Goal: Task Accomplishment & Management: Manage account settings

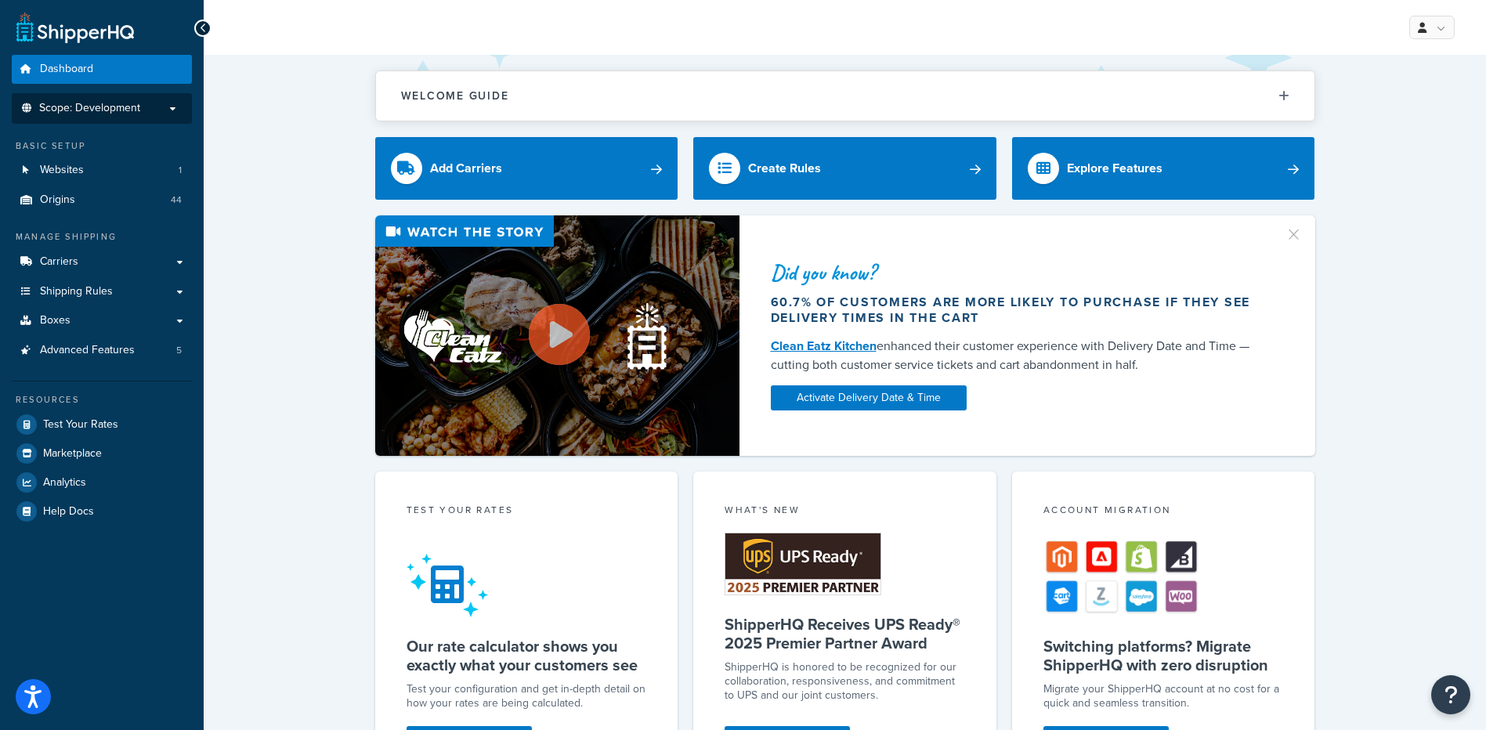
click at [144, 122] on li "Scope: Development" at bounding box center [102, 108] width 180 height 31
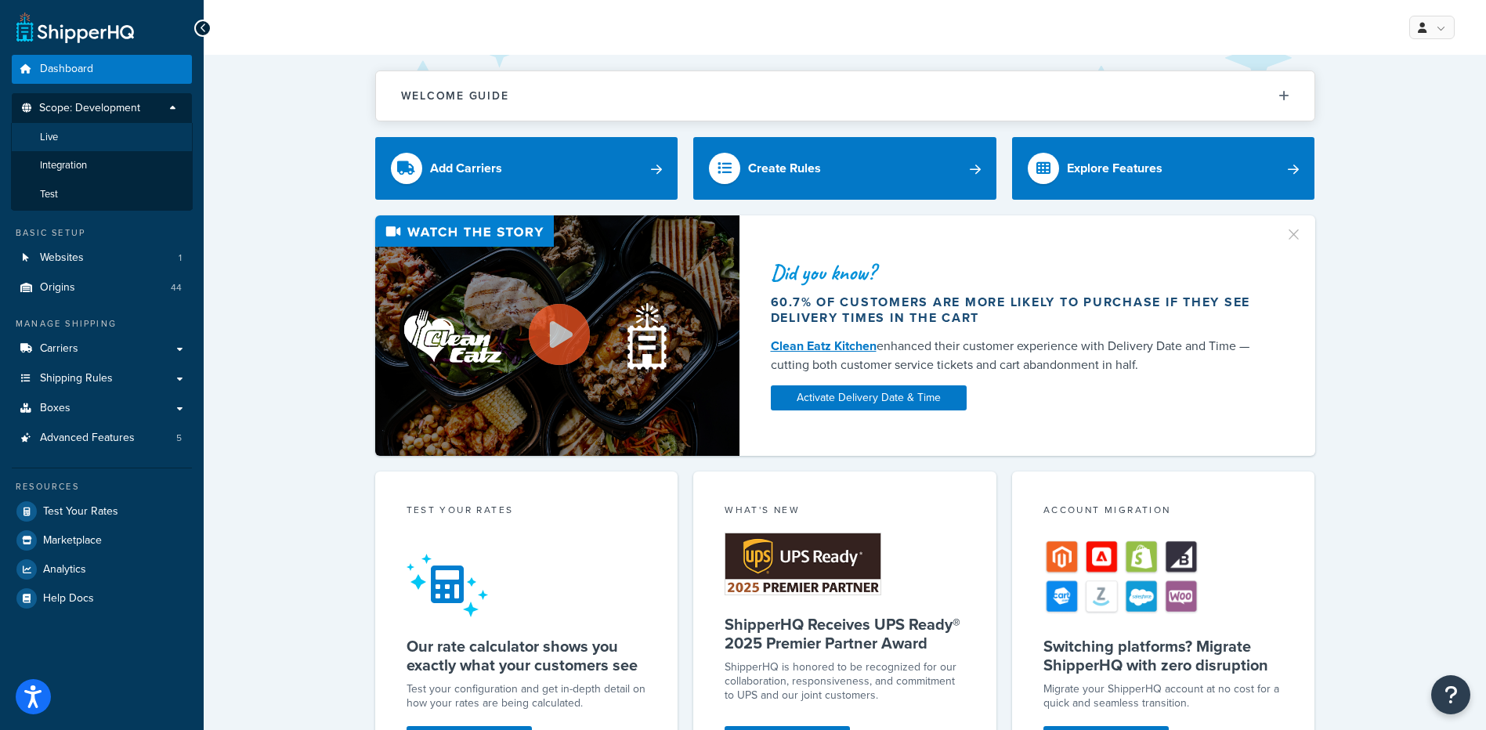
click at [130, 137] on li "Live" at bounding box center [102, 137] width 182 height 29
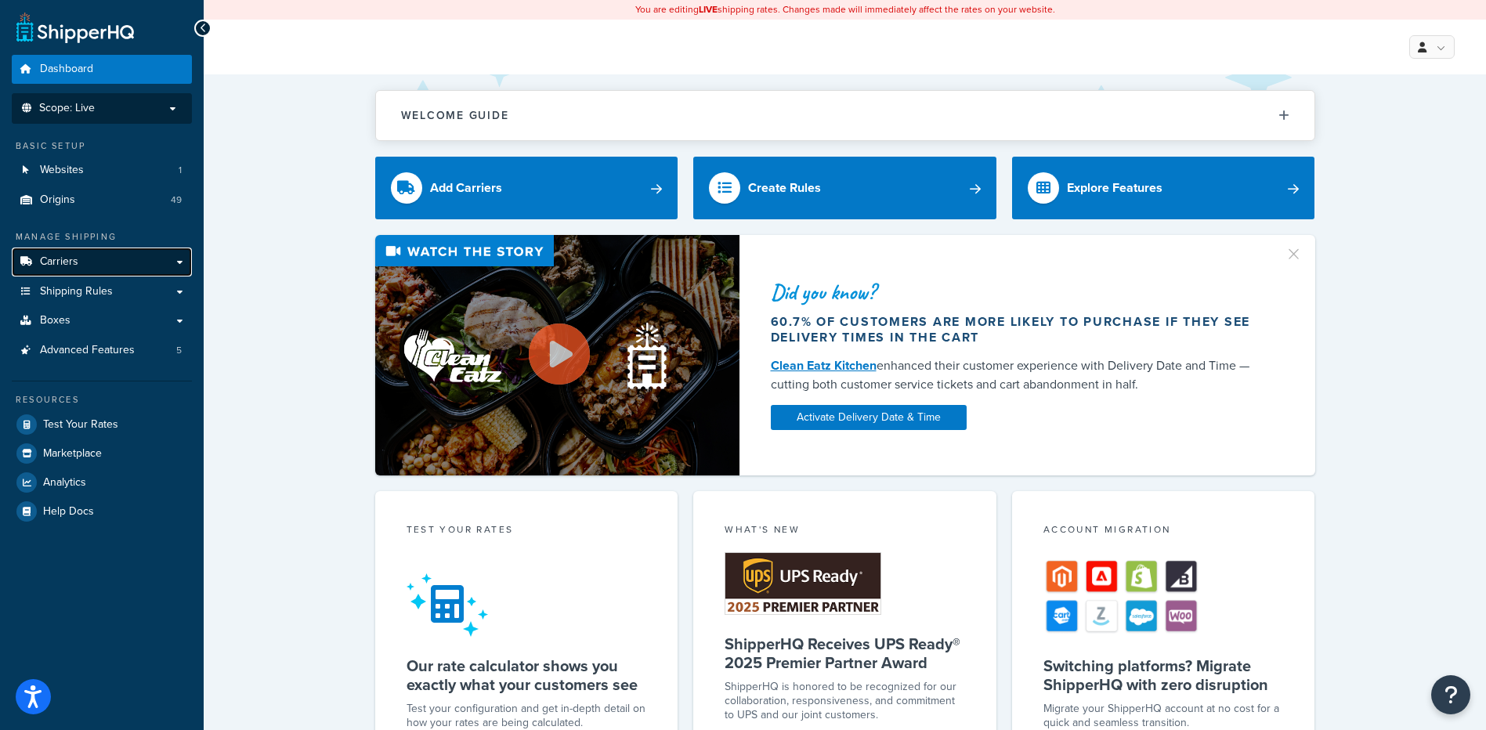
click at [128, 270] on link "Carriers" at bounding box center [102, 262] width 180 height 29
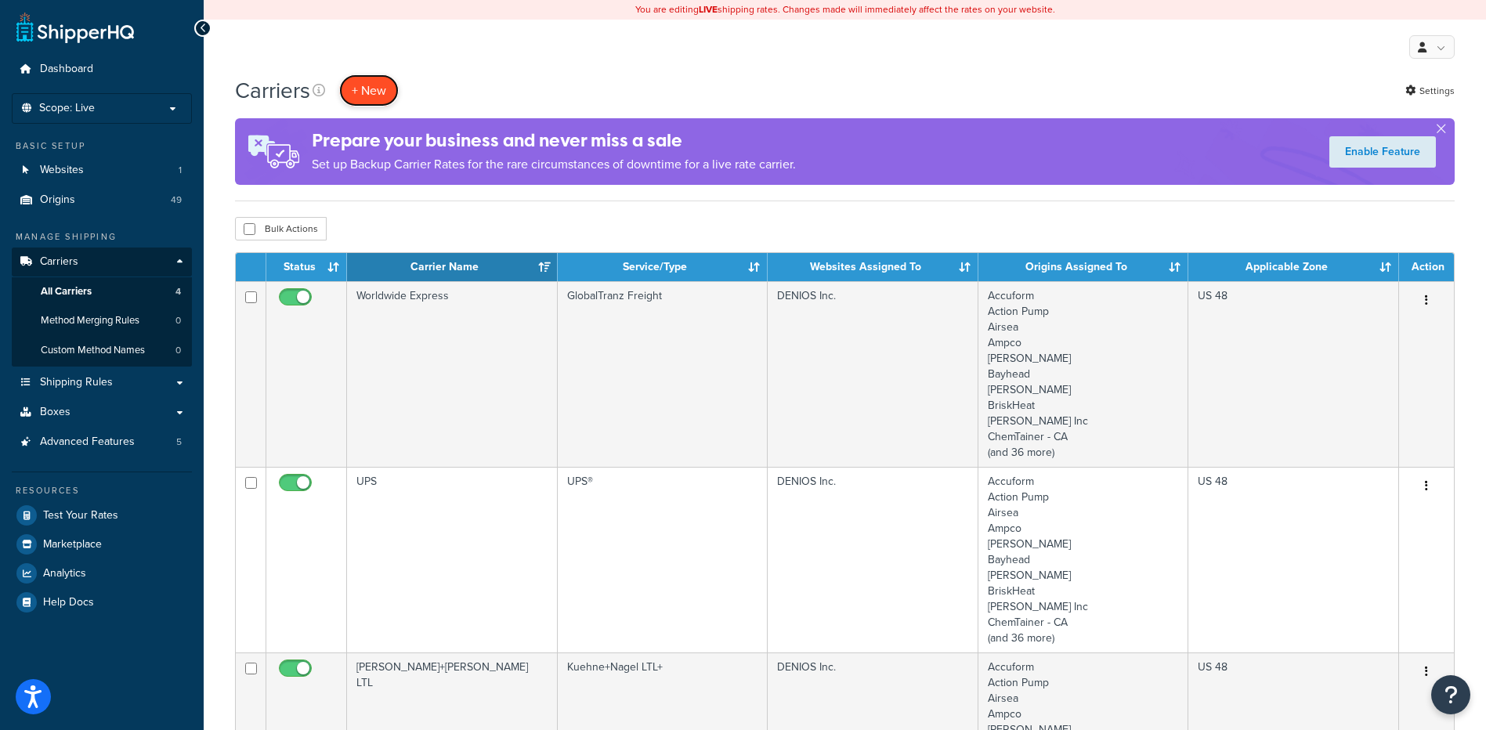
click at [369, 92] on button "+ New" at bounding box center [369, 90] width 60 height 32
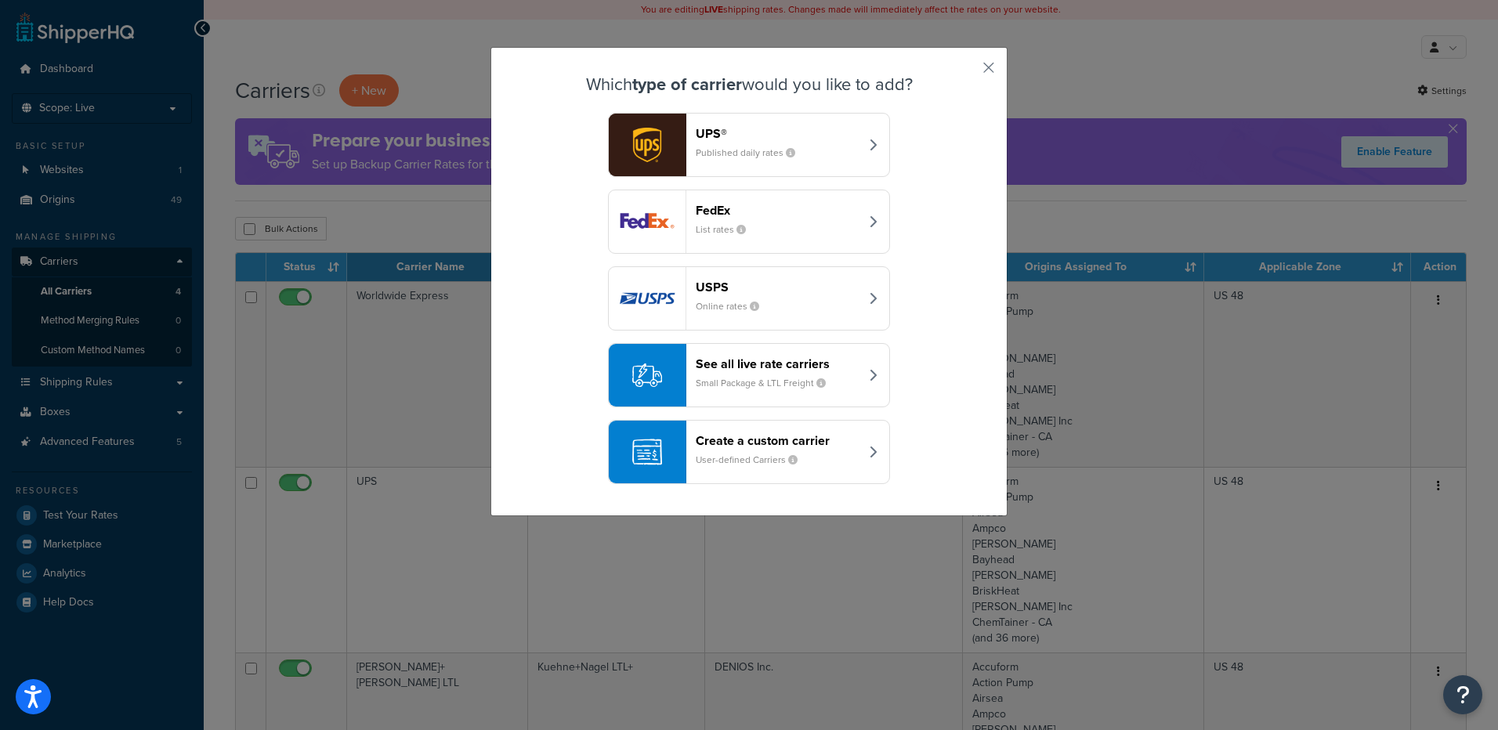
click at [806, 443] on header "Create a custom carrier" at bounding box center [778, 440] width 164 height 15
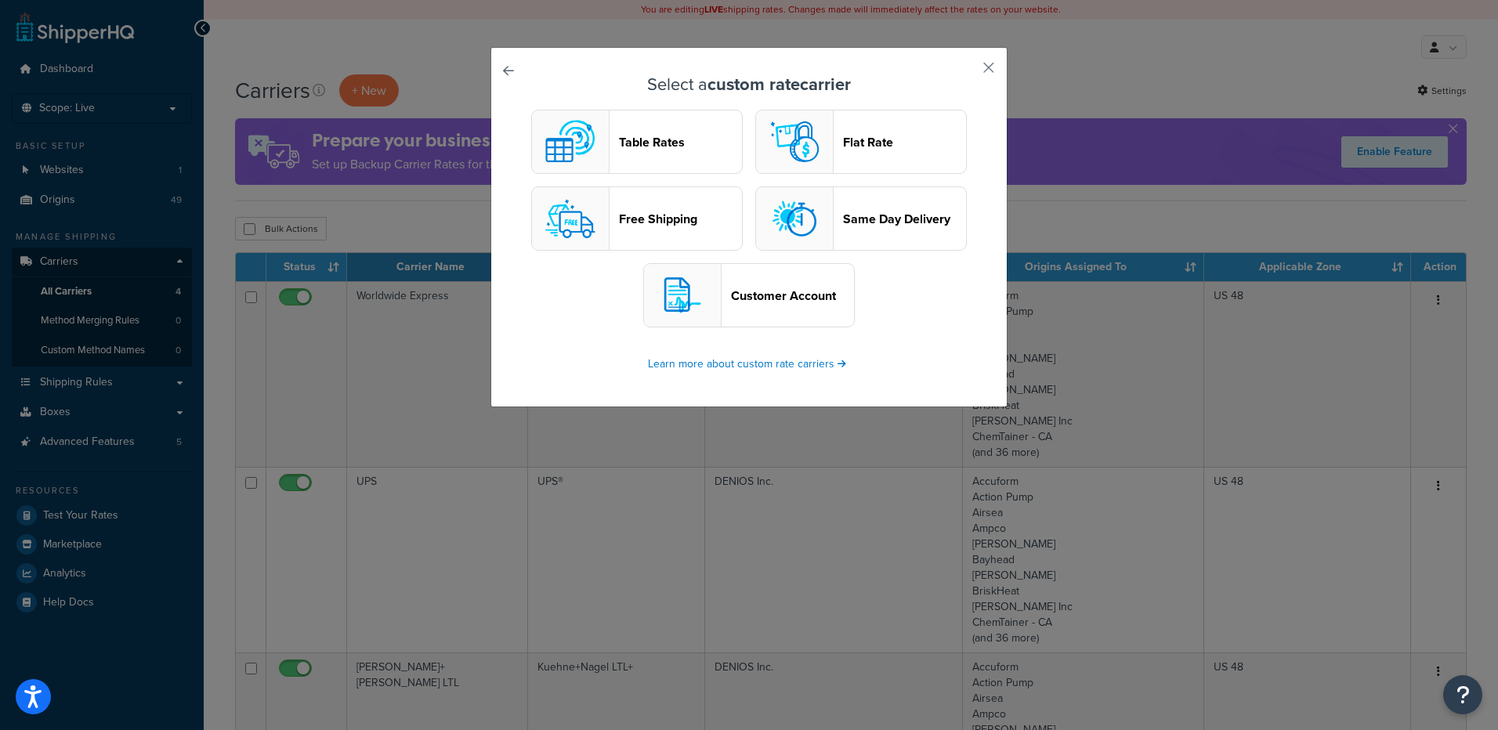
click at [856, 155] on button "Flat Rate" at bounding box center [861, 142] width 212 height 64
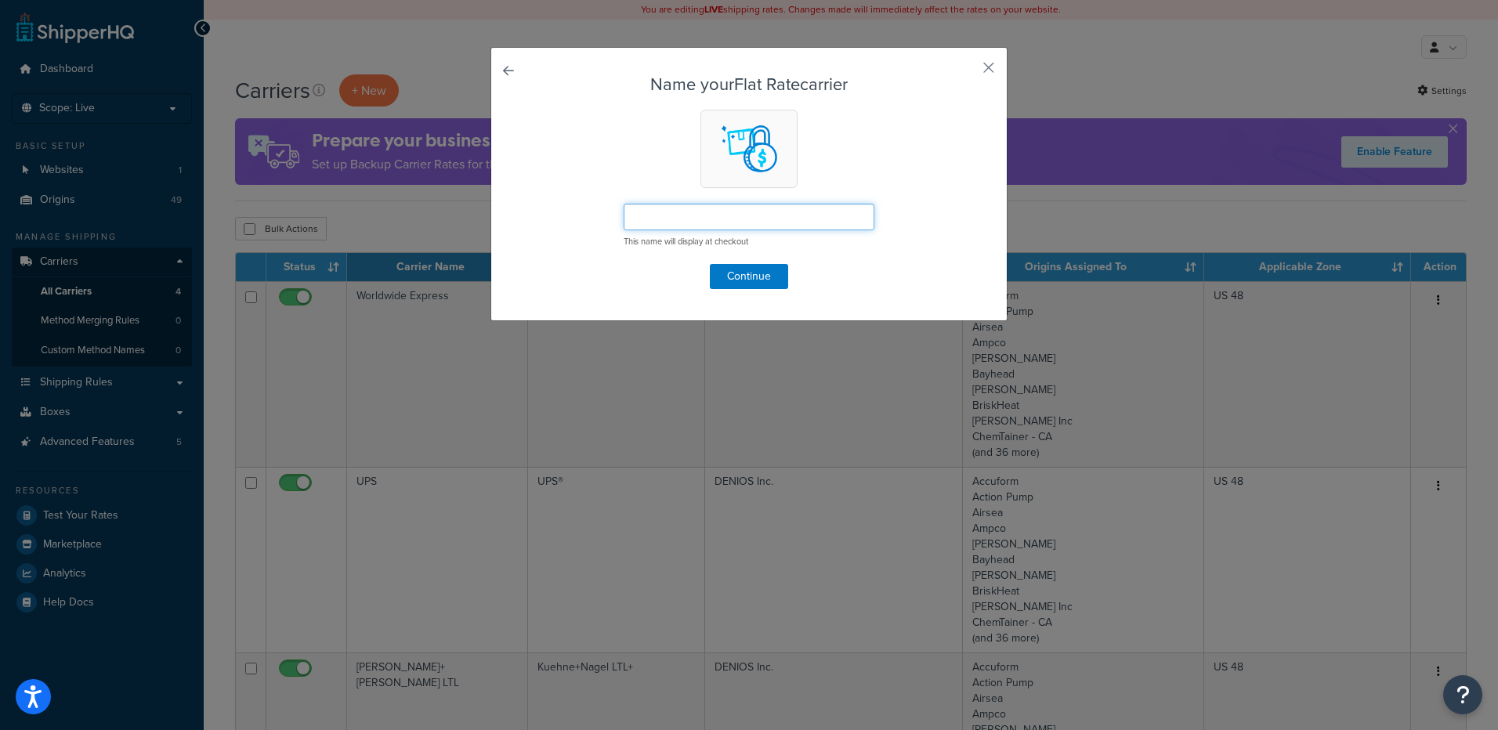
click at [645, 215] on input "text" at bounding box center [749, 217] width 251 height 27
paste input "Please call for a quote"
type input "Please call for a quote"
click at [721, 278] on button "Continue" at bounding box center [749, 276] width 78 height 25
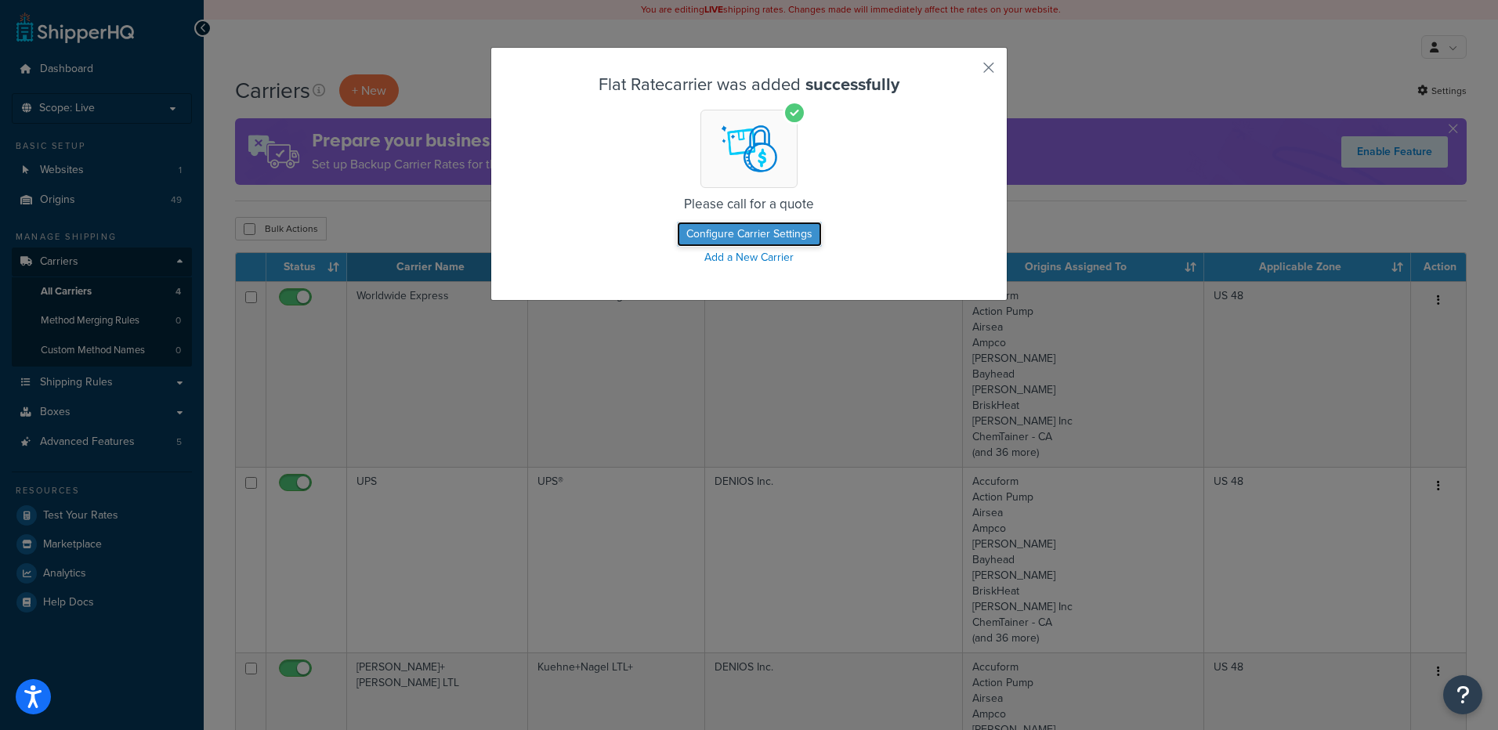
click at [740, 233] on button "Configure Carrier Settings" at bounding box center [749, 234] width 145 height 25
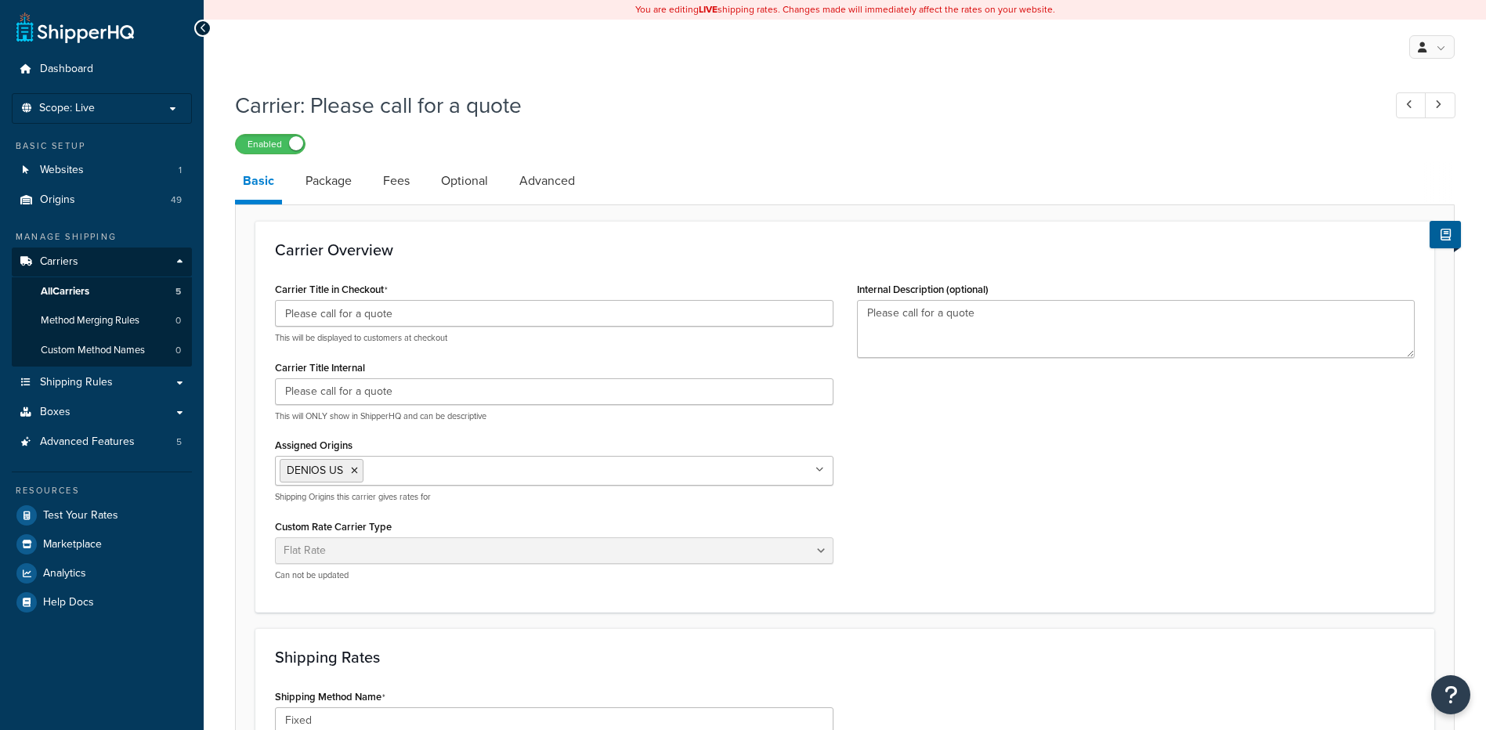
select select "flat"
click at [283, 392] on input "Please call for a quote" at bounding box center [554, 391] width 559 height 27
type input "TEST Please call for a quote"
click at [352, 468] on icon at bounding box center [354, 470] width 7 height 9
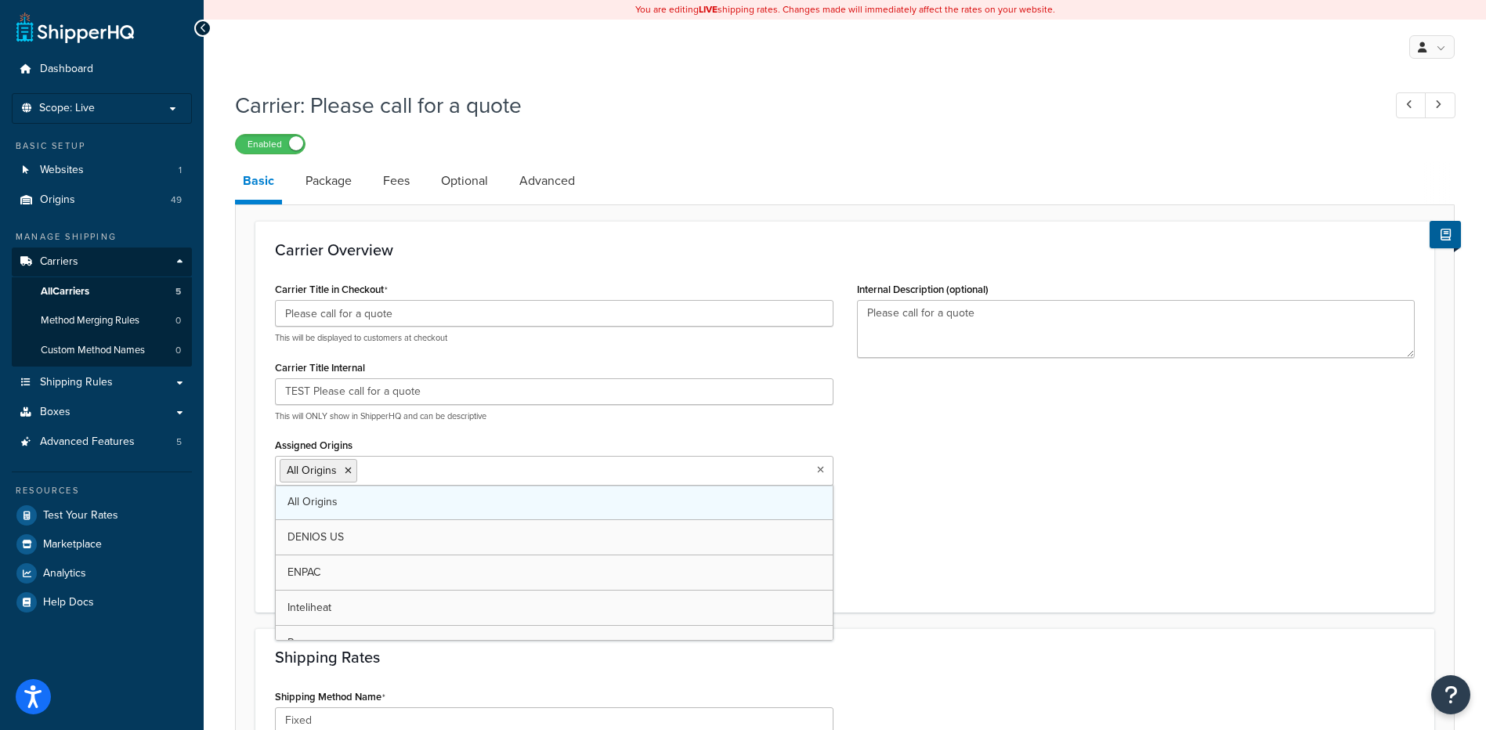
click at [349, 488] on link "All Origins" at bounding box center [554, 502] width 557 height 34
click at [993, 512] on div "Carrier Title in Checkout Please call for a quote This will be displayed to cus…" at bounding box center [844, 435] width 1163 height 315
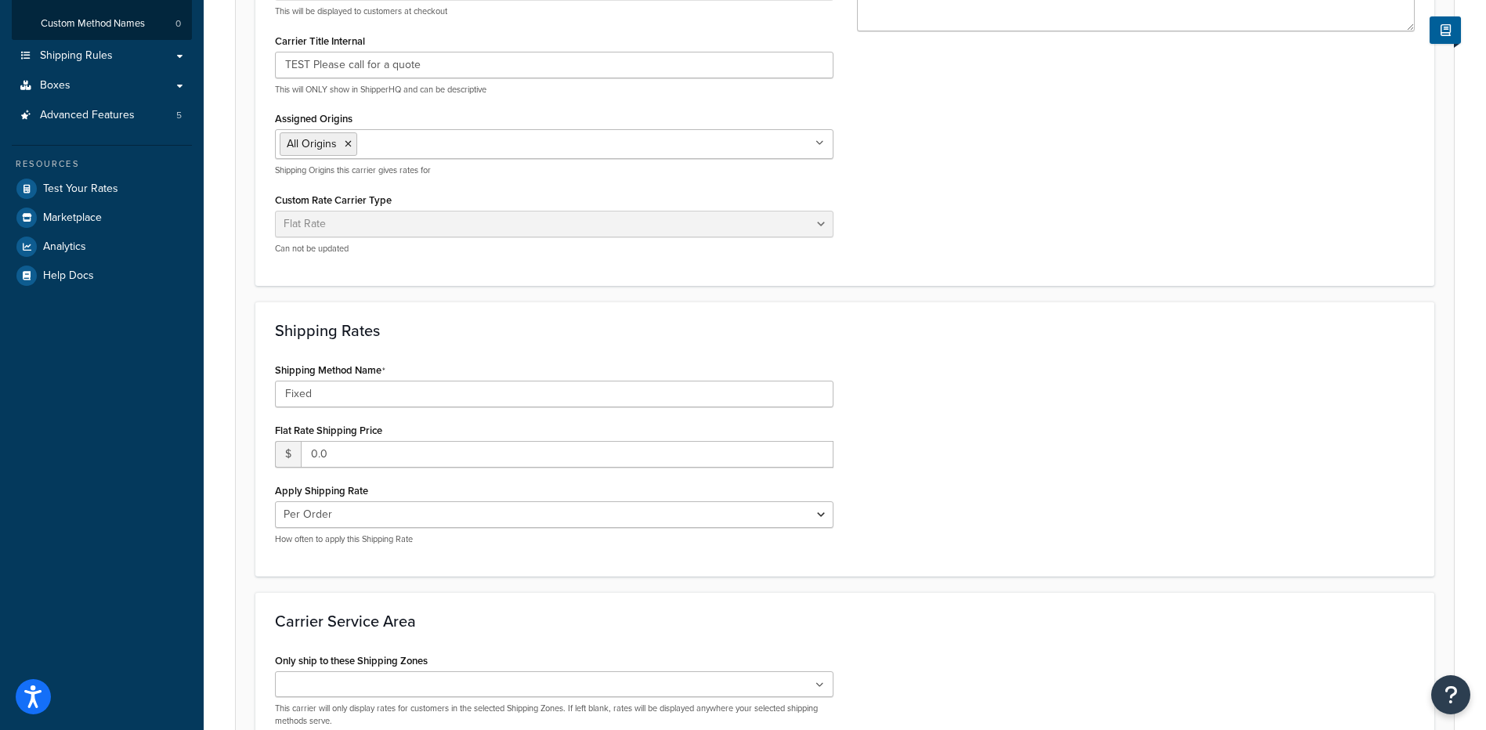
scroll to position [470, 0]
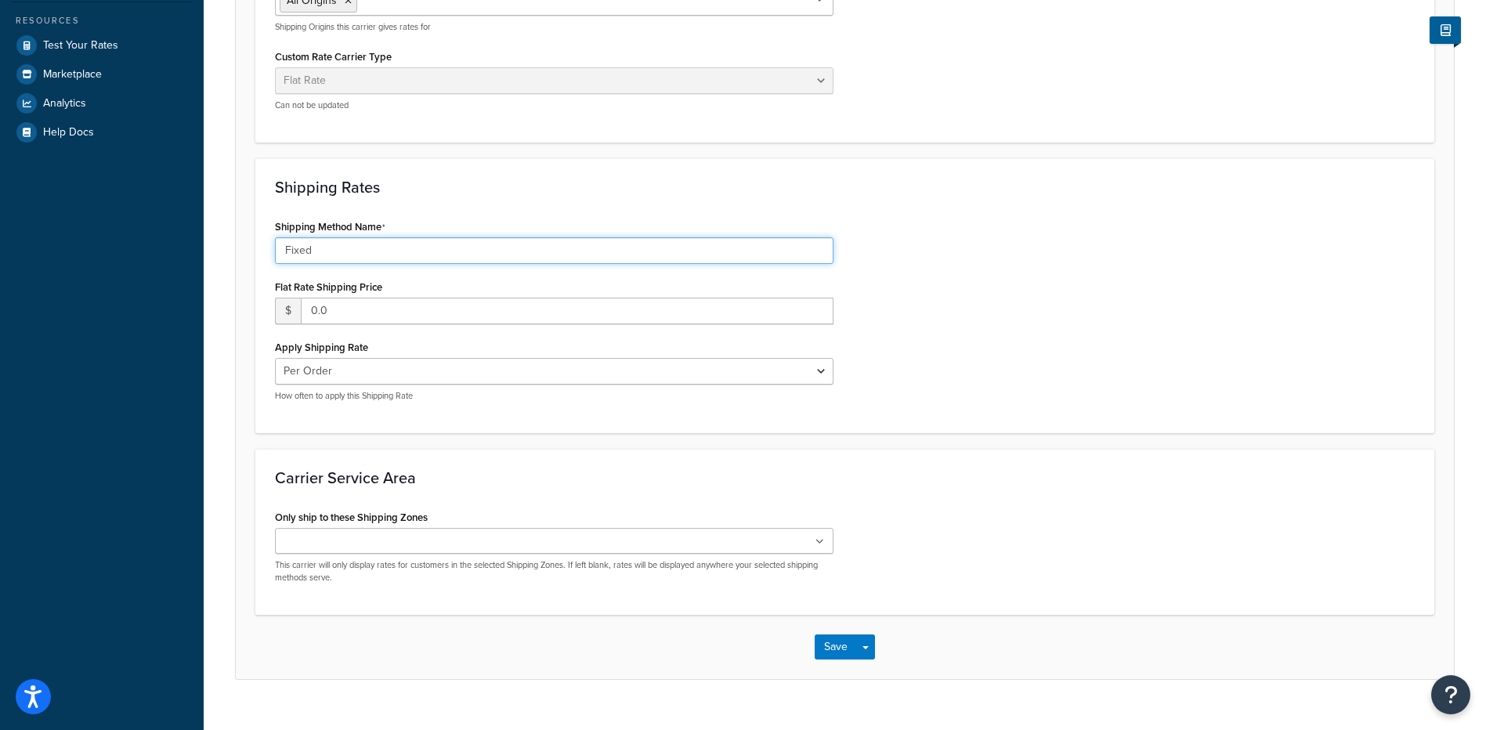
click at [490, 258] on input "Fixed" at bounding box center [554, 250] width 559 height 27
click at [906, 249] on div "Shipping Method Name Fixed Flat Rate Shipping Price $ 0.0 Apply Shipping Rate P…" at bounding box center [844, 314] width 1163 height 198
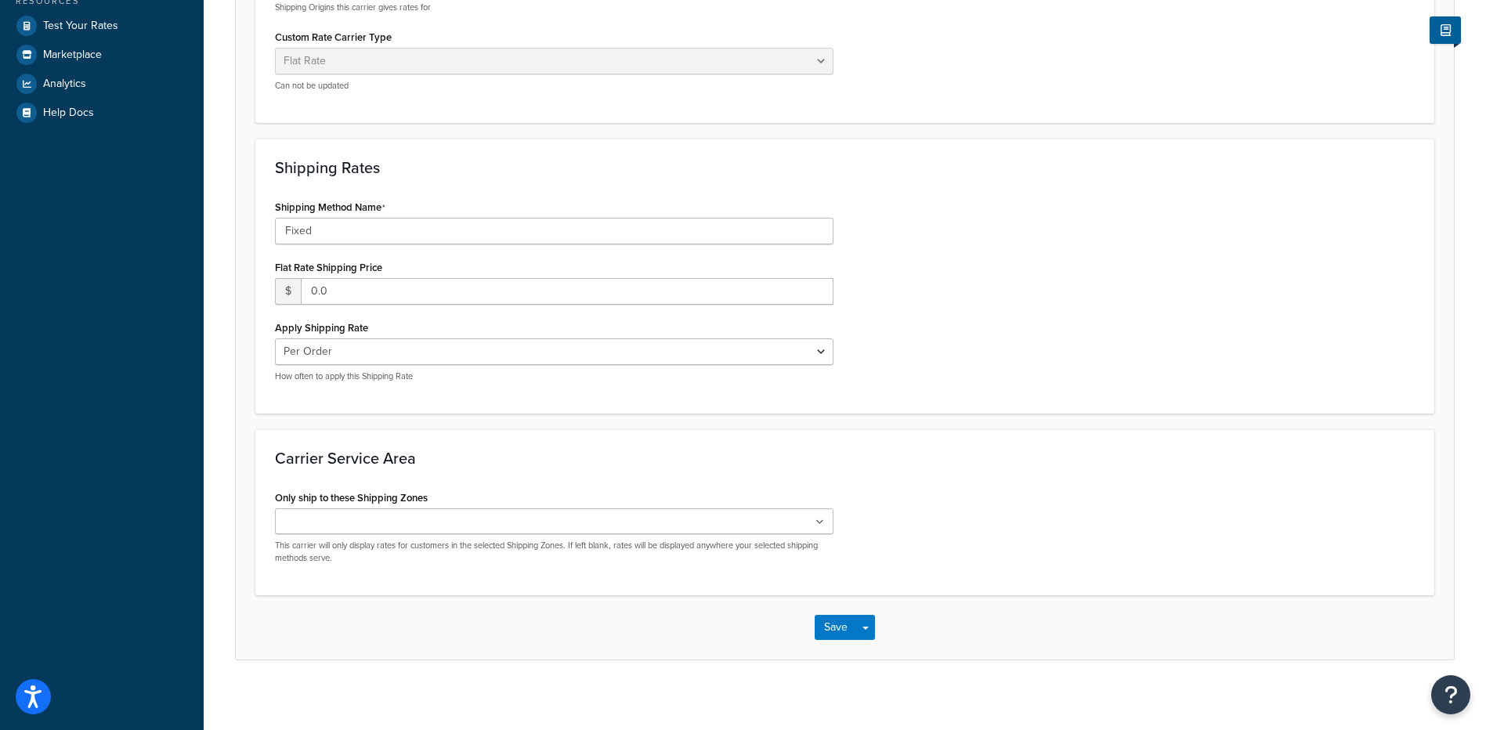
scroll to position [498, 0]
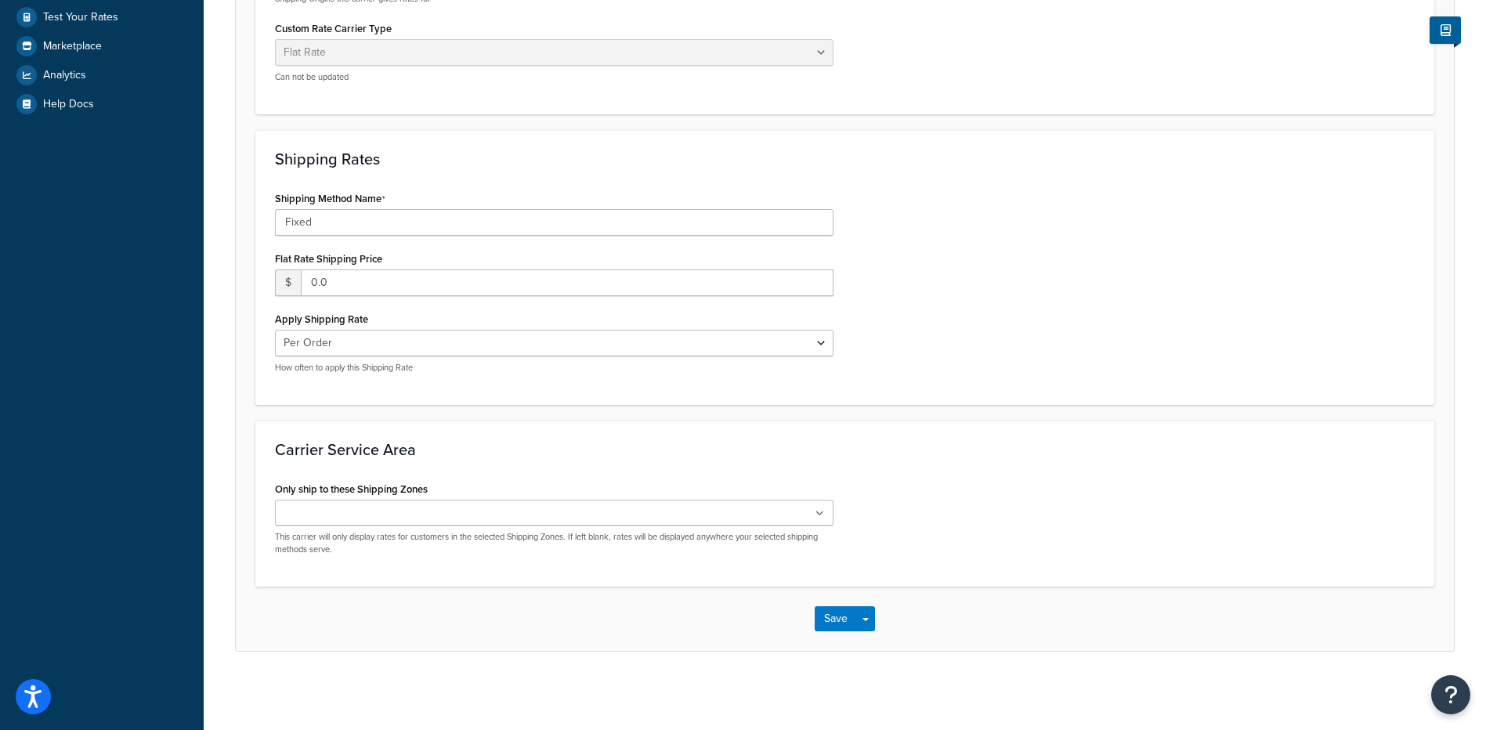
click at [345, 499] on div "Only ship to these Shipping Zones US 48 US APO US US POBox Add New This carrier…" at bounding box center [554, 517] width 559 height 78
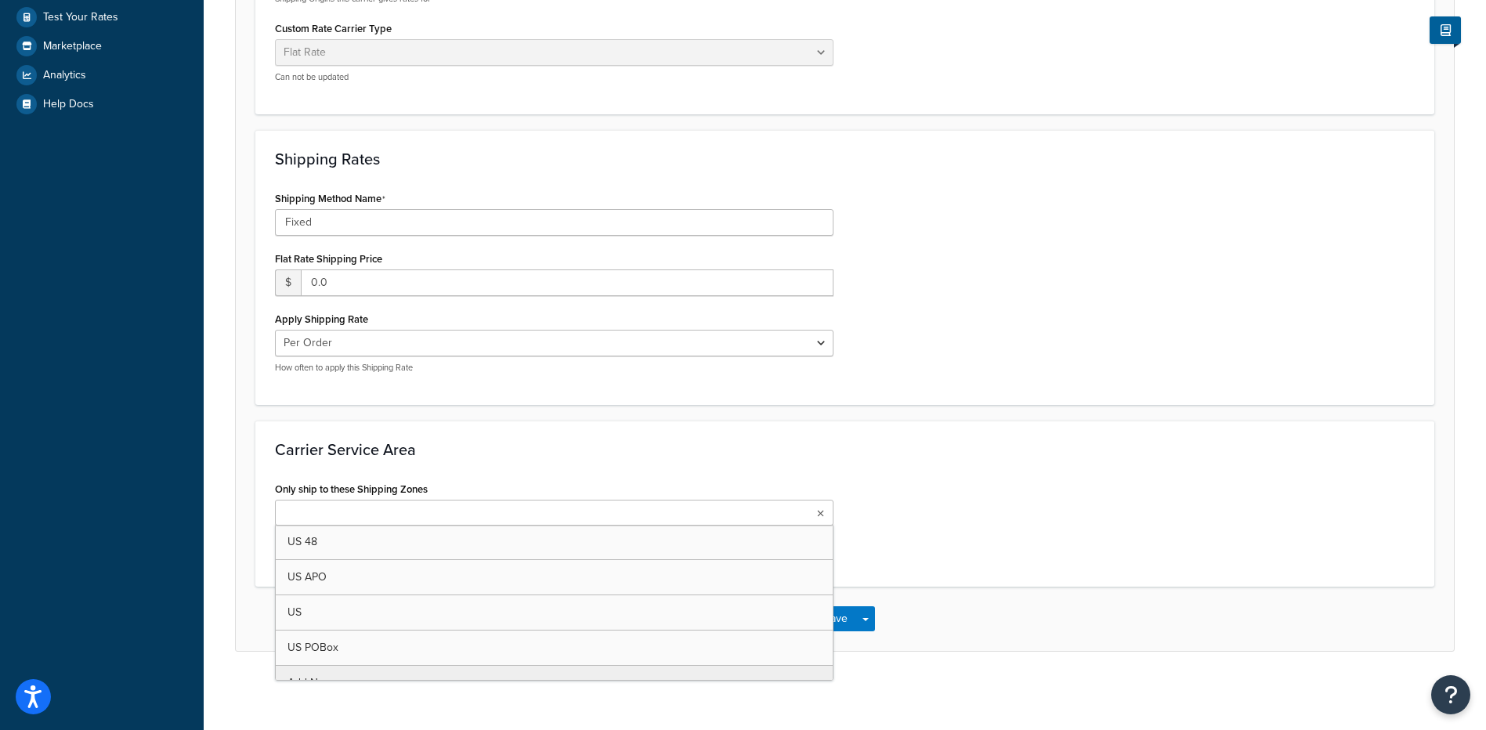
click at [346, 507] on input "Only ship to these Shipping Zones" at bounding box center [349, 513] width 139 height 17
click at [575, 454] on h3 "Carrier Service Area" at bounding box center [845, 449] width 1140 height 17
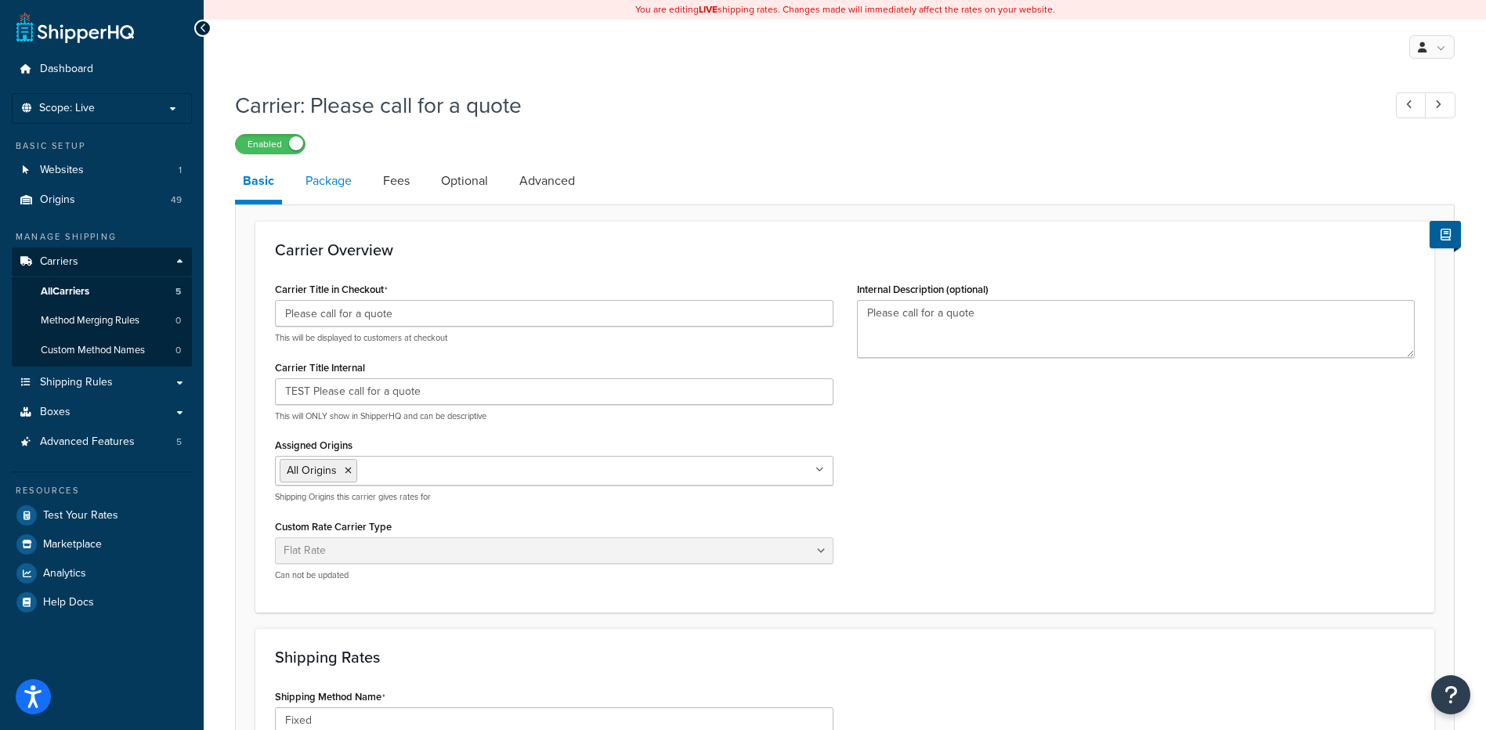
click at [330, 194] on link "Package" at bounding box center [329, 181] width 62 height 38
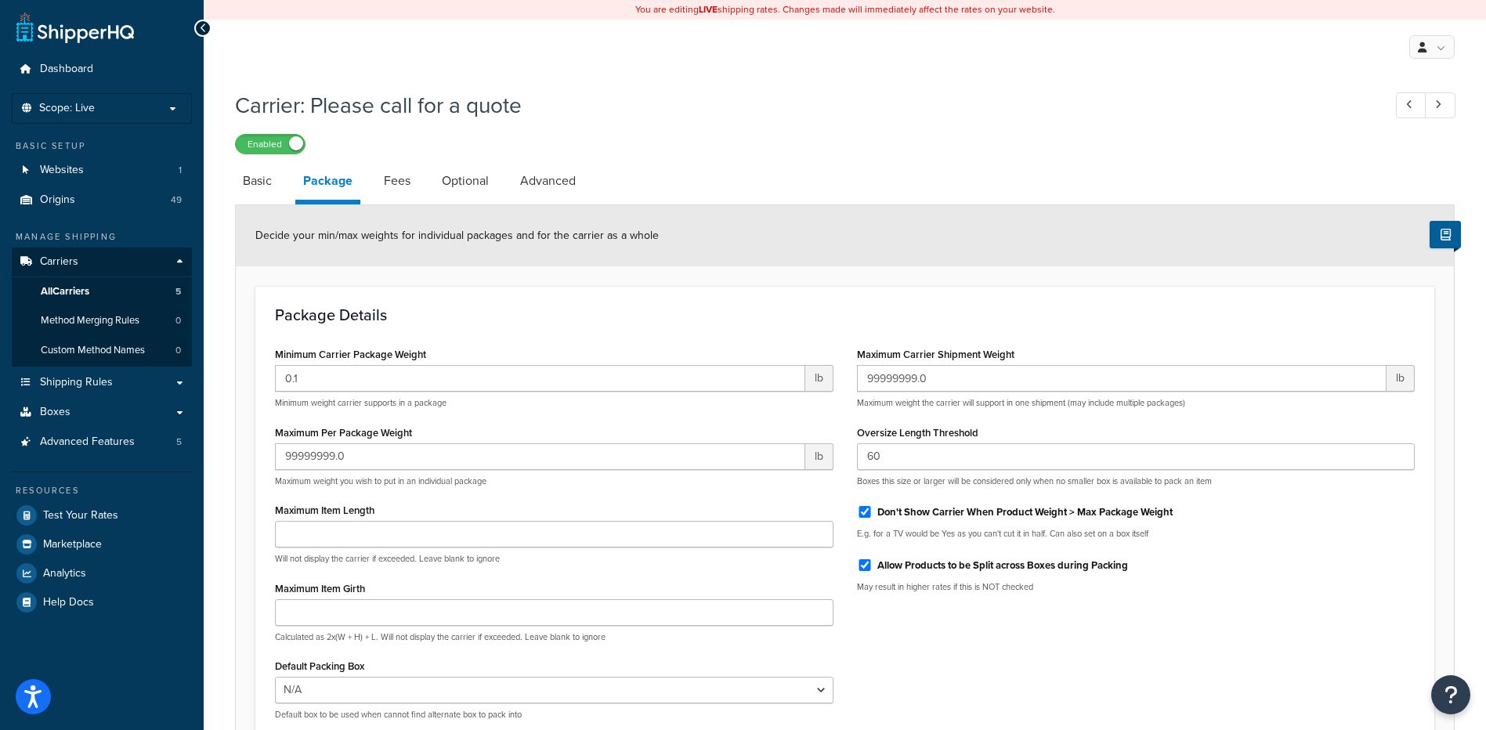
click at [913, 520] on div "Don't Show Carrier When Product Weight > Max Package Weight" at bounding box center [1136, 511] width 559 height 24
click at [861, 514] on input "Don't Show Carrier When Product Weight > Max Package Weight" at bounding box center [865, 512] width 16 height 12
checkbox input "false"
click at [388, 185] on link "Fees" at bounding box center [397, 181] width 42 height 38
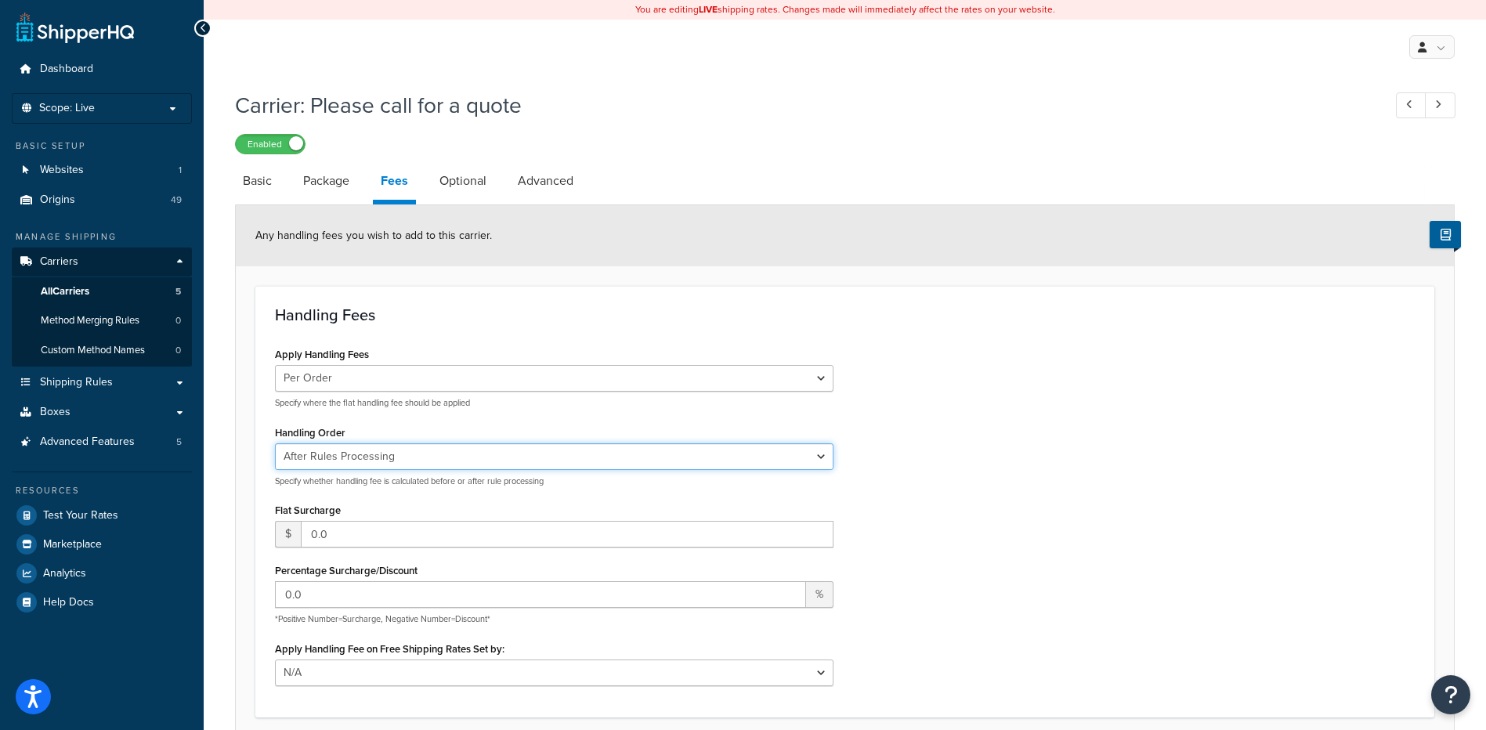
drag, startPoint x: 406, startPoint y: 462, endPoint x: 397, endPoint y: 472, distance: 12.8
click at [401, 462] on select "Before Rules Processing After Rules Processing" at bounding box center [554, 456] width 559 height 27
select select "BEFORE"
click at [275, 443] on select "Before Rules Processing After Rules Processing" at bounding box center [554, 456] width 559 height 27
click at [467, 186] on link "Optional" at bounding box center [463, 181] width 63 height 38
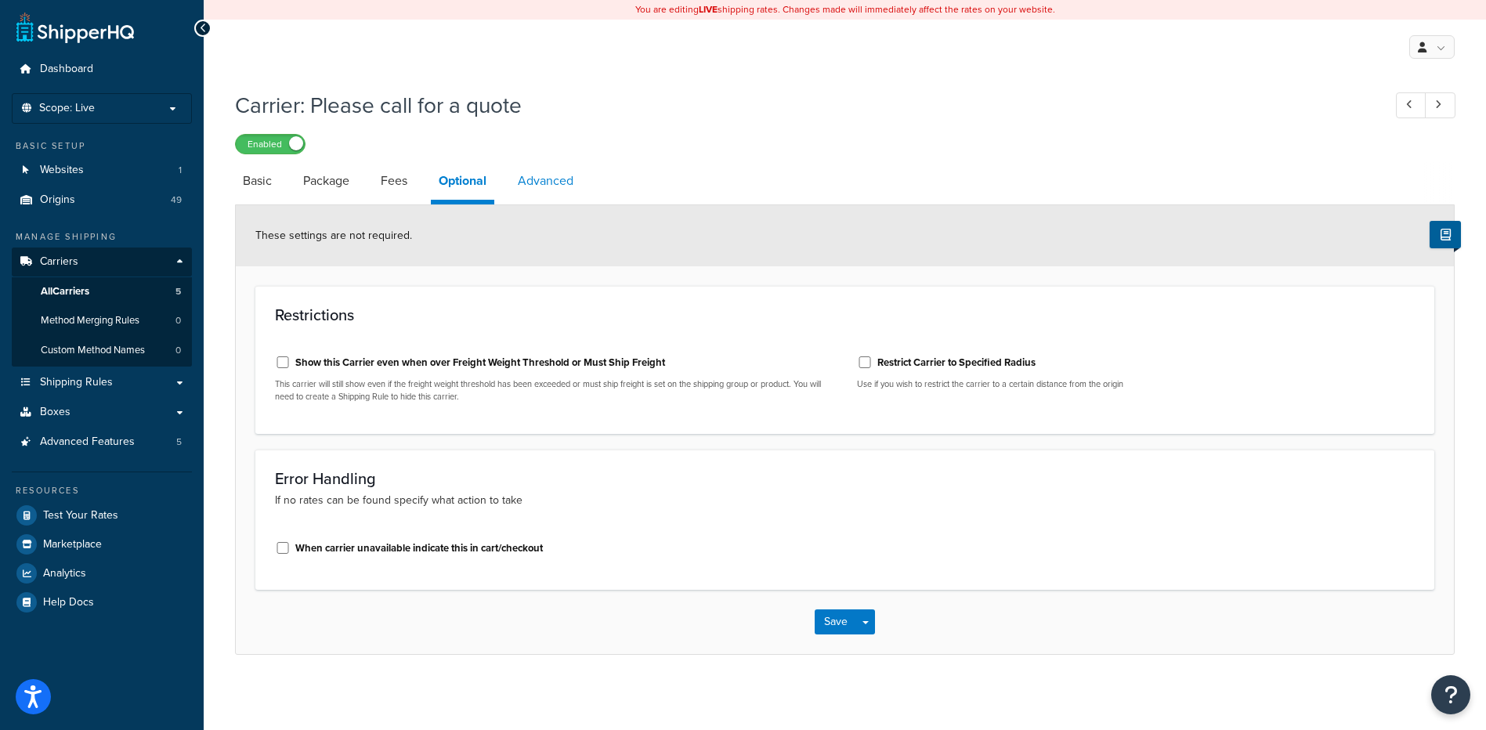
click at [542, 179] on link "Advanced" at bounding box center [545, 181] width 71 height 38
select select "false"
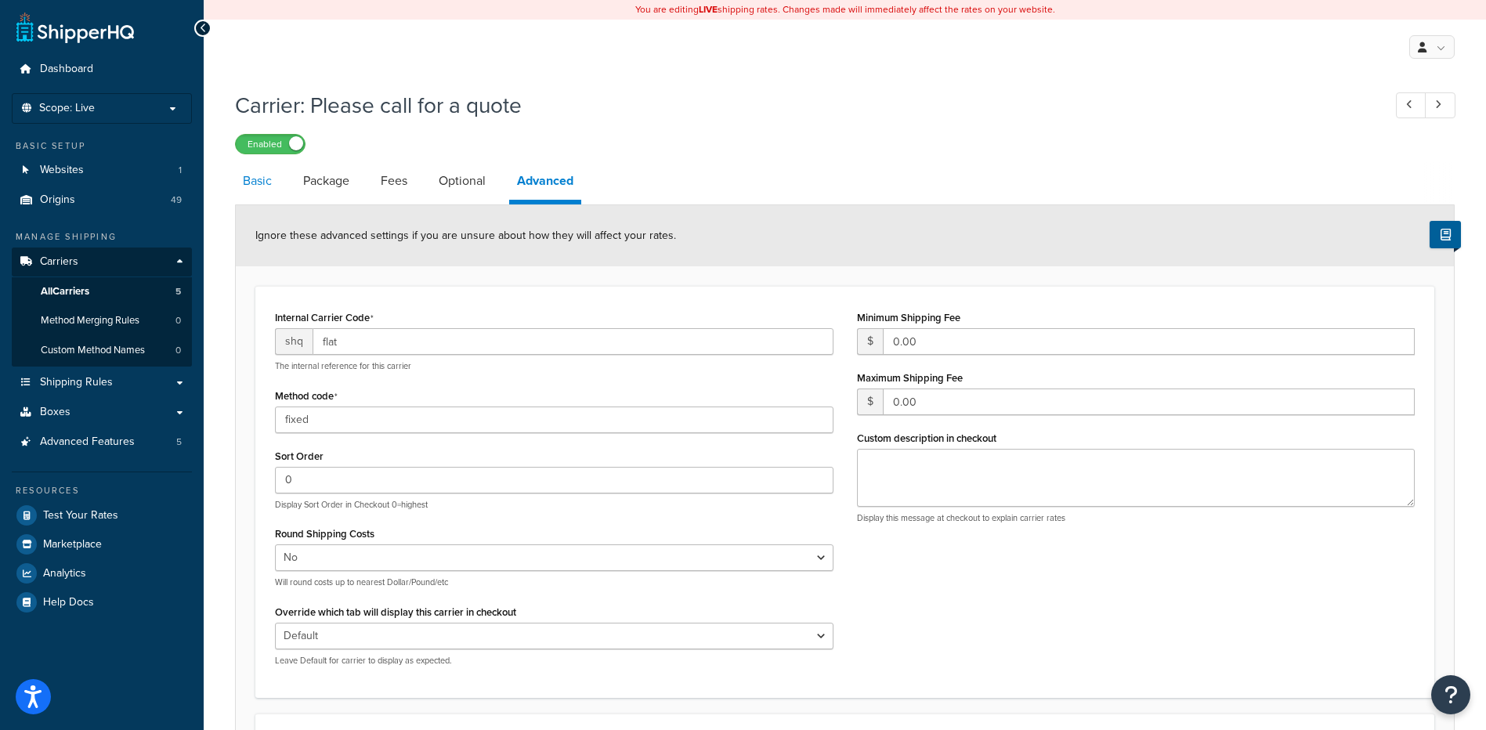
click at [259, 193] on link "Basic" at bounding box center [257, 181] width 45 height 38
select select "flat"
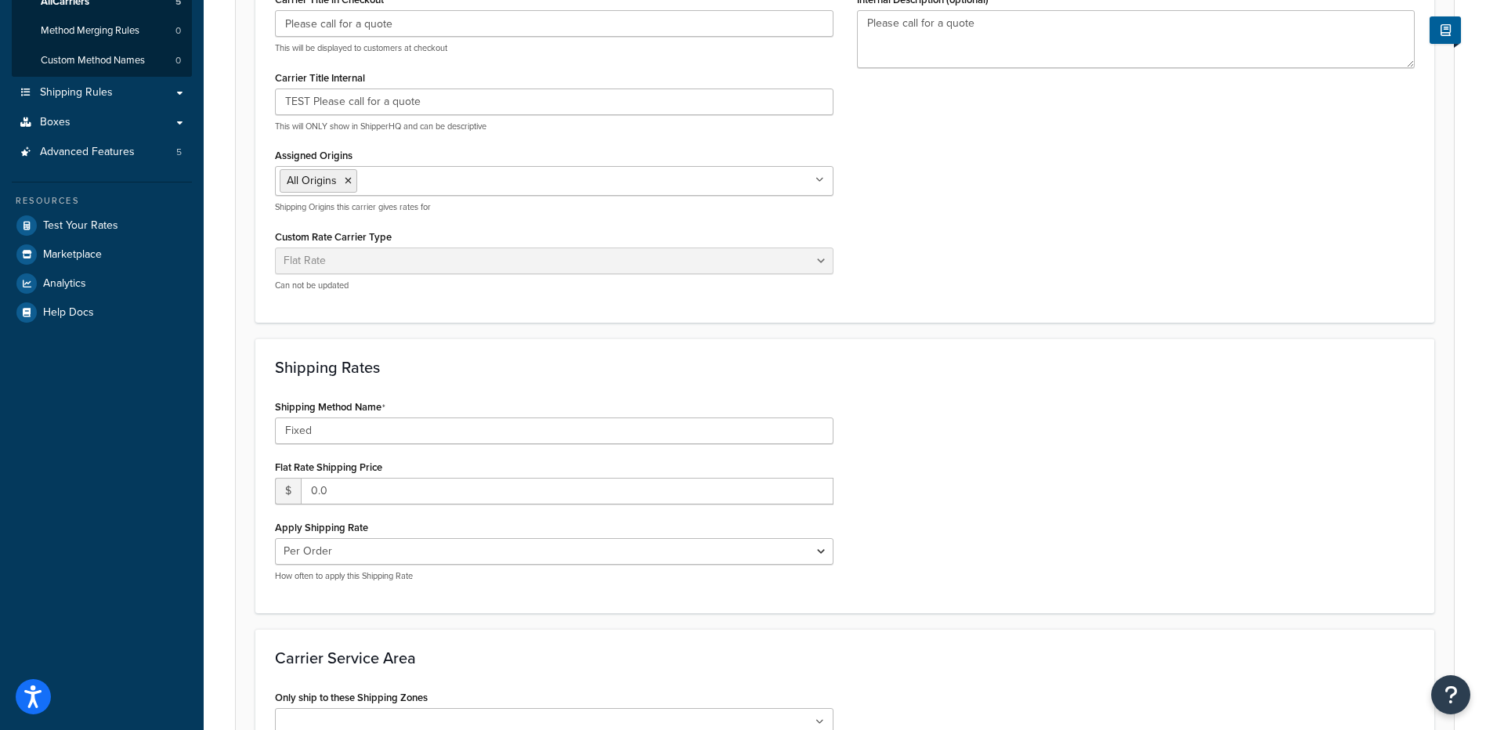
scroll to position [470, 0]
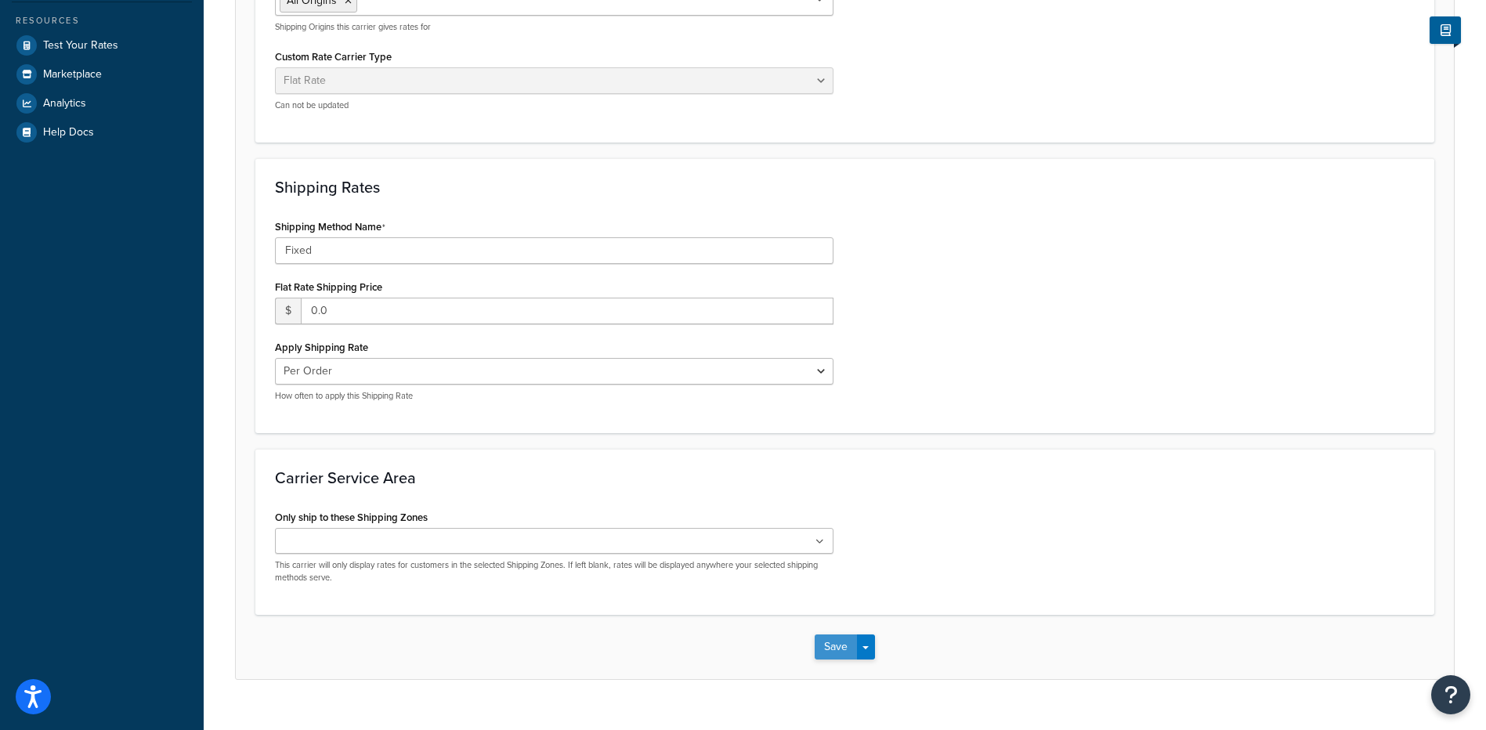
click at [823, 647] on button "Save" at bounding box center [836, 647] width 42 height 25
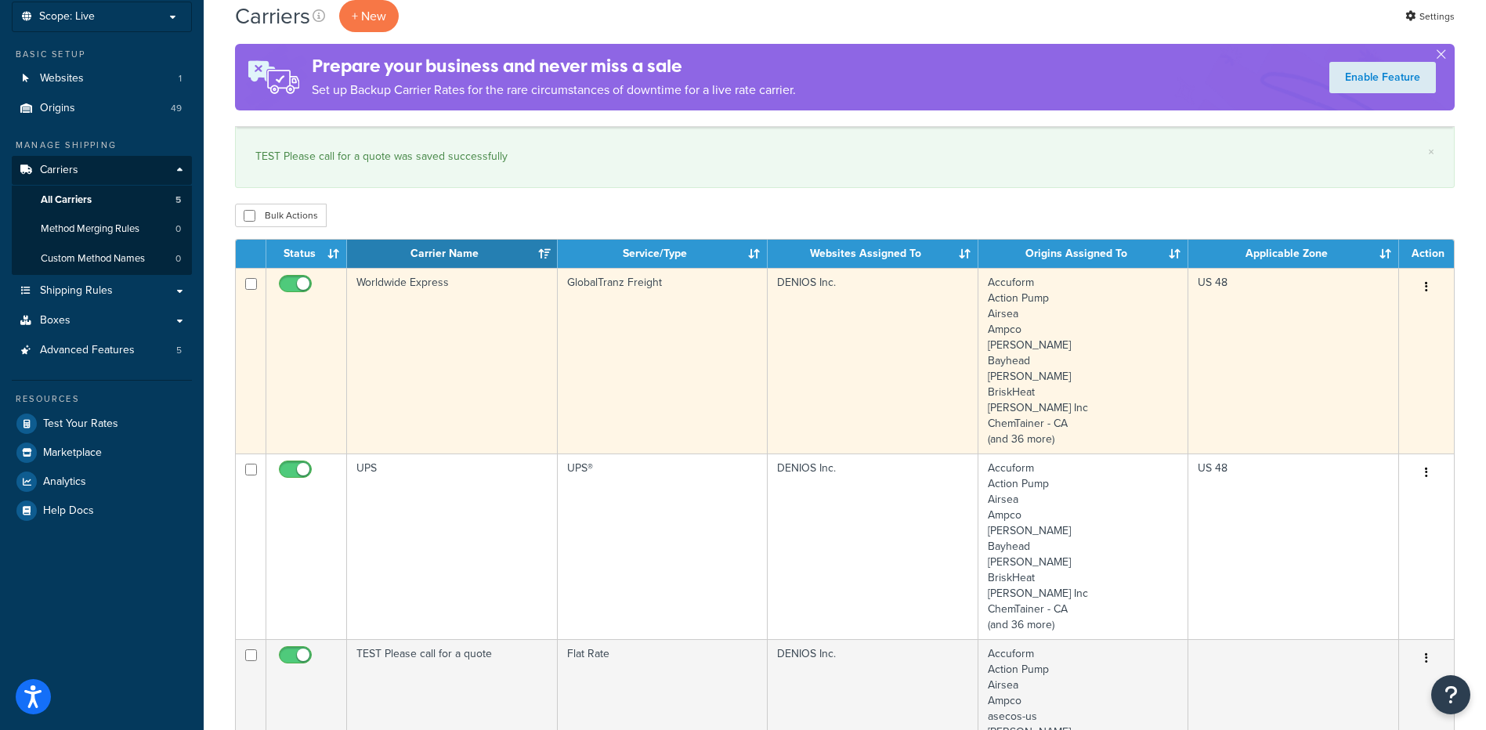
scroll to position [235, 0]
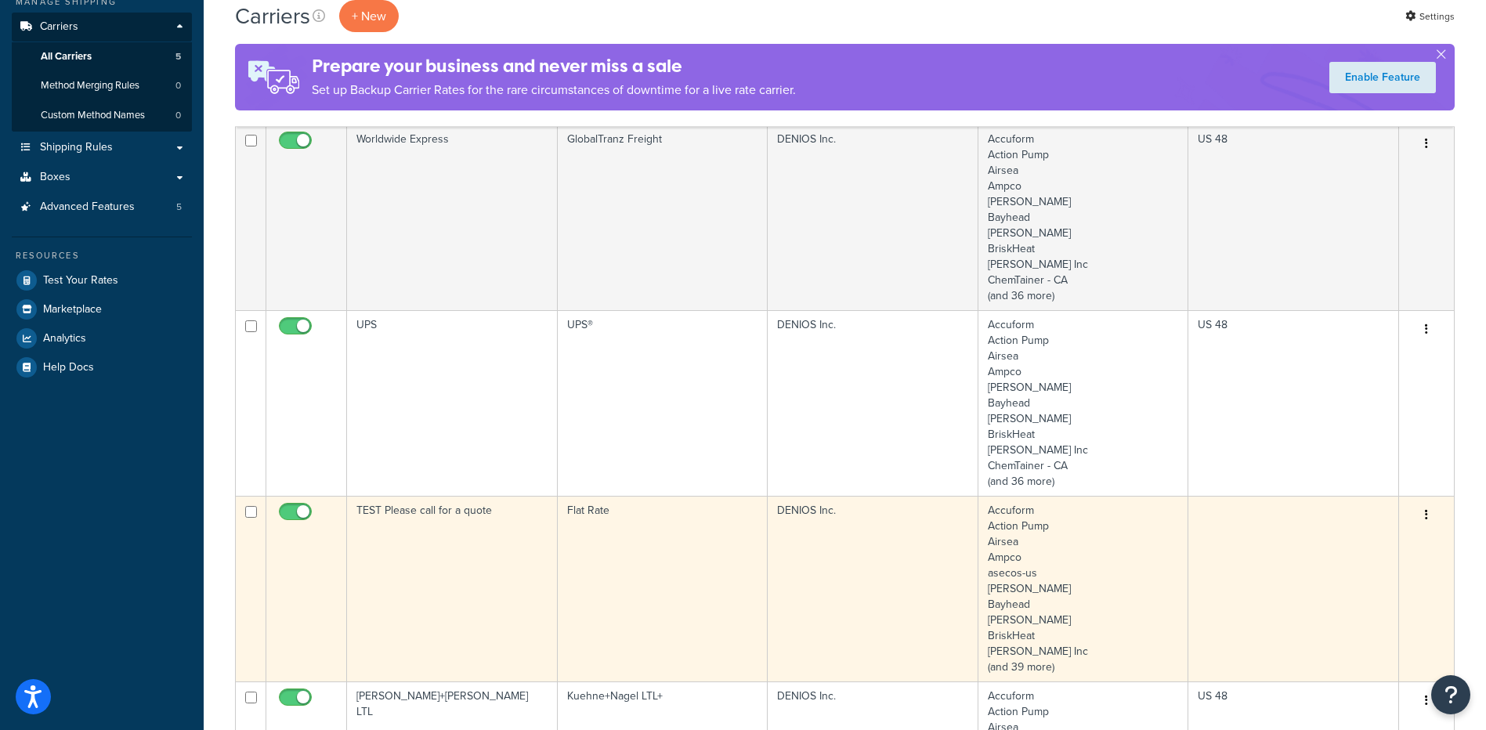
click at [296, 508] on input "checkbox" at bounding box center [297, 516] width 43 height 20
checkbox input "false"
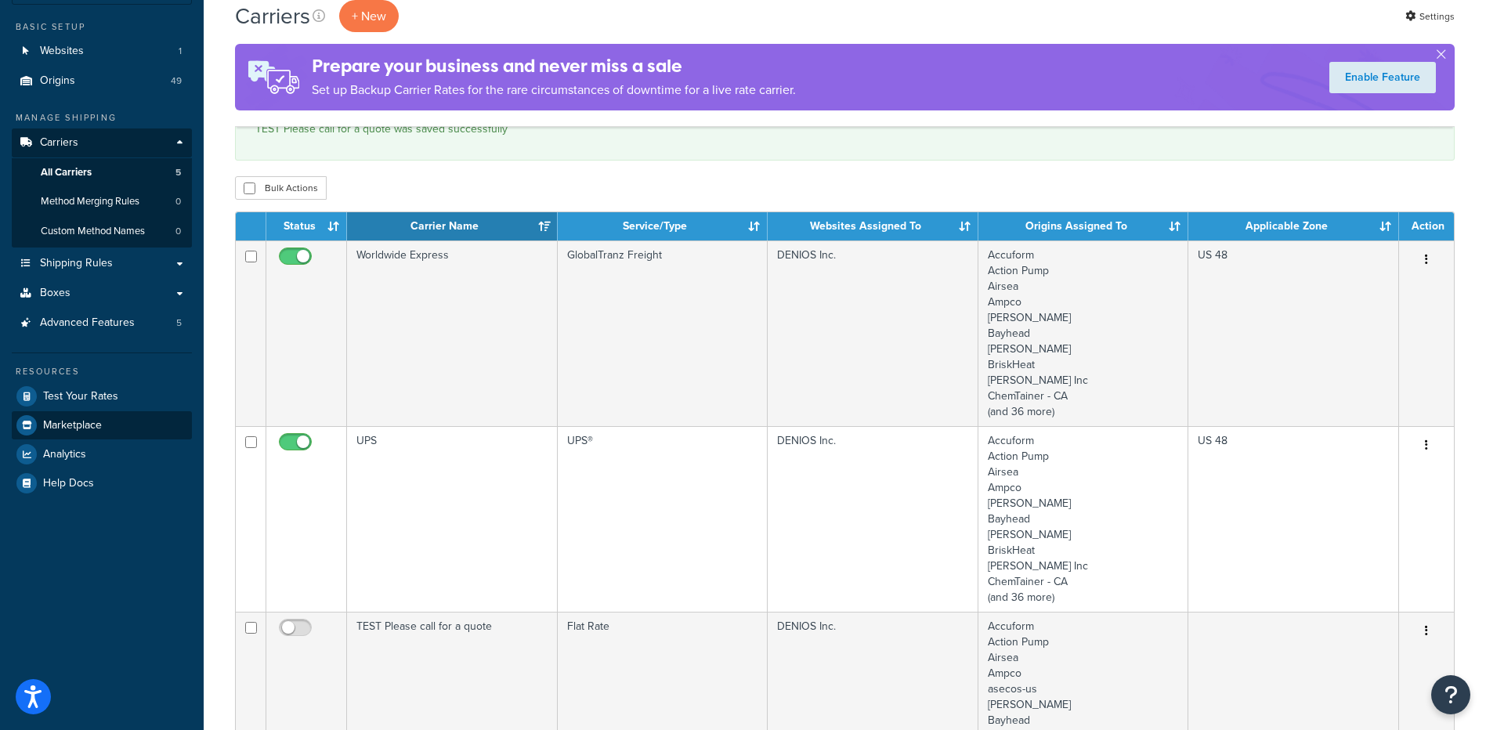
scroll to position [0, 0]
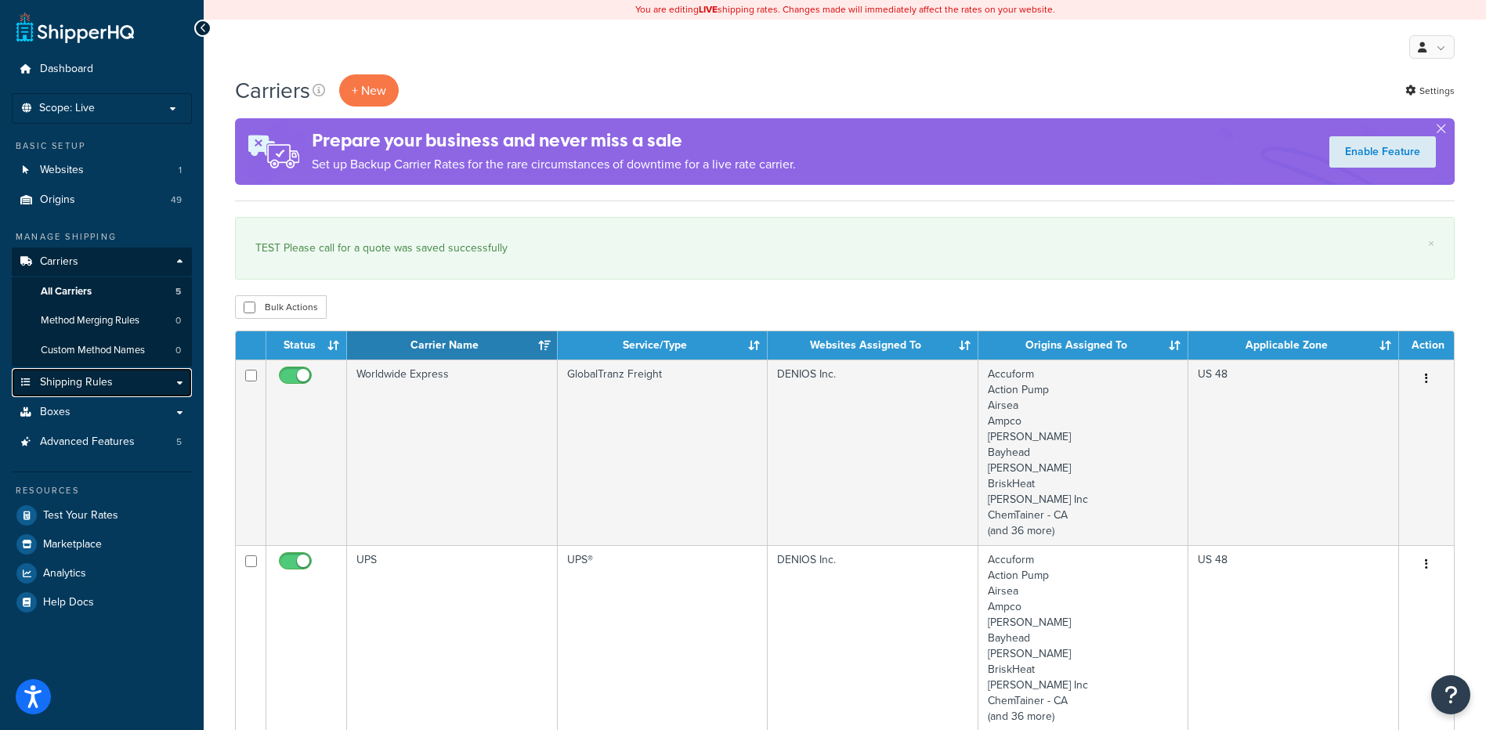
click at [184, 384] on link "Shipping Rules" at bounding box center [102, 382] width 180 height 29
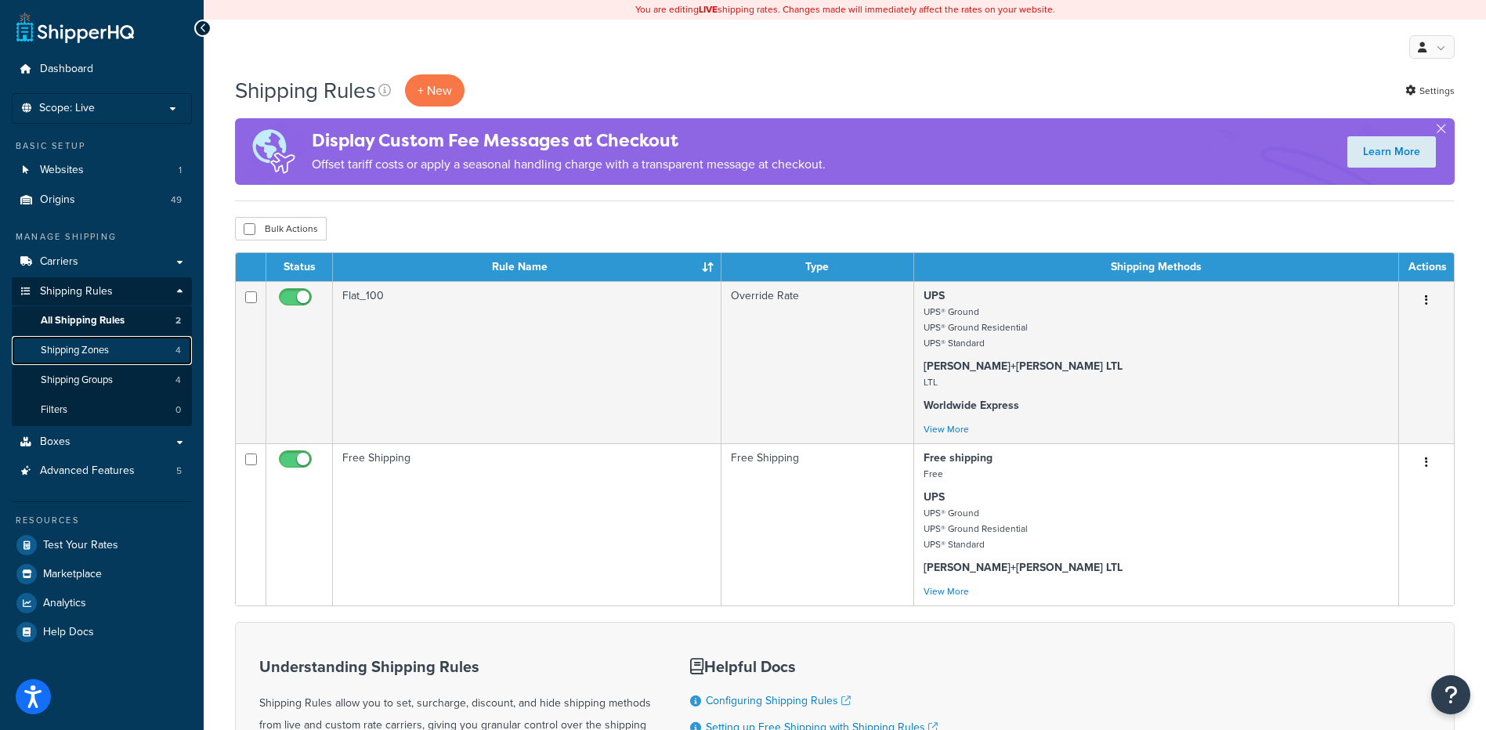
click at [132, 351] on link "Shipping Zones 4" at bounding box center [102, 350] width 180 height 29
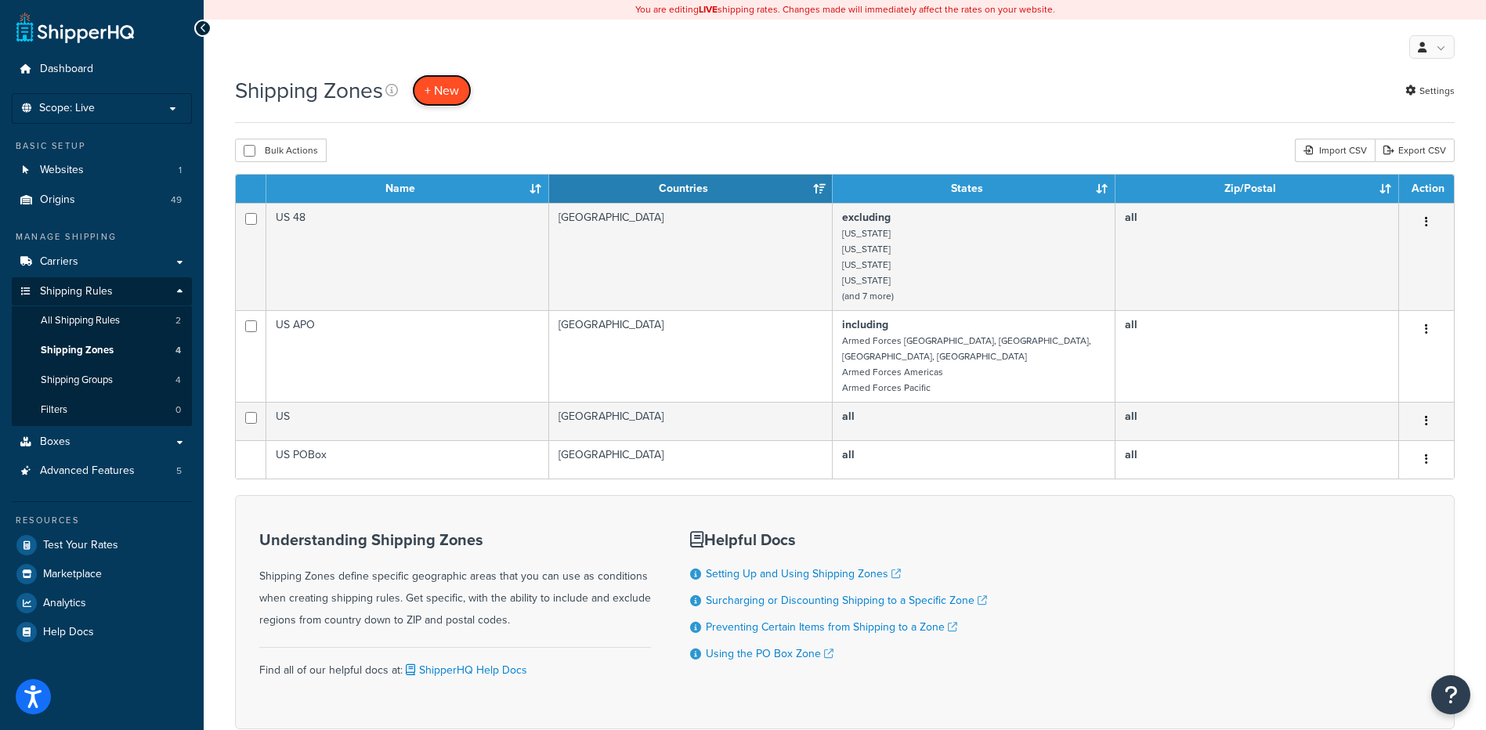
click at [436, 90] on span "+ New" at bounding box center [442, 90] width 34 height 18
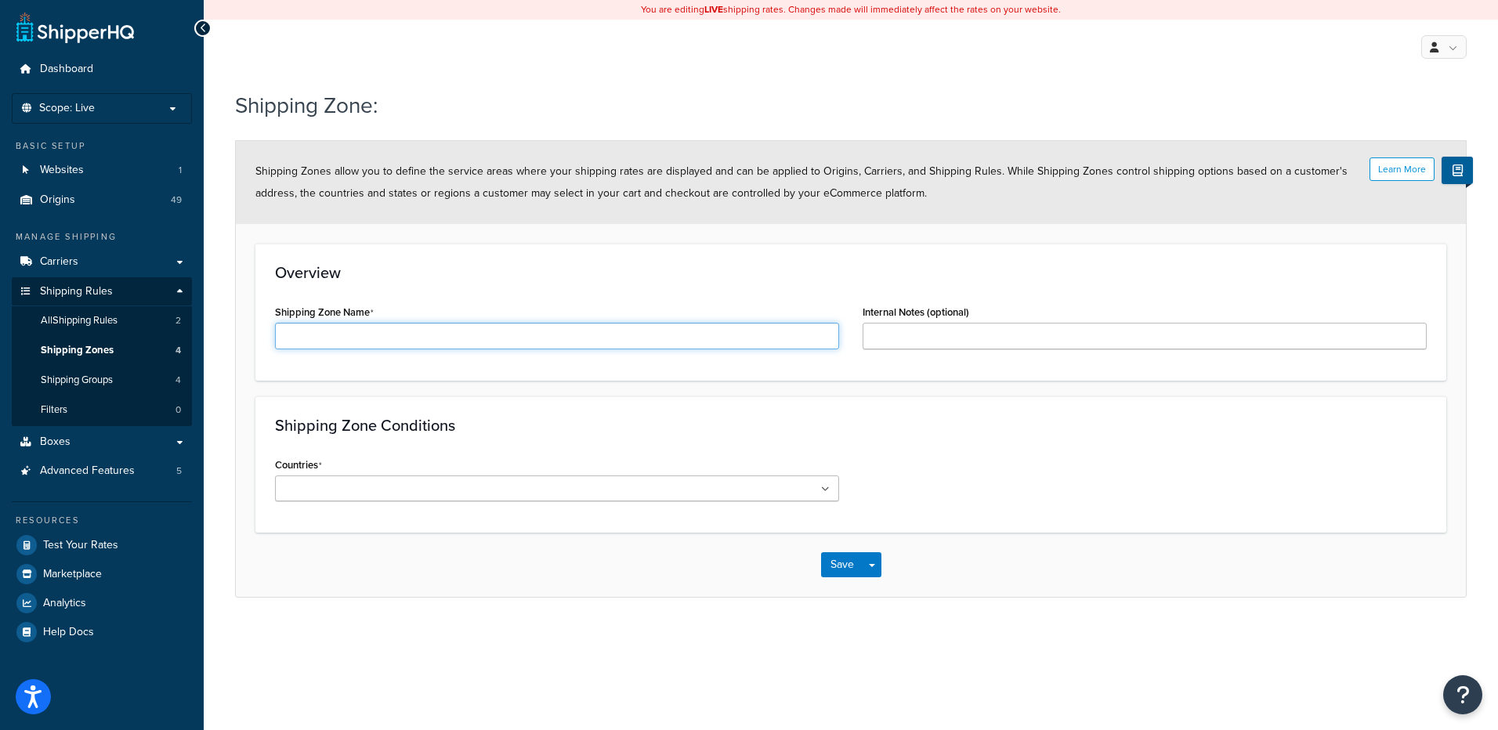
click at [361, 340] on input "Shipping Zone Name" at bounding box center [557, 336] width 564 height 27
paste input "US excl. Zone"
type input "US excl. Zone"
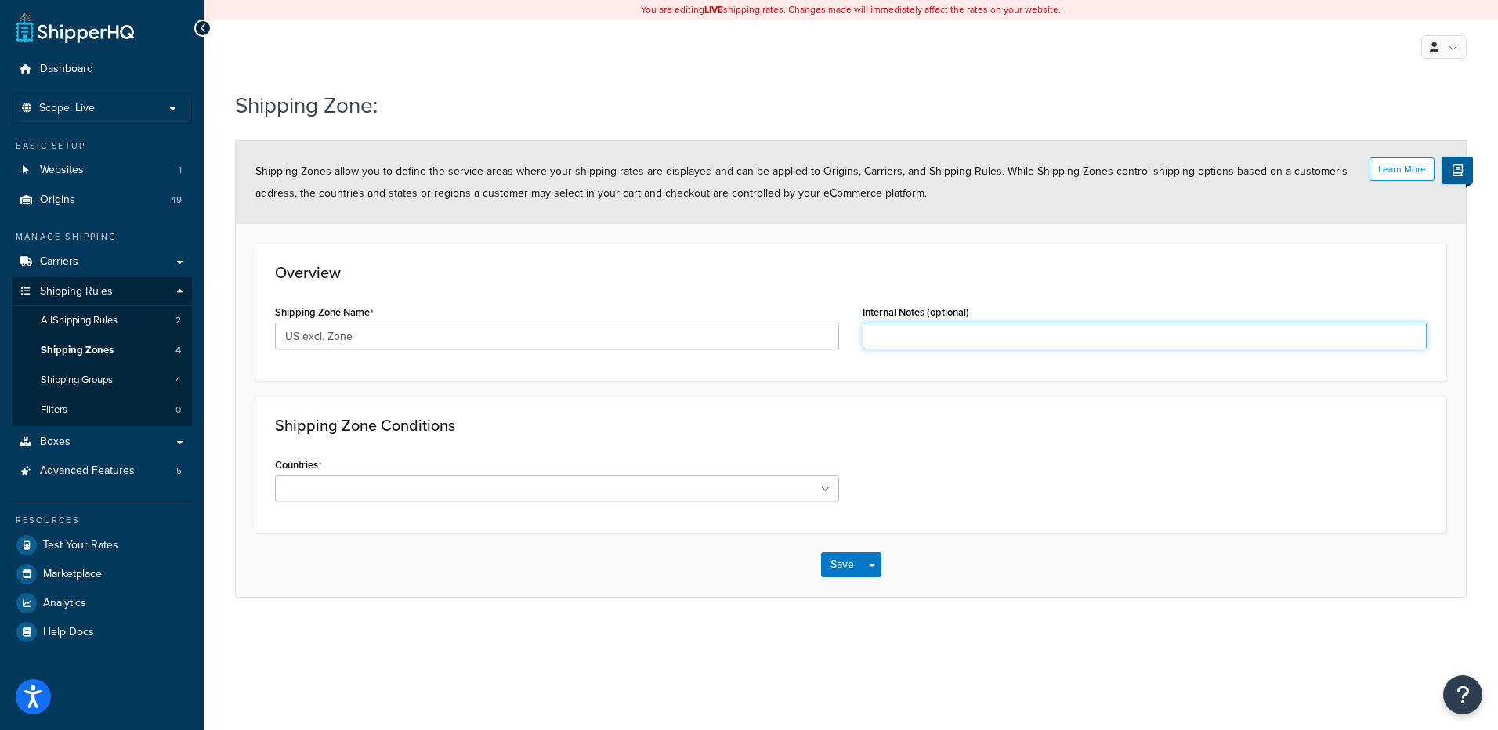
click at [1007, 336] on input "Internal Notes (optional)" at bounding box center [1145, 336] width 564 height 27
paste input "10 shipping zones exlcuded from standard delivery"
type input "10 shipping zones exlcuded from standard delivery"
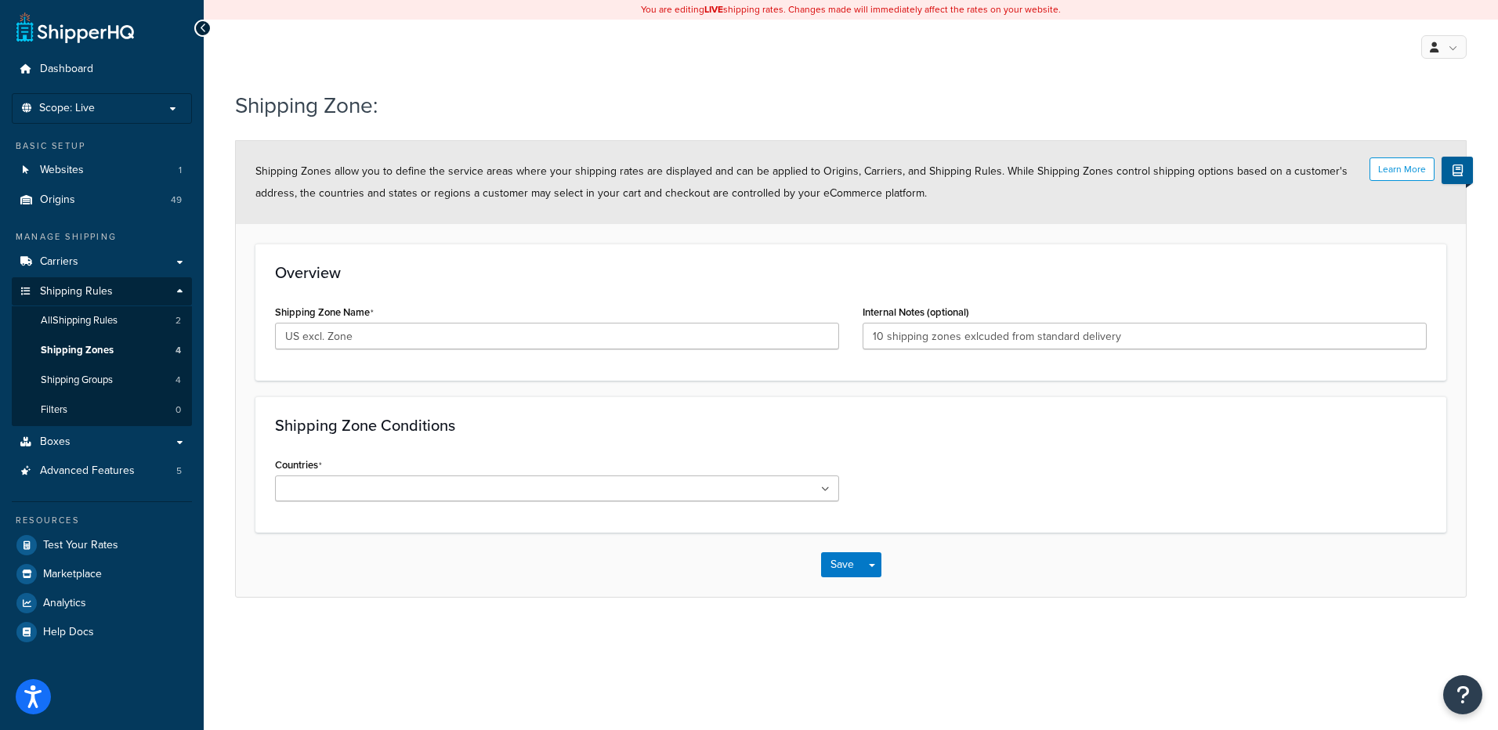
click at [930, 403] on div "Shipping Zone Conditions Countries All Countries ALL United States USA Afghanis…" at bounding box center [850, 464] width 1191 height 136
click at [446, 486] on ul at bounding box center [557, 489] width 564 height 26
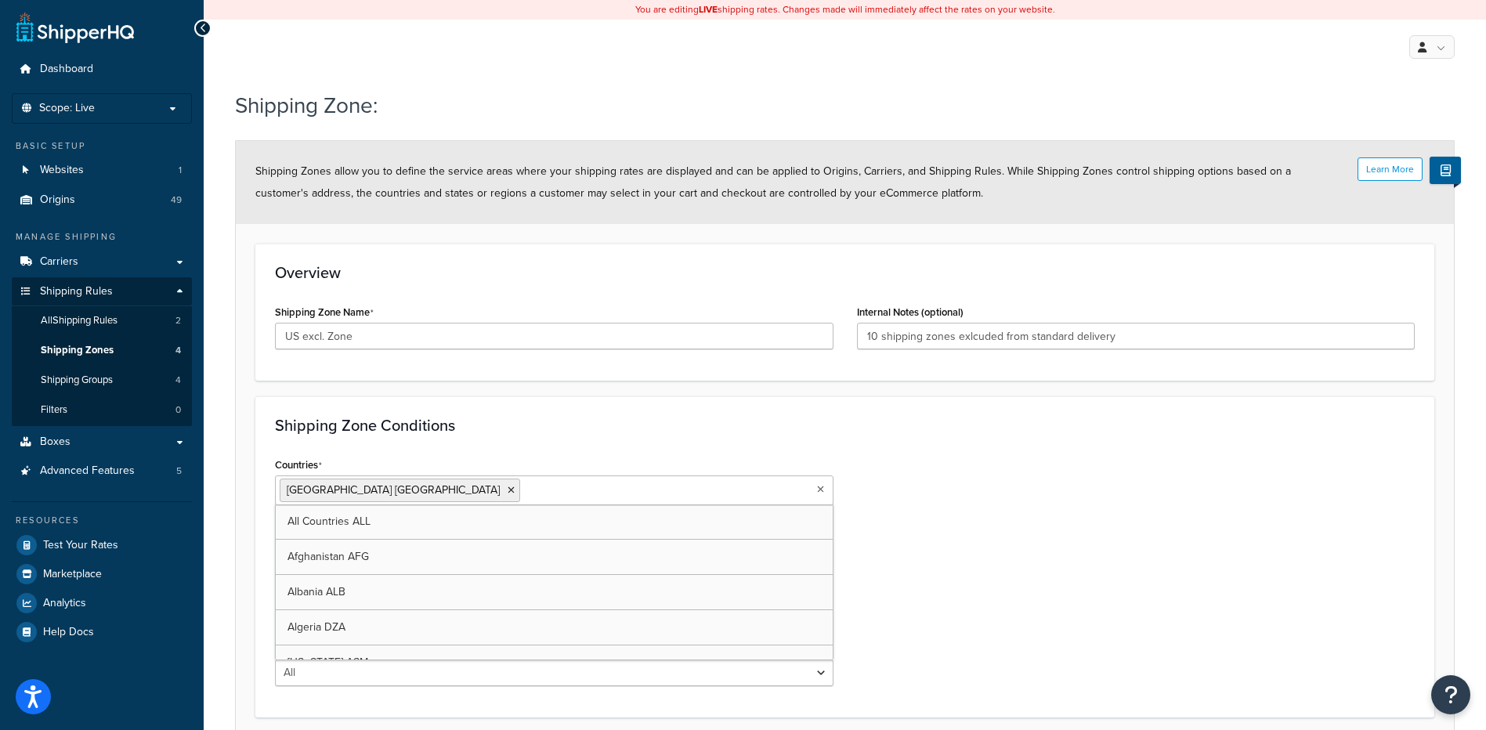
click at [523, 434] on h3 "Shipping Zone Conditions" at bounding box center [845, 425] width 1140 height 17
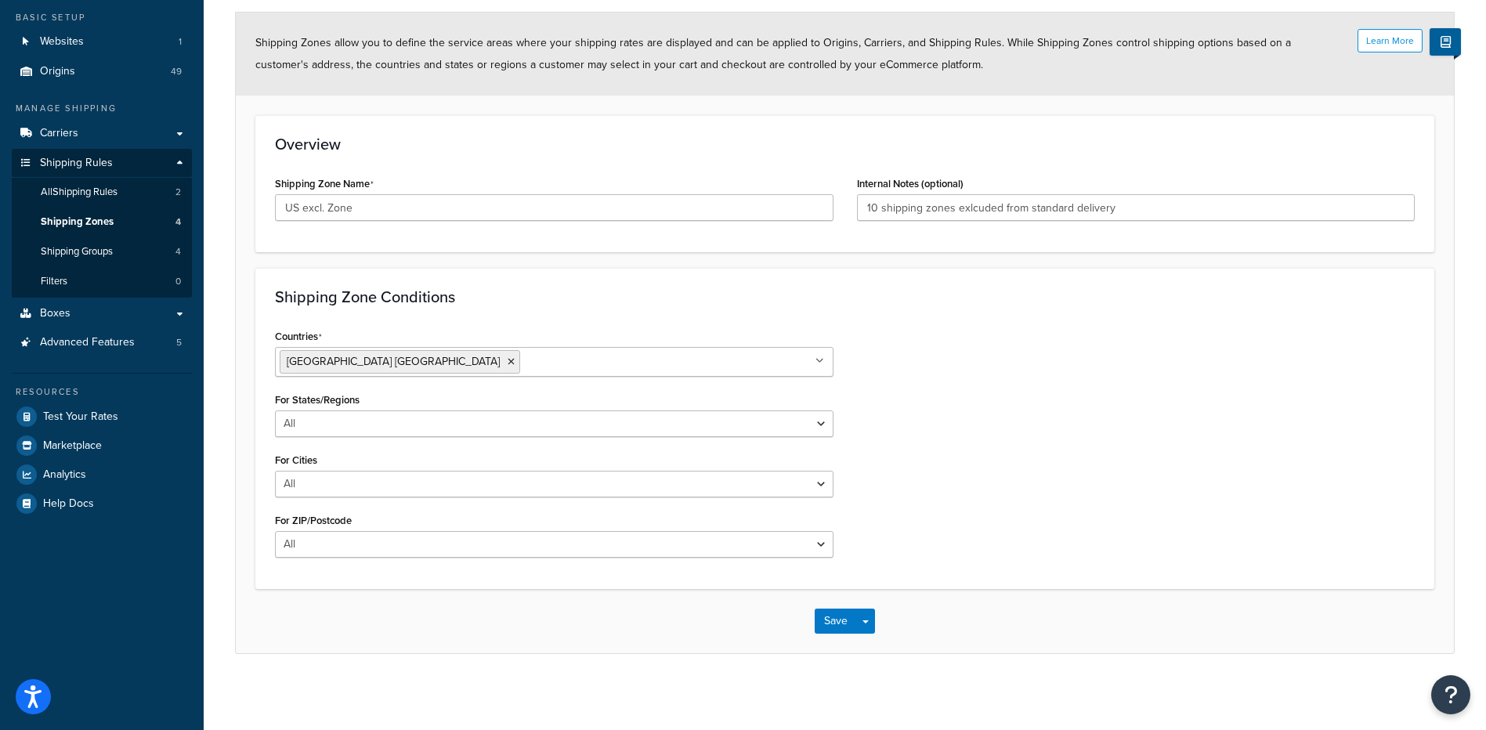
scroll to position [131, 0]
click at [420, 432] on select "All Including Excluding" at bounding box center [554, 421] width 559 height 27
select select "including"
click at [275, 408] on select "All Including Excluding" at bounding box center [554, 421] width 559 height 27
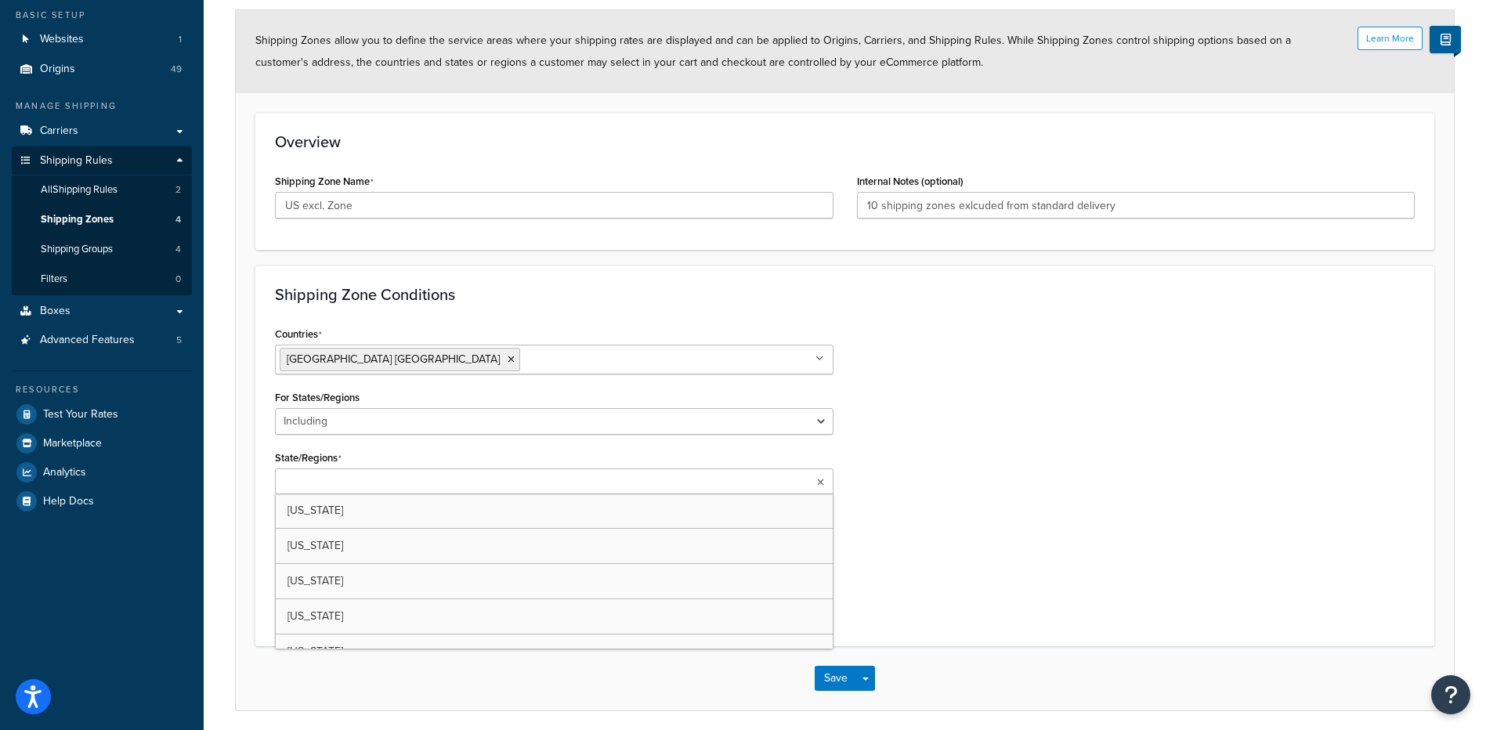
click at [331, 472] on ul at bounding box center [554, 481] width 559 height 26
type input "ala"
type input "samoa"
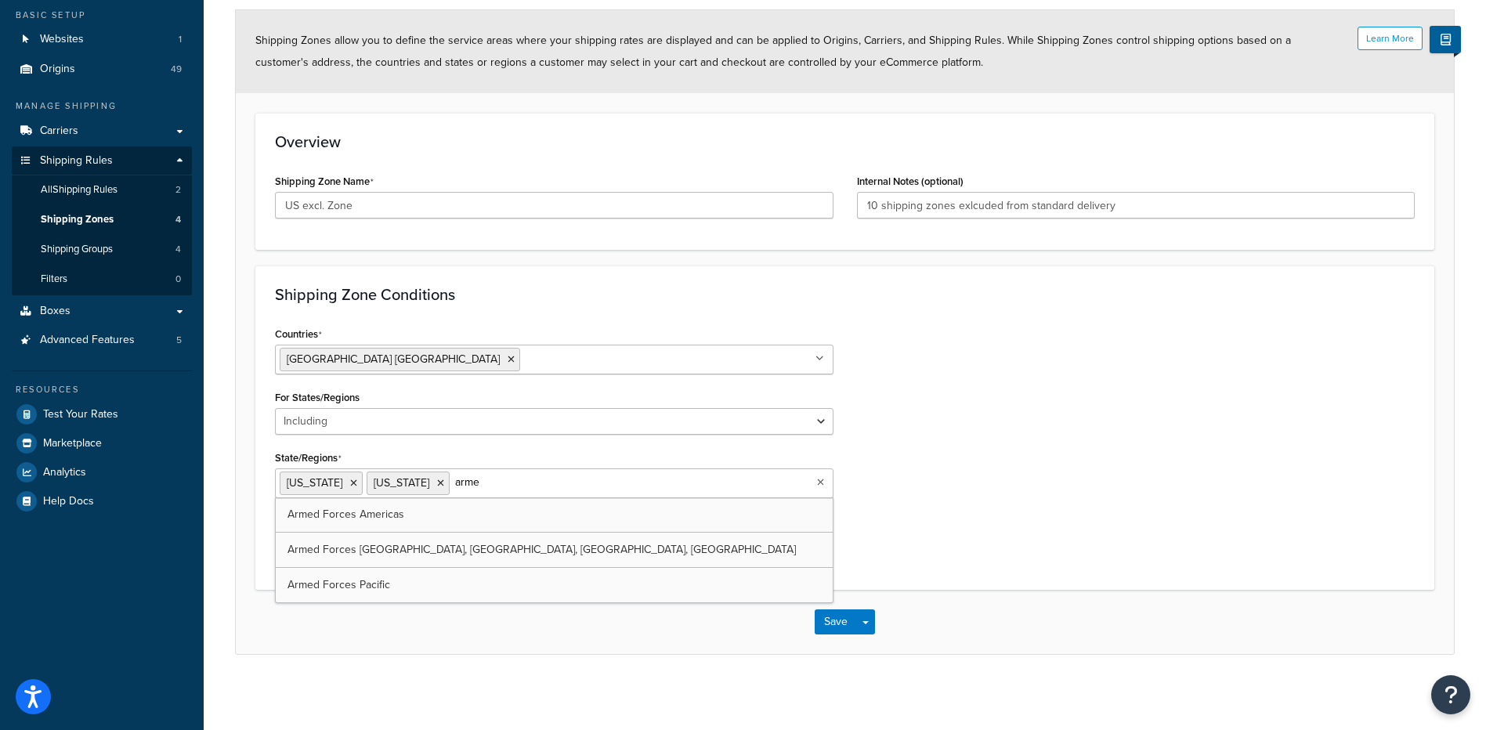
type input "armed"
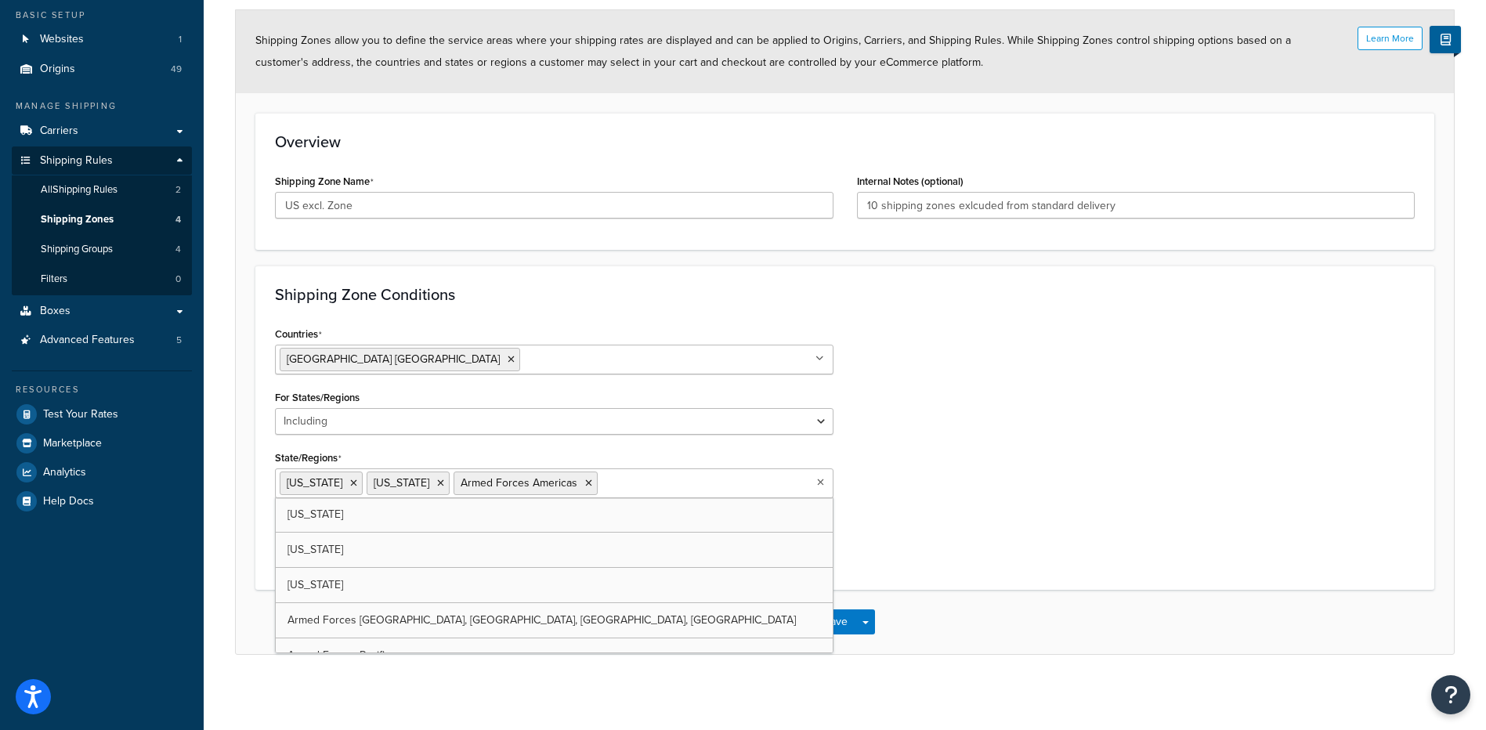
paste input "armed"
type input "armed"
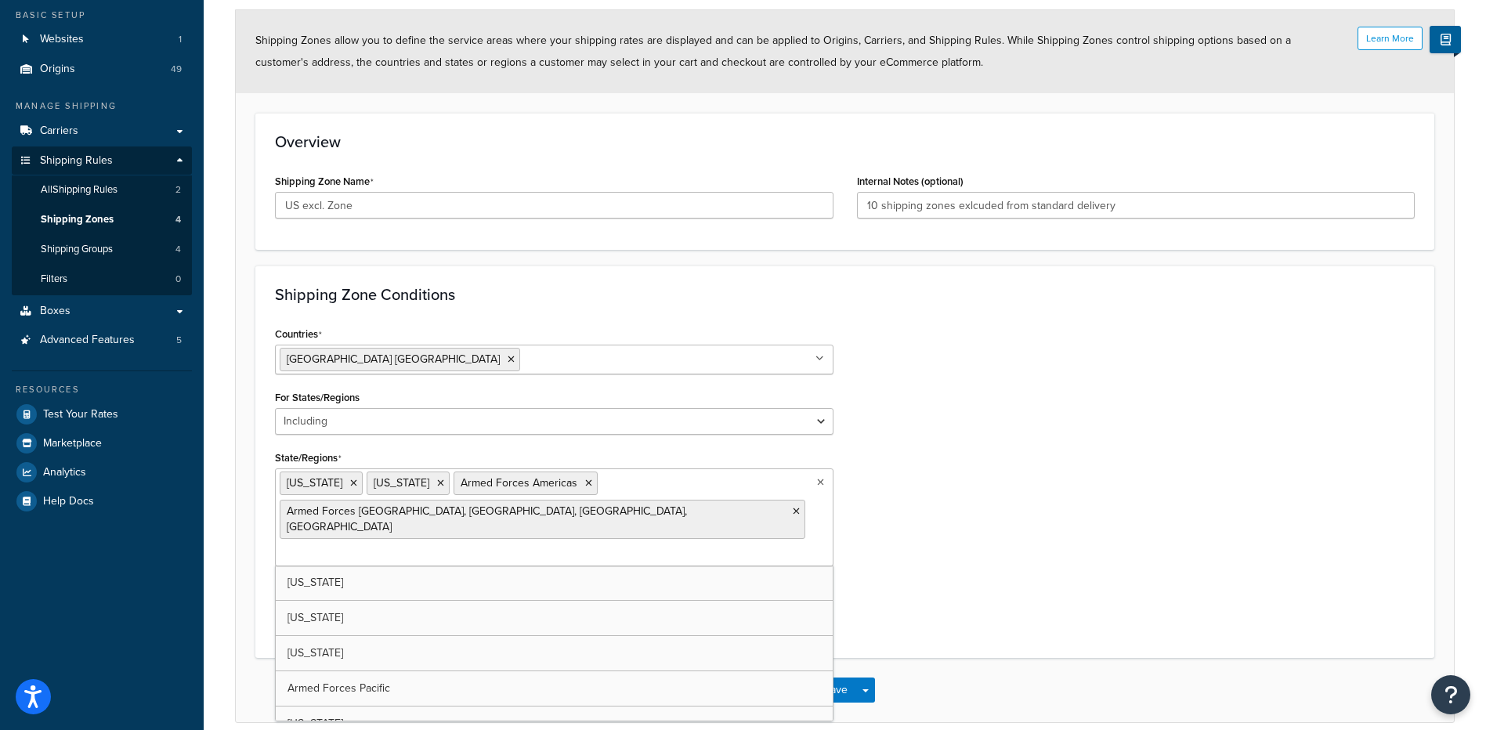
paste input "armed"
type input "armed"
type input "guam"
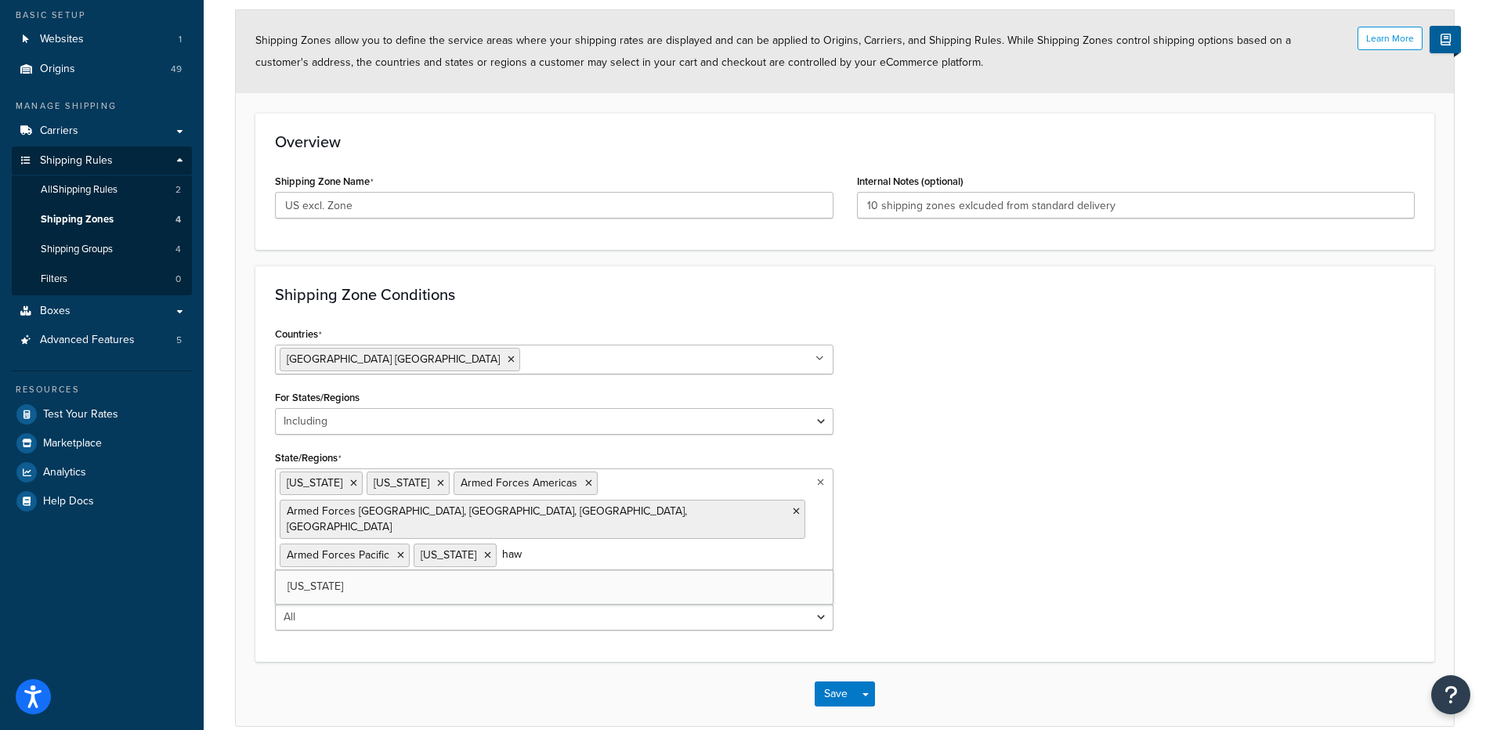
type input "hawa"
type input "mariana"
type input "rico"
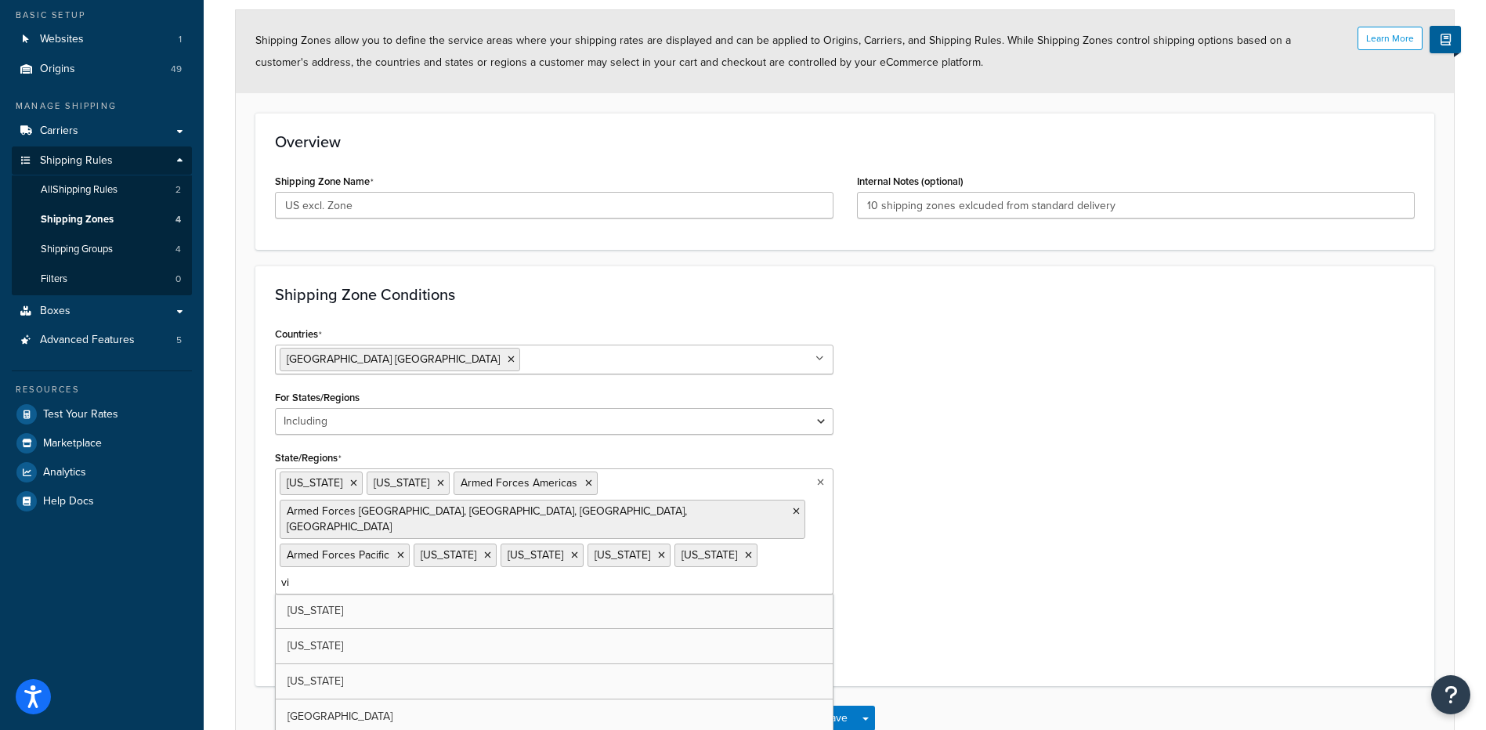
type input "vir"
click at [1075, 491] on div "Countries United States USA All Countries ALL Afghanistan AFG Albania ALB Alger…" at bounding box center [844, 497] width 1163 height 348
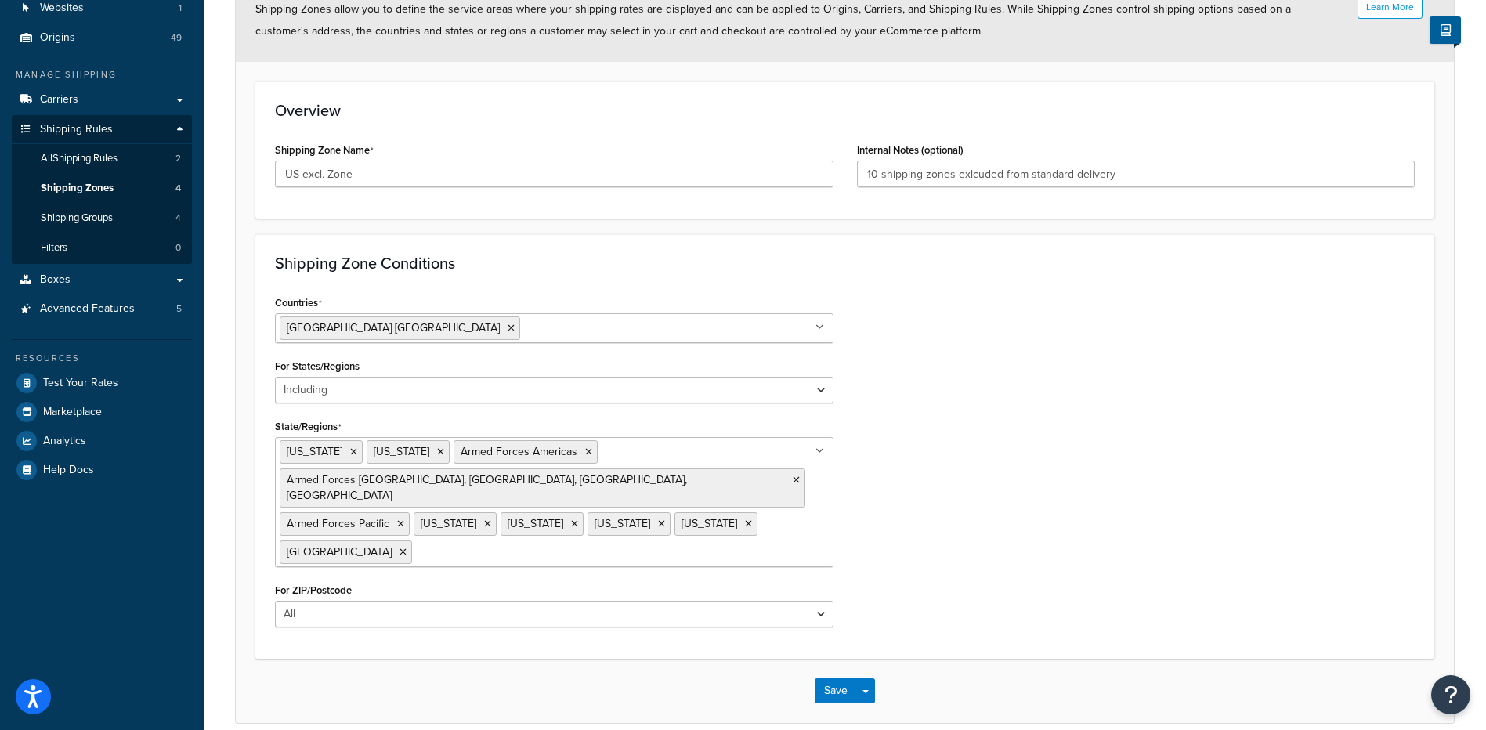
scroll to position [190, 0]
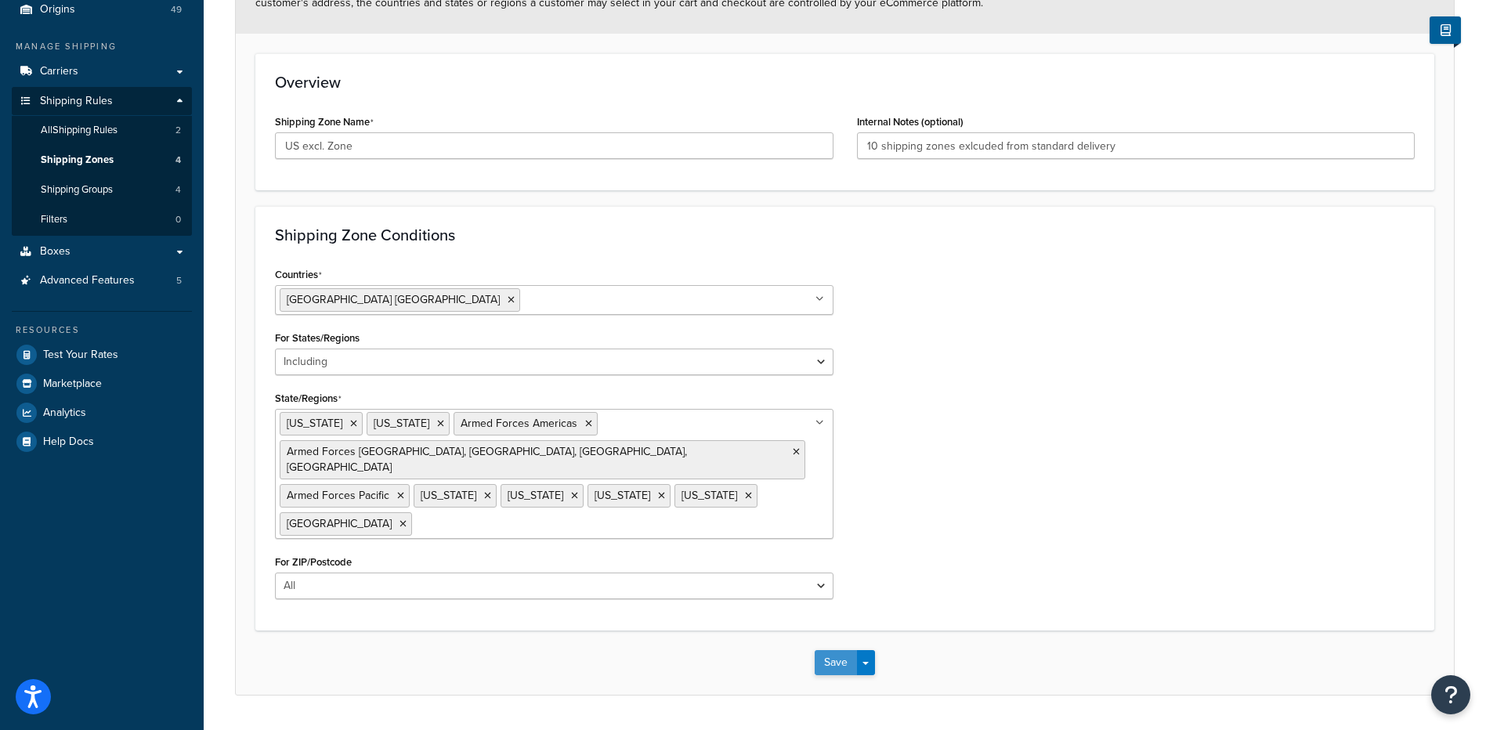
click at [828, 650] on button "Save" at bounding box center [836, 662] width 42 height 25
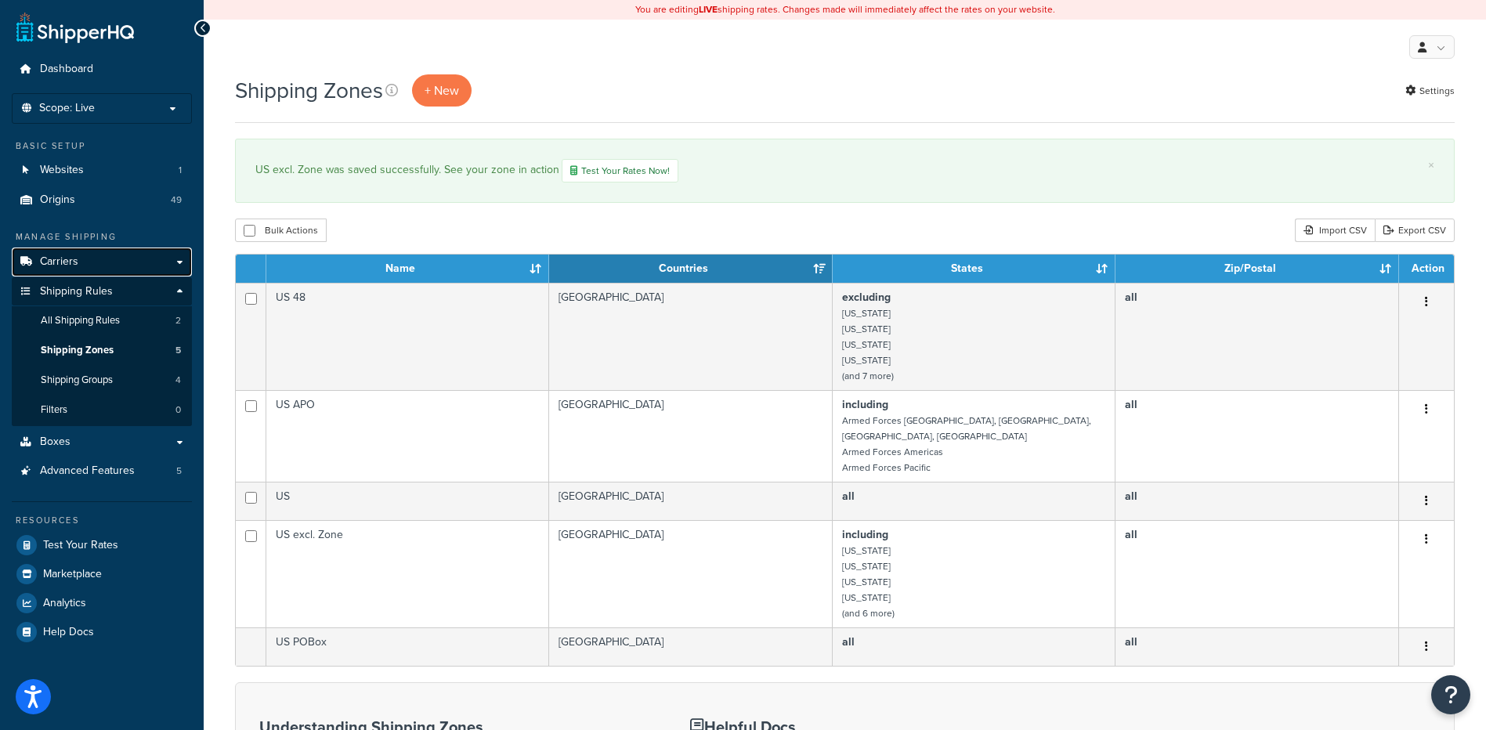
click at [60, 255] on span "Carriers" at bounding box center [59, 261] width 38 height 13
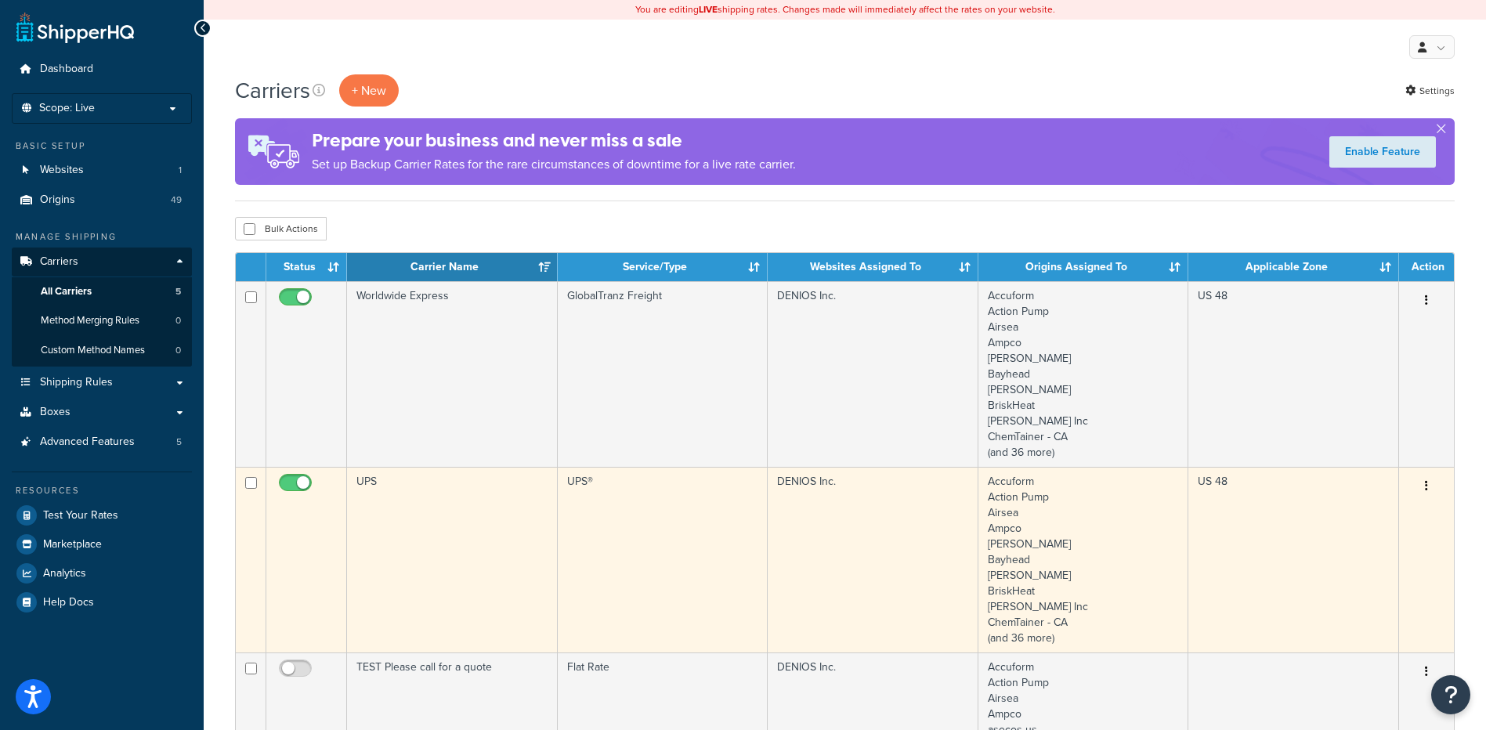
scroll to position [78, 0]
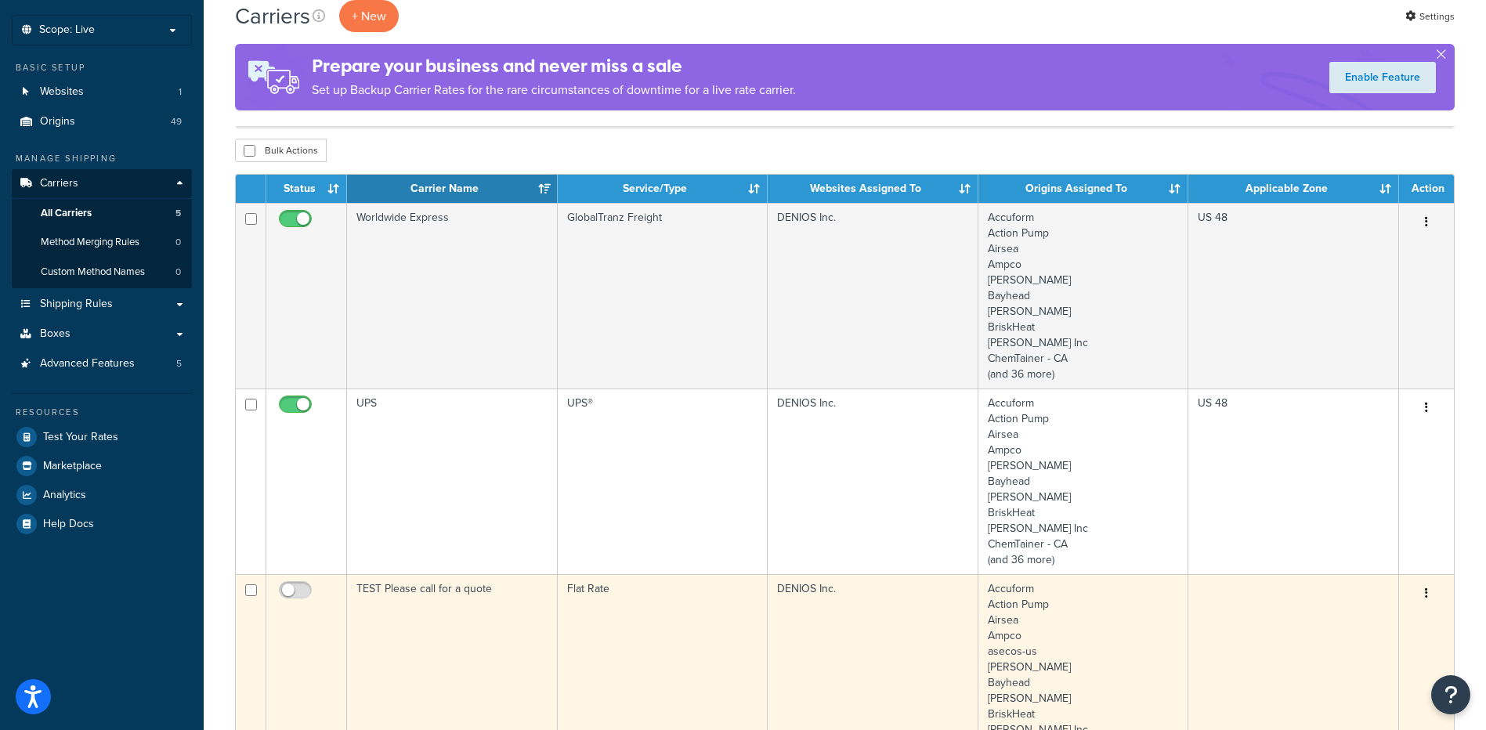
click at [409, 589] on td "TEST Please call for a quote" at bounding box center [452, 667] width 211 height 186
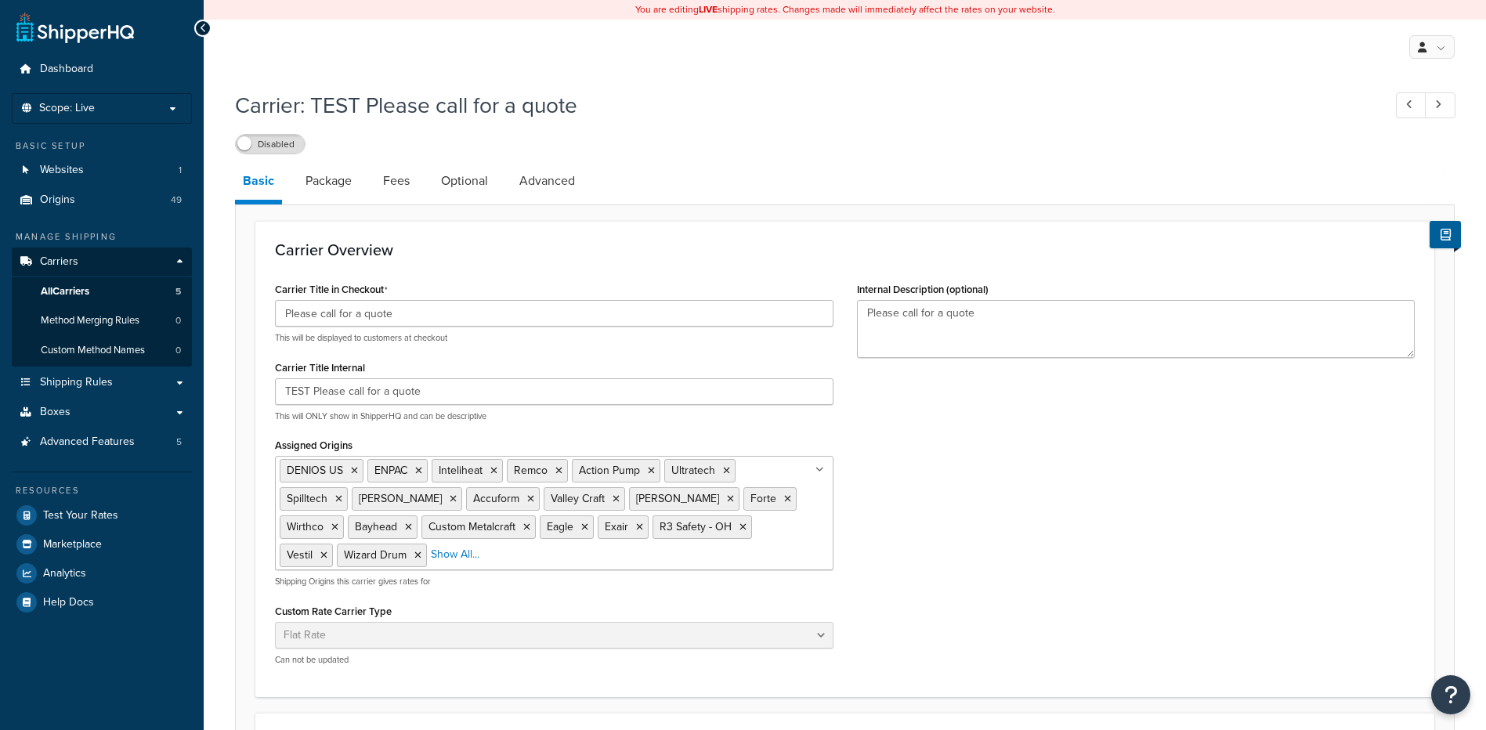
select select "flat"
click at [537, 653] on div "Table Rates Flat Rate Free Shipping In-Store Pickup Same Day Delivery Customer …" at bounding box center [554, 644] width 559 height 44
click at [1073, 584] on div "Carrier Title in Checkout Please call for a quote This will be displayed to cus…" at bounding box center [844, 478] width 1163 height 400
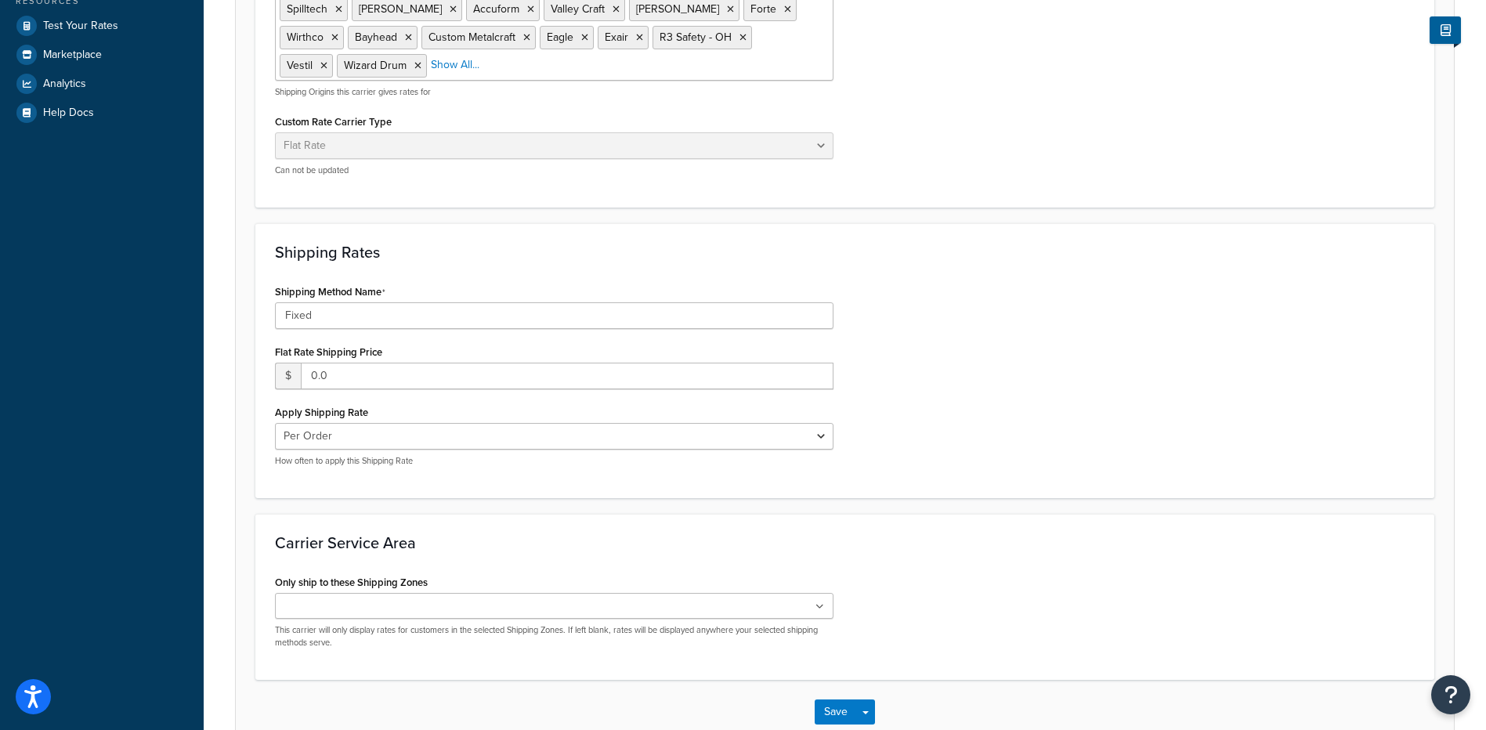
scroll to position [583, 0]
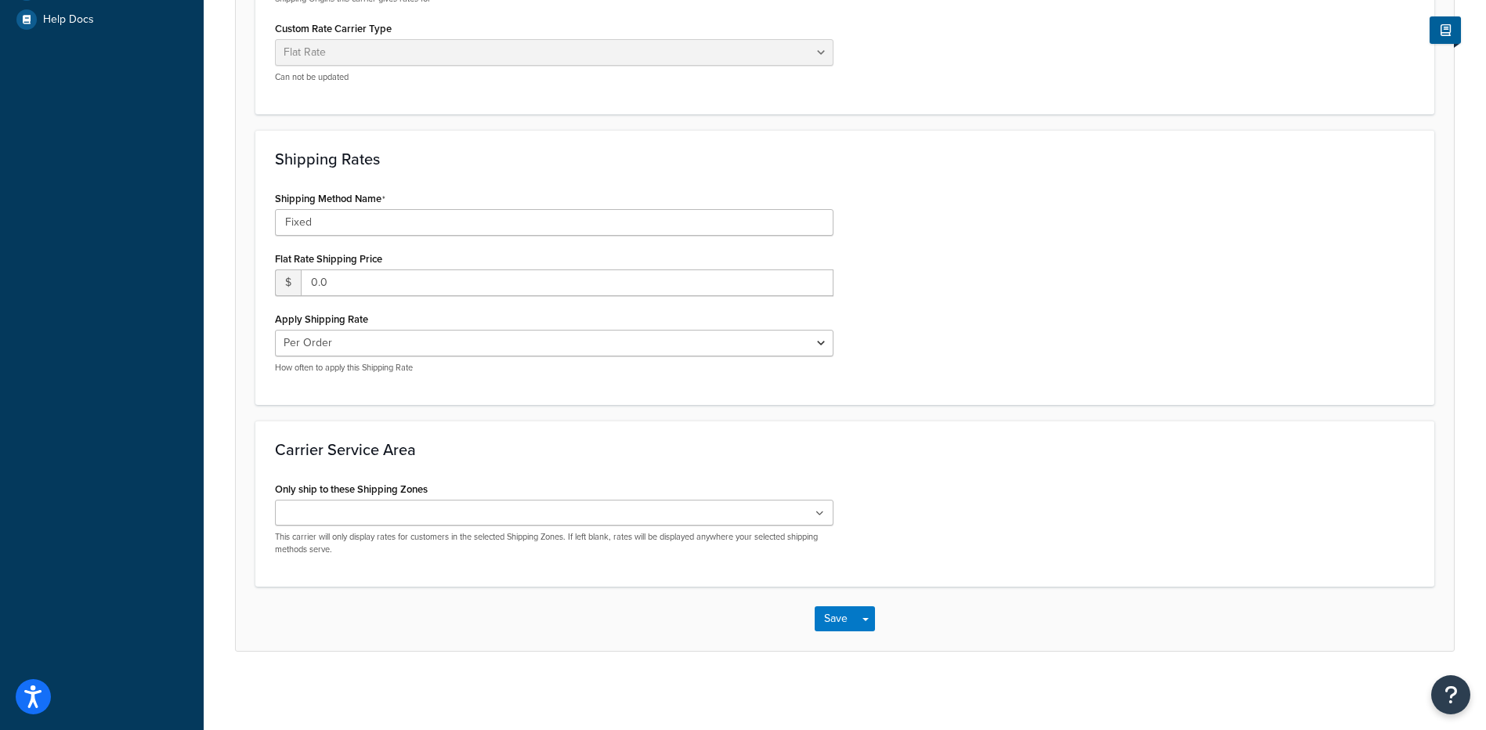
click at [367, 509] on input "Only ship to these Shipping Zones" at bounding box center [349, 513] width 139 height 17
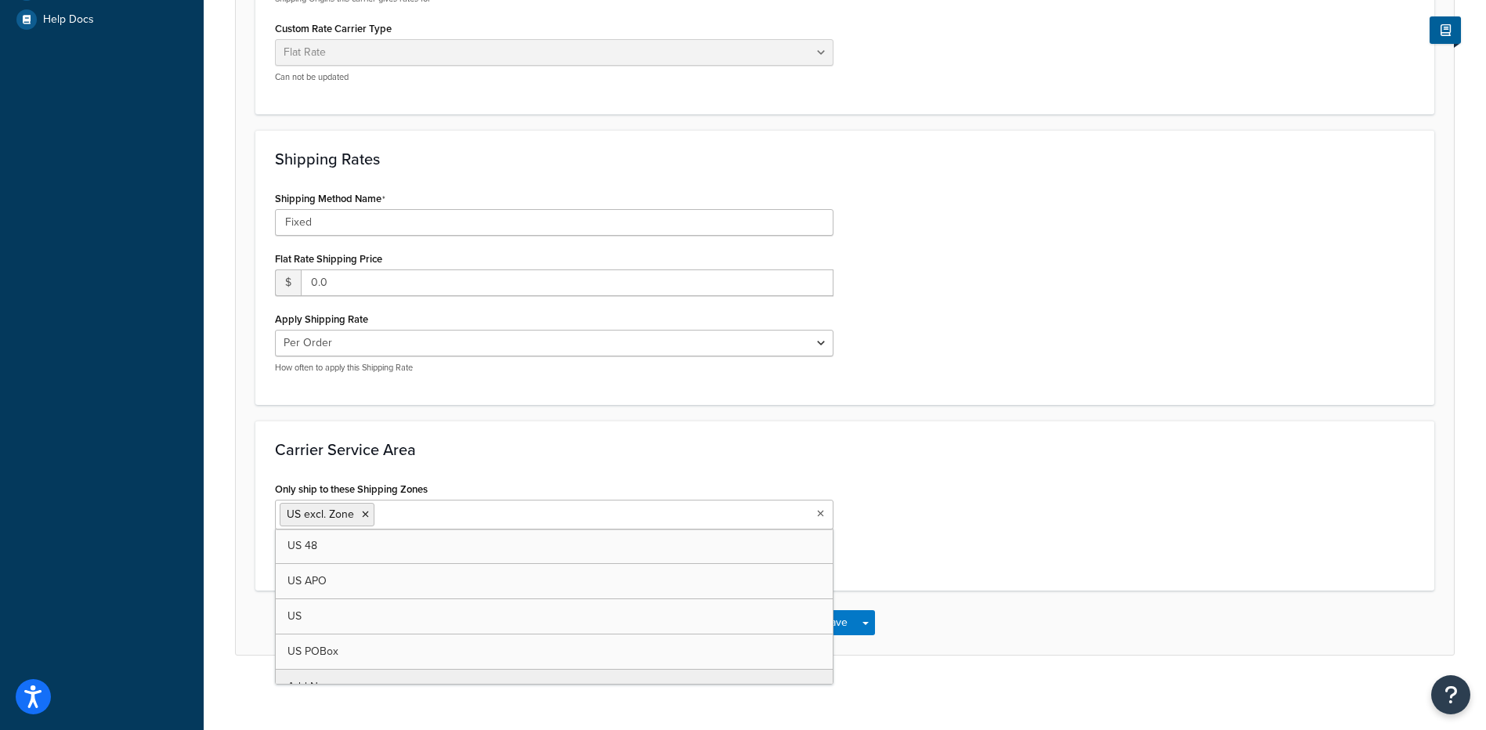
click at [1082, 496] on div "Only ship to these Shipping Zones US excl. Zone US 48 US APO US US POBox Add Ne…" at bounding box center [844, 524] width 1163 height 93
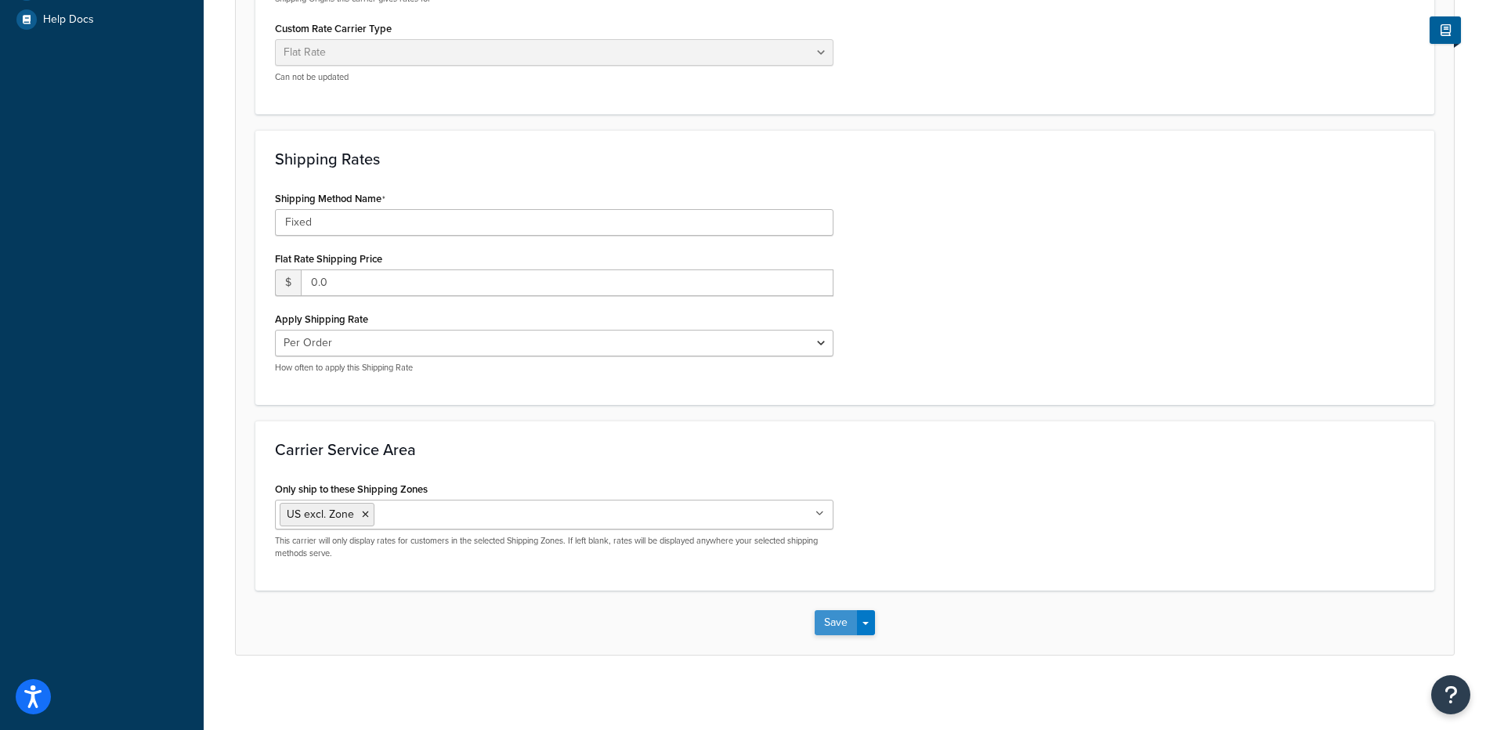
click at [827, 617] on button "Save" at bounding box center [836, 622] width 42 height 25
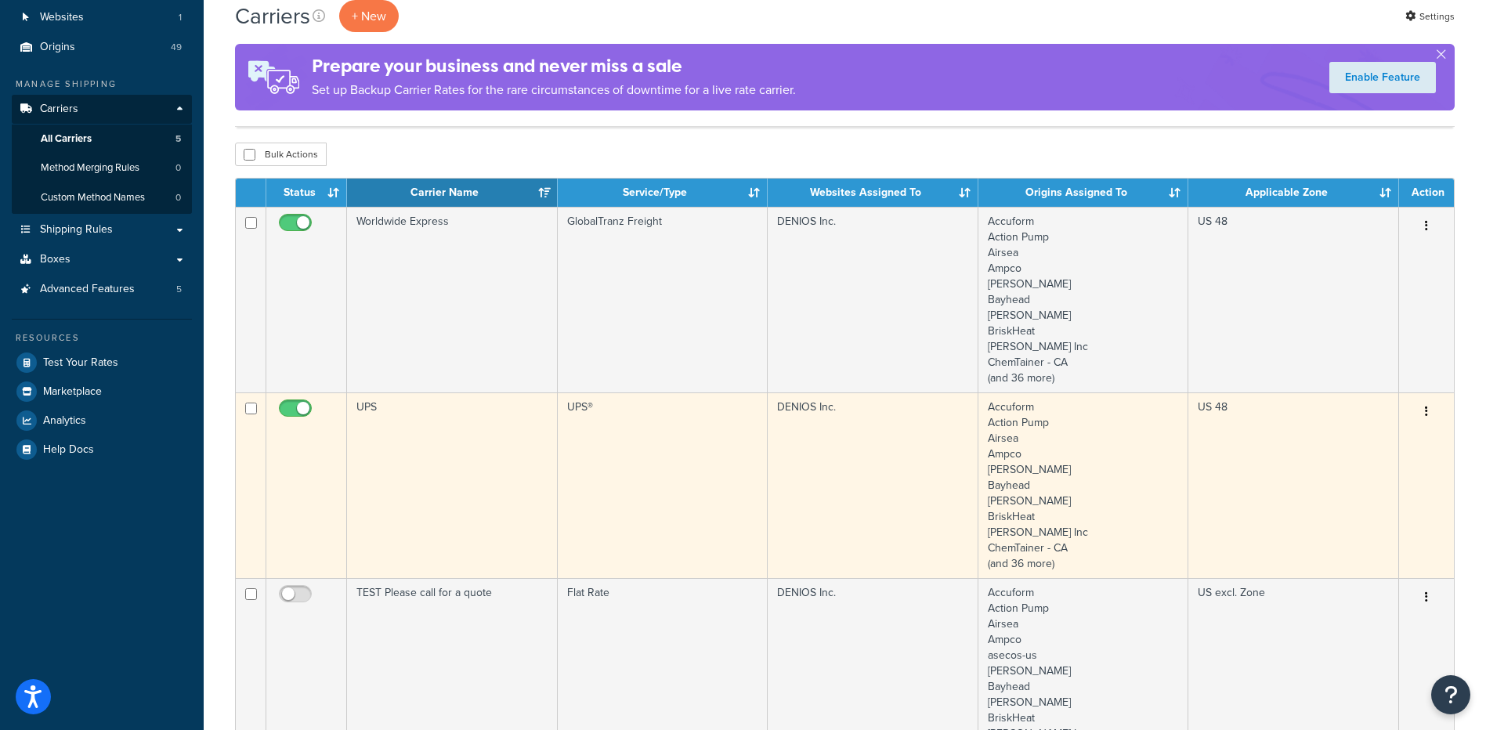
scroll to position [157, 0]
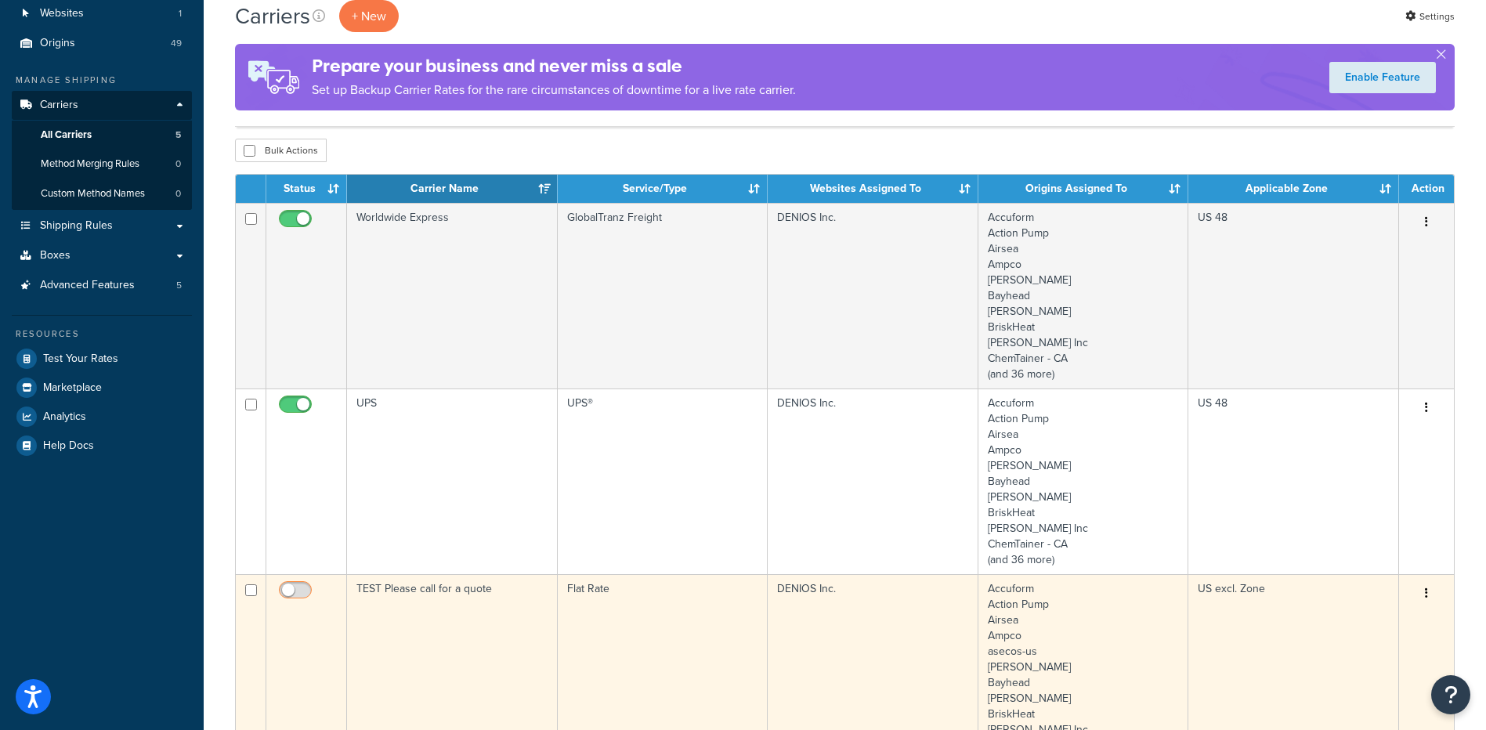
click at [298, 589] on input "checkbox" at bounding box center [297, 594] width 43 height 20
checkbox input "true"
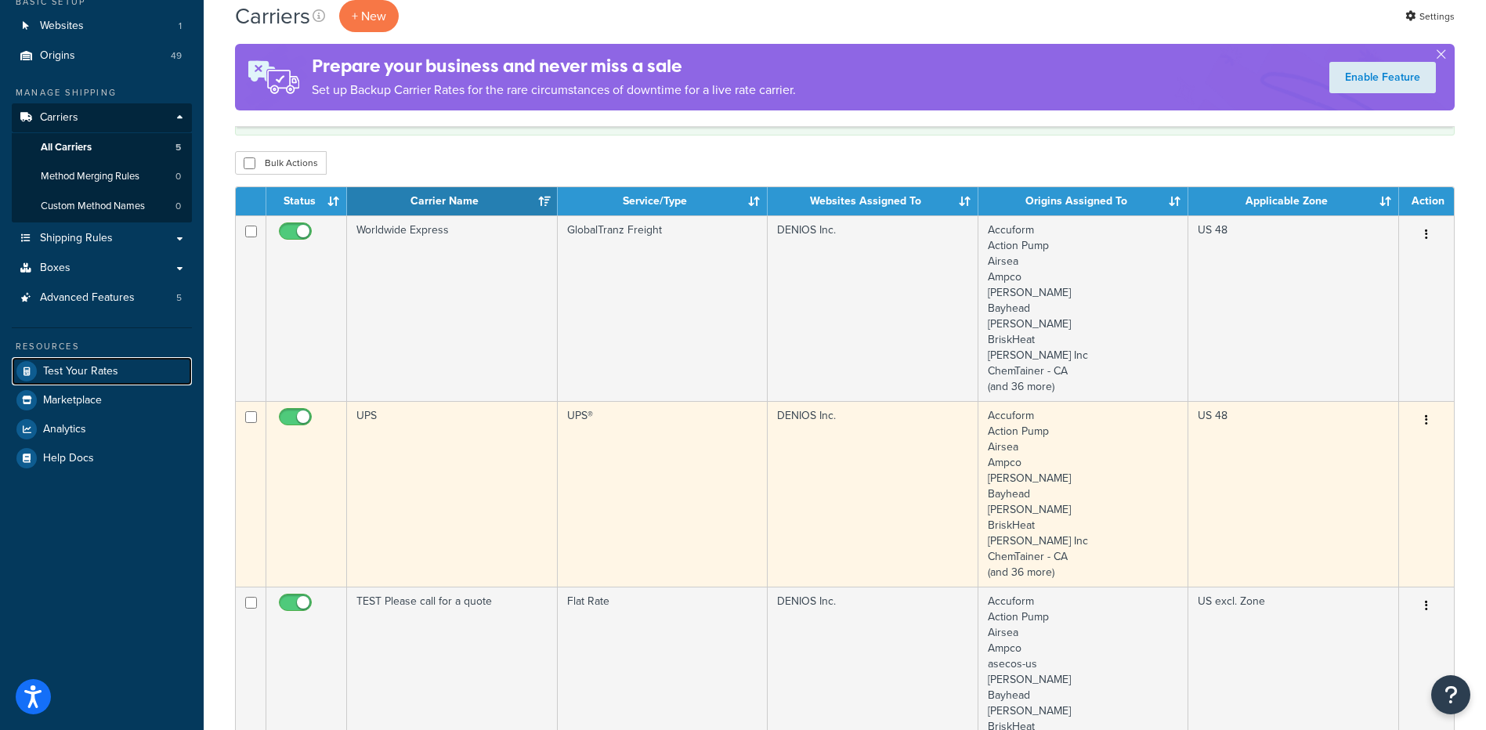
scroll to position [235, 0]
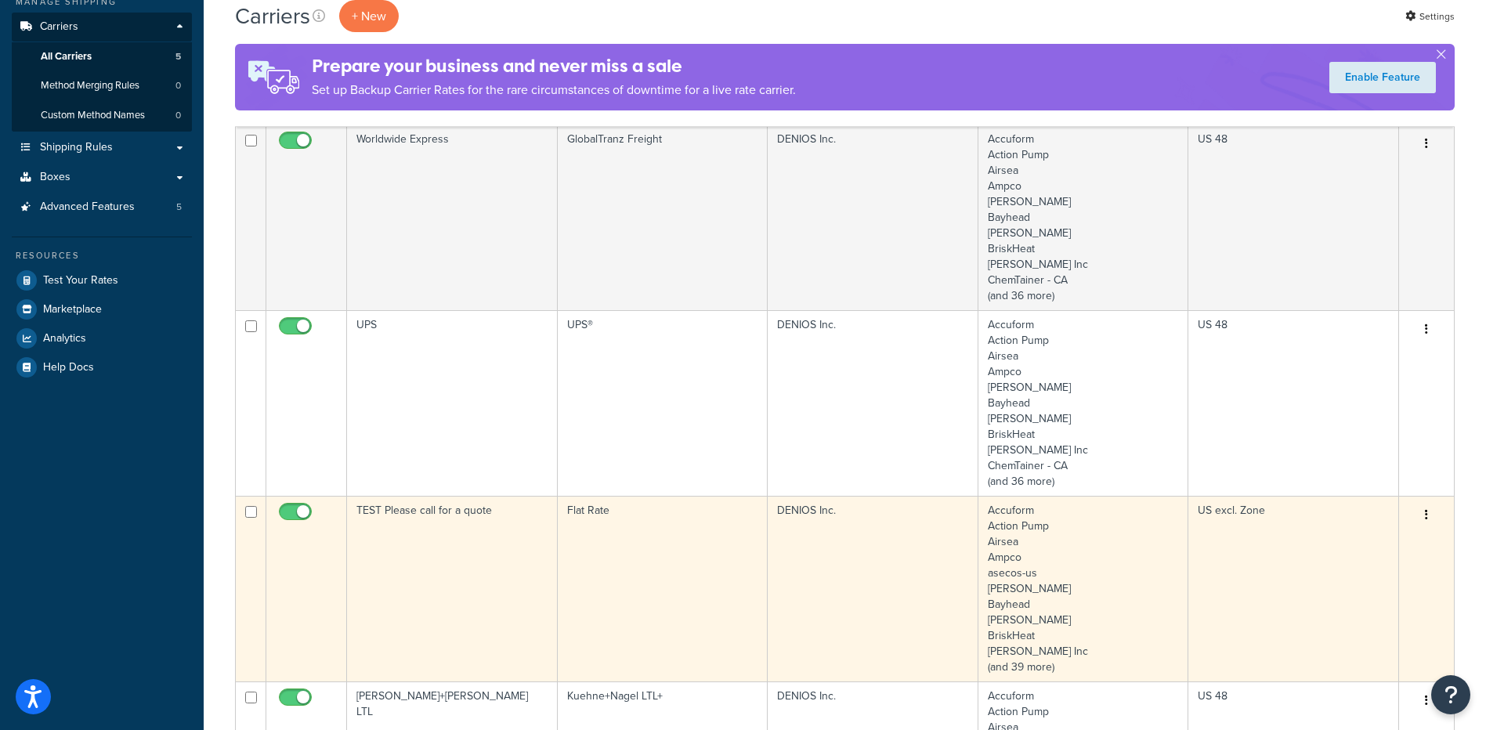
click at [420, 535] on td "TEST Please call for a quote" at bounding box center [452, 589] width 211 height 186
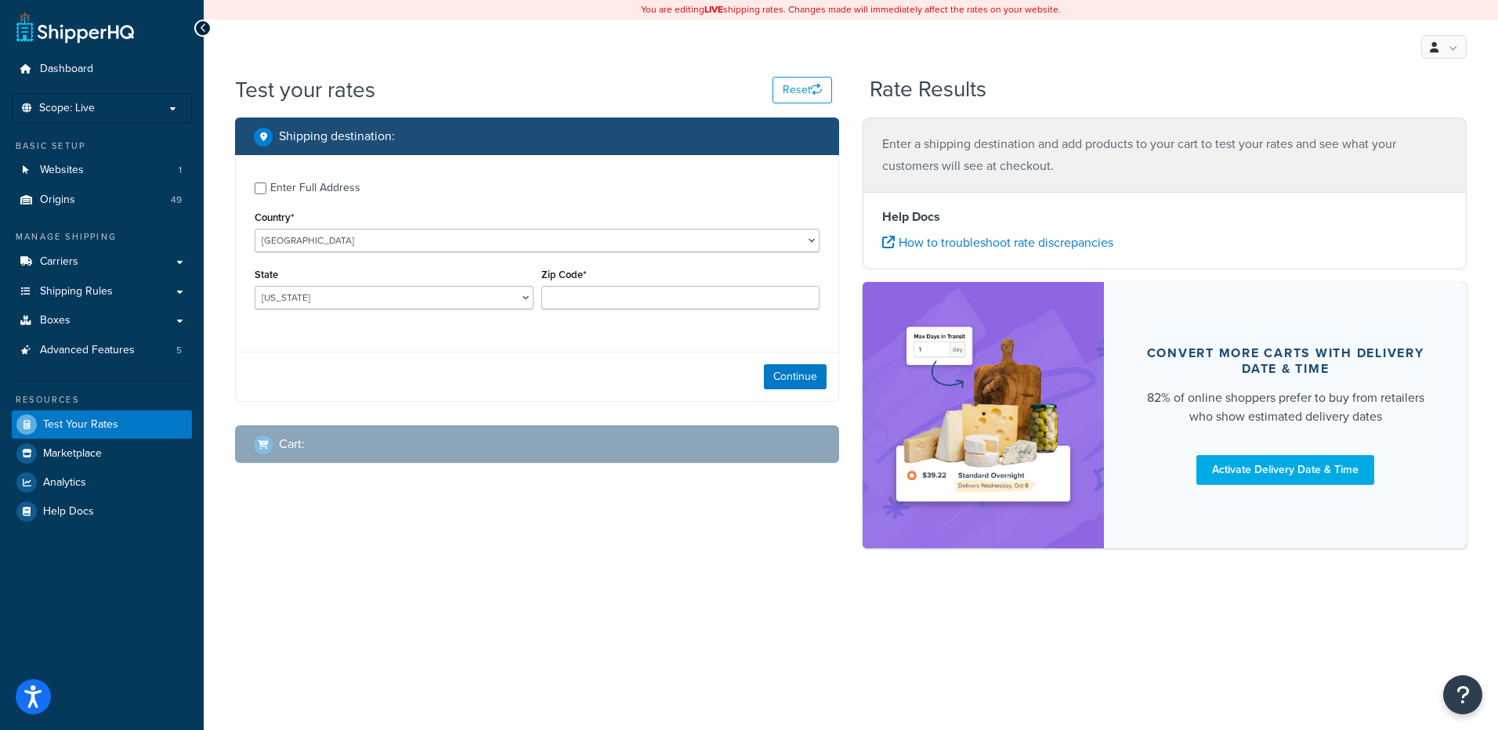
click at [330, 186] on div "Enter Full Address" at bounding box center [315, 188] width 90 height 22
click at [266, 186] on input "Enter Full Address" at bounding box center [261, 189] width 12 height 12
checkbox input "true"
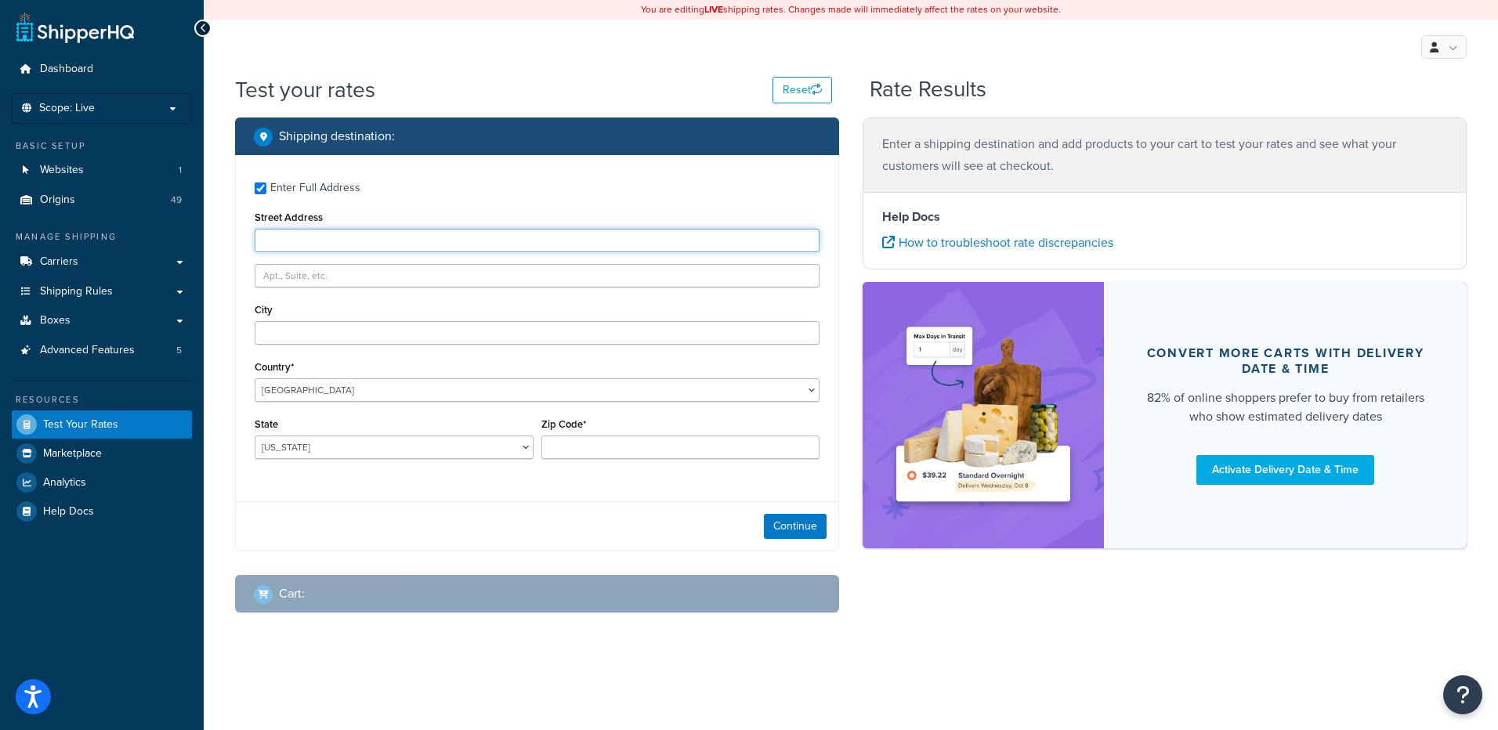
click at [332, 245] on input "Street Address" at bounding box center [537, 241] width 565 height 24
click at [387, 230] on input "Street Address" at bounding box center [537, 241] width 565 height 24
paste input "3124 RICHMOND AVE"
type input "3124 RICHMOND AVE"
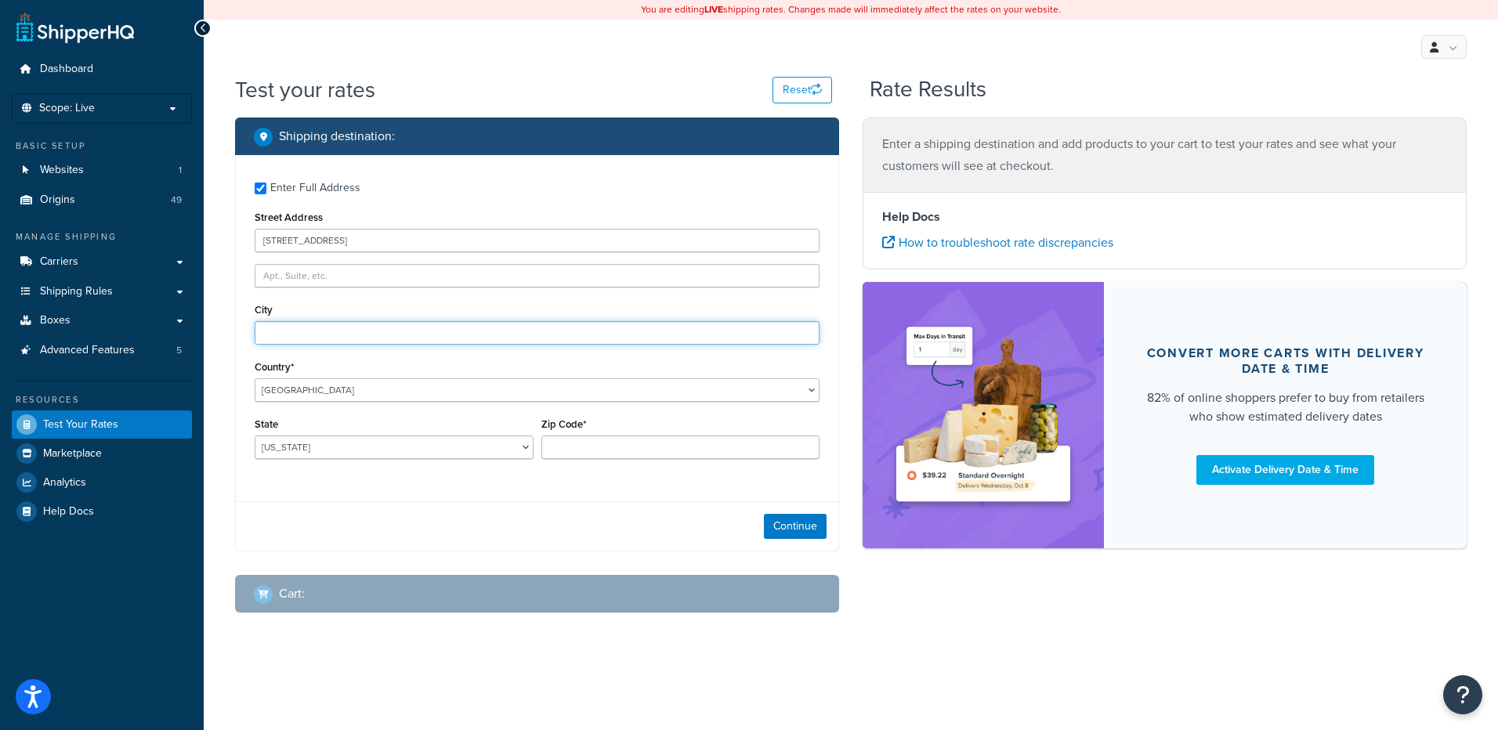
click at [279, 329] on input "City" at bounding box center [537, 333] width 565 height 24
click at [315, 342] on input "City" at bounding box center [537, 333] width 565 height 24
paste input "Anchorage"
type input "Anchorage"
click at [720, 462] on div "Zip Code*" at bounding box center [680, 442] width 287 height 57
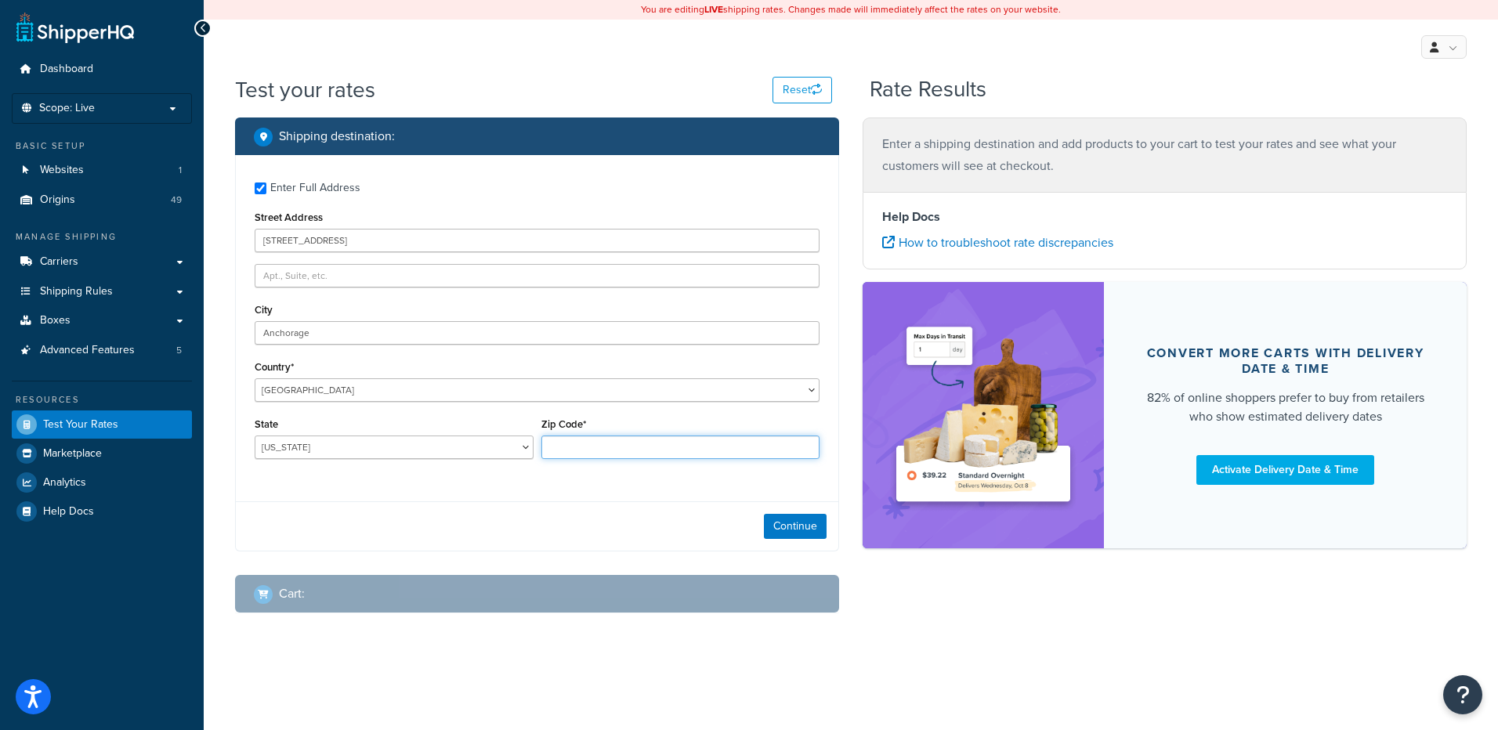
click at [712, 454] on input "Zip Code*" at bounding box center [680, 448] width 279 height 24
paste input "99508"
type input "99508"
click at [396, 448] on select "Alabama Alaska American Samoa Arizona Arkansas Armed Forces Americas Armed Forc…" at bounding box center [394, 448] width 279 height 24
select select "AK"
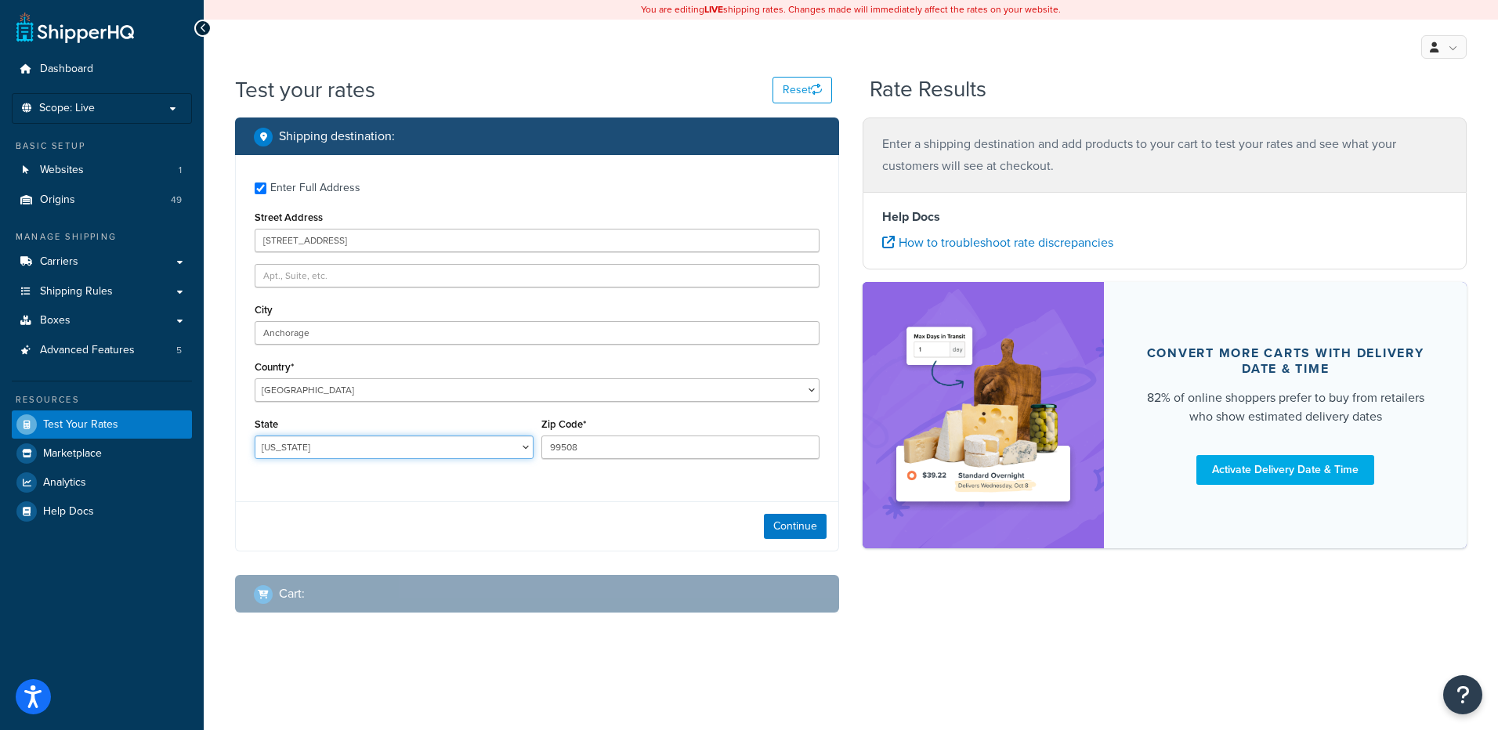
click at [255, 436] on select "Alabama Alaska American Samoa Arizona Arkansas Armed Forces Americas Armed Forc…" at bounding box center [394, 448] width 279 height 24
click at [782, 519] on button "Continue" at bounding box center [795, 526] width 63 height 25
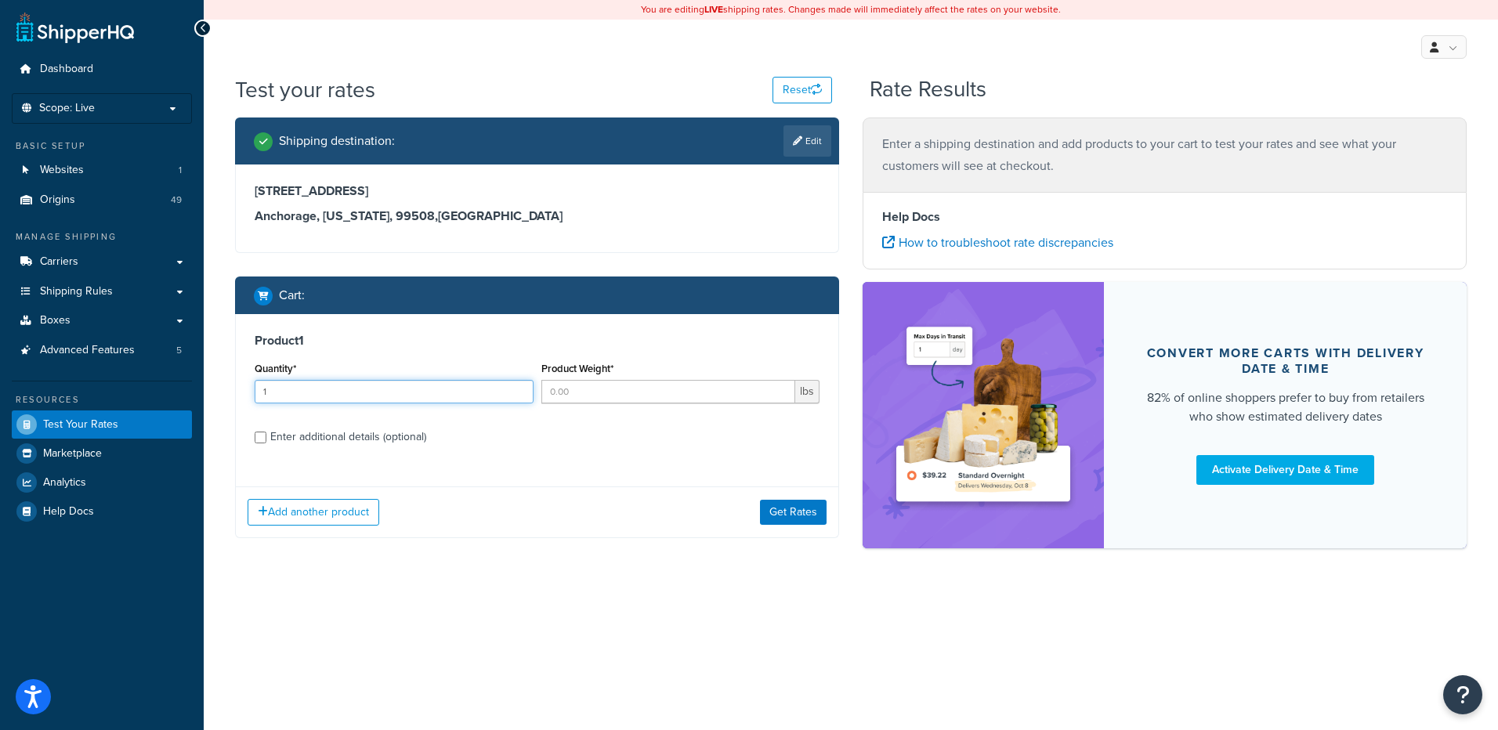
drag, startPoint x: 515, startPoint y: 388, endPoint x: 566, endPoint y: 392, distance: 50.4
type input "1"
click at [517, 388] on input "1" at bounding box center [394, 392] width 279 height 24
click at [570, 393] on input "Product Weight*" at bounding box center [668, 392] width 255 height 24
type input "1"
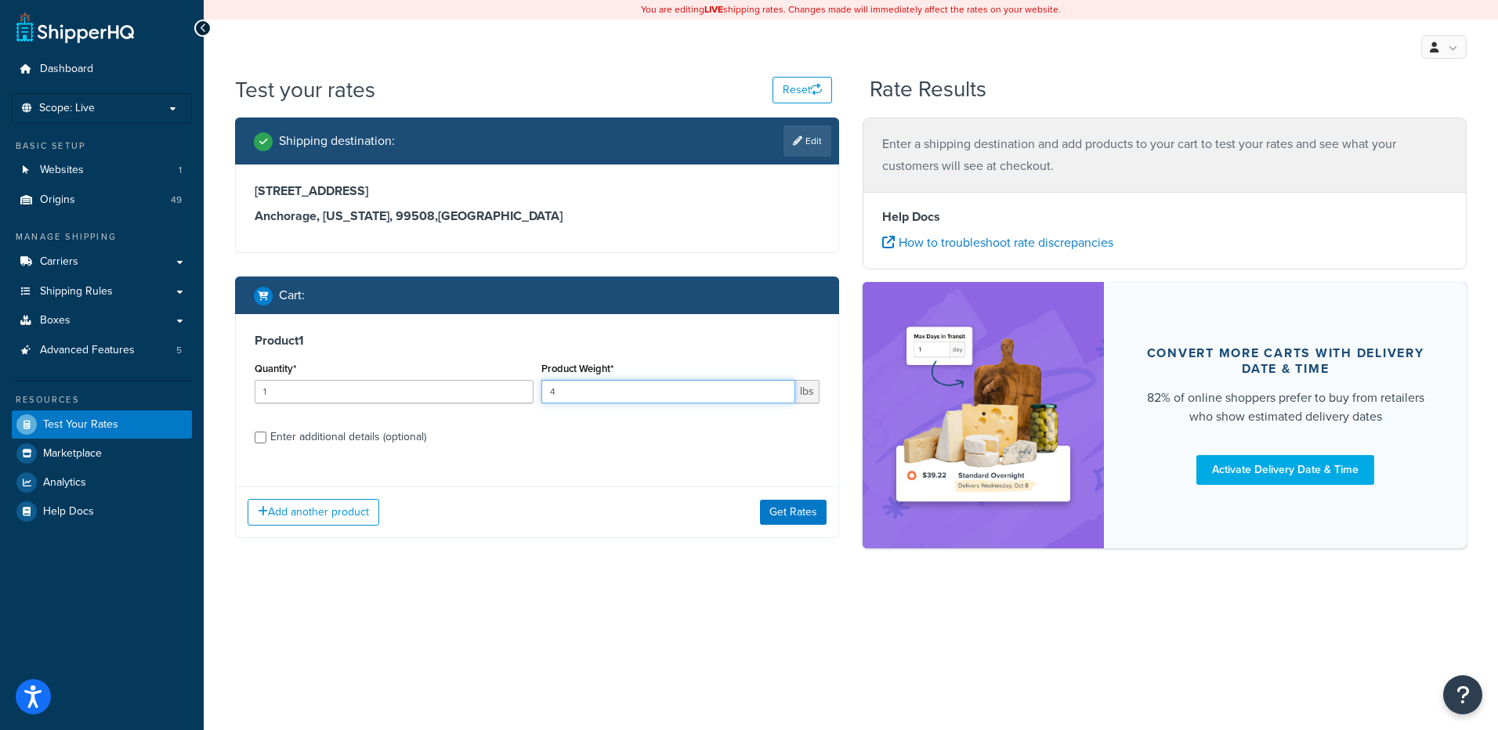
type input "4"
click at [302, 430] on div "Enter additional details (optional)" at bounding box center [348, 437] width 156 height 22
click at [266, 432] on input "Enter additional details (optional)" at bounding box center [261, 438] width 12 height 12
checkbox input "true"
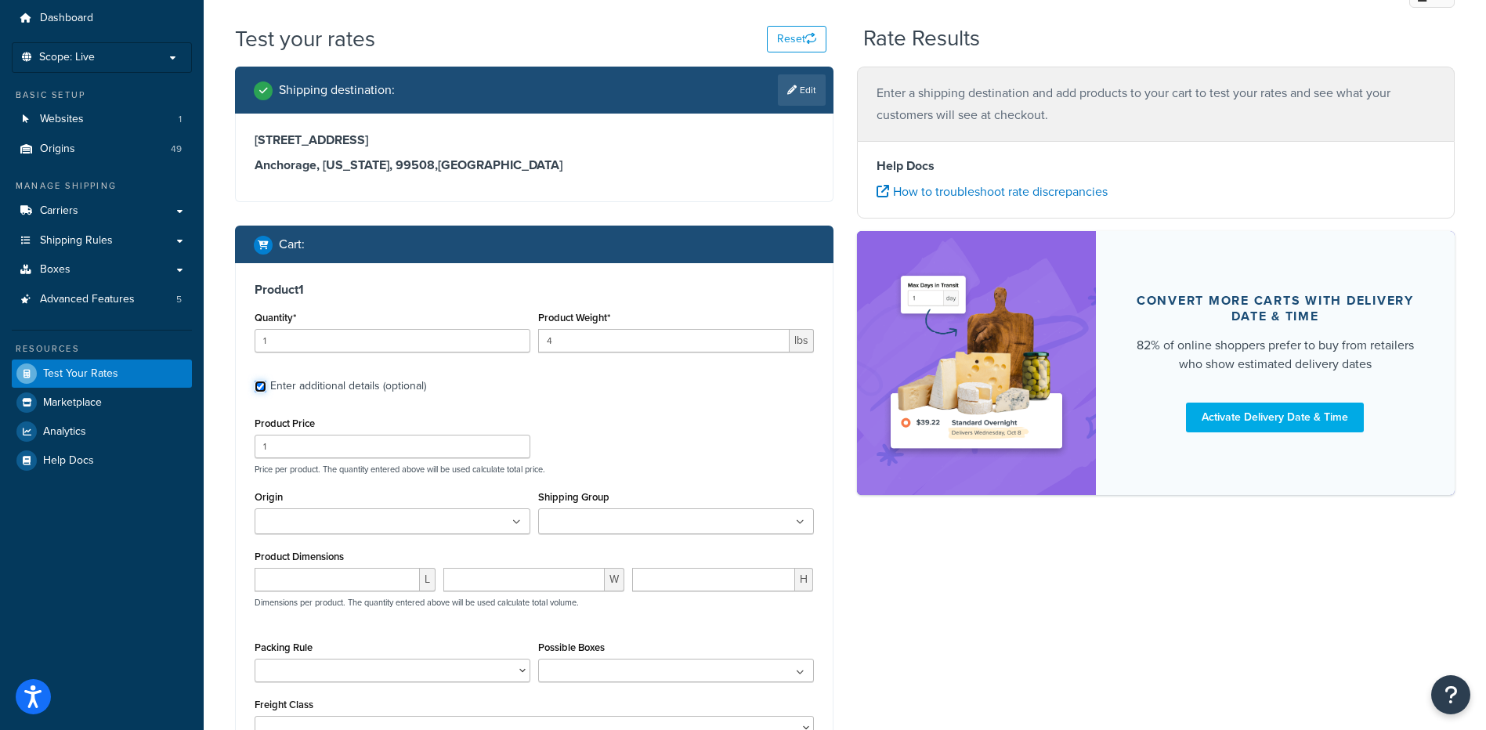
scroll to position [78, 0]
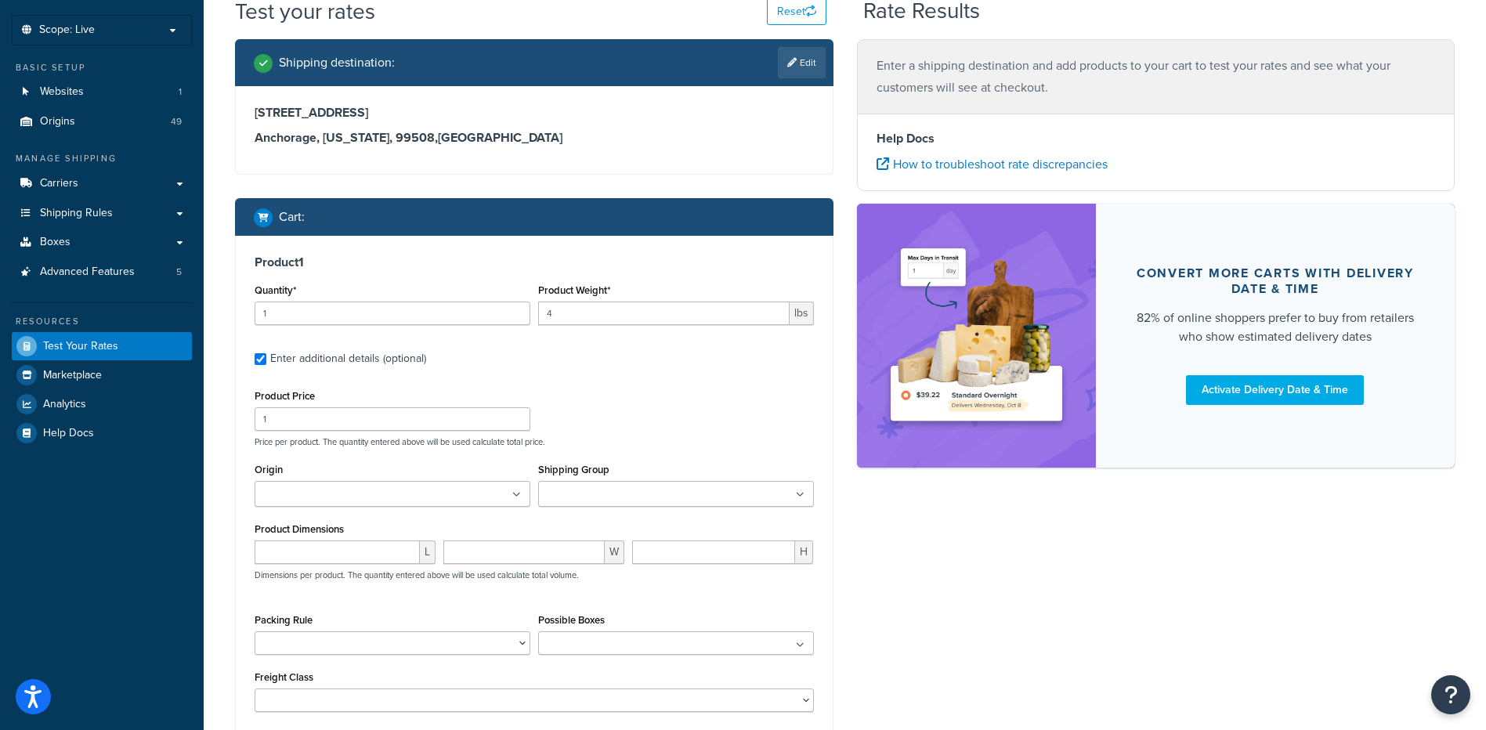
click at [284, 502] on input "Origin" at bounding box center [328, 494] width 139 height 17
type input "us"
click at [656, 423] on div "Product Price 1 Price per product. The quantity entered above will be used calc…" at bounding box center [534, 416] width 567 height 62
click at [653, 490] on input "Shipping Group" at bounding box center [612, 494] width 139 height 17
click at [649, 459] on div "Shipping Group Flat_100 FREE Large" at bounding box center [676, 483] width 276 height 48
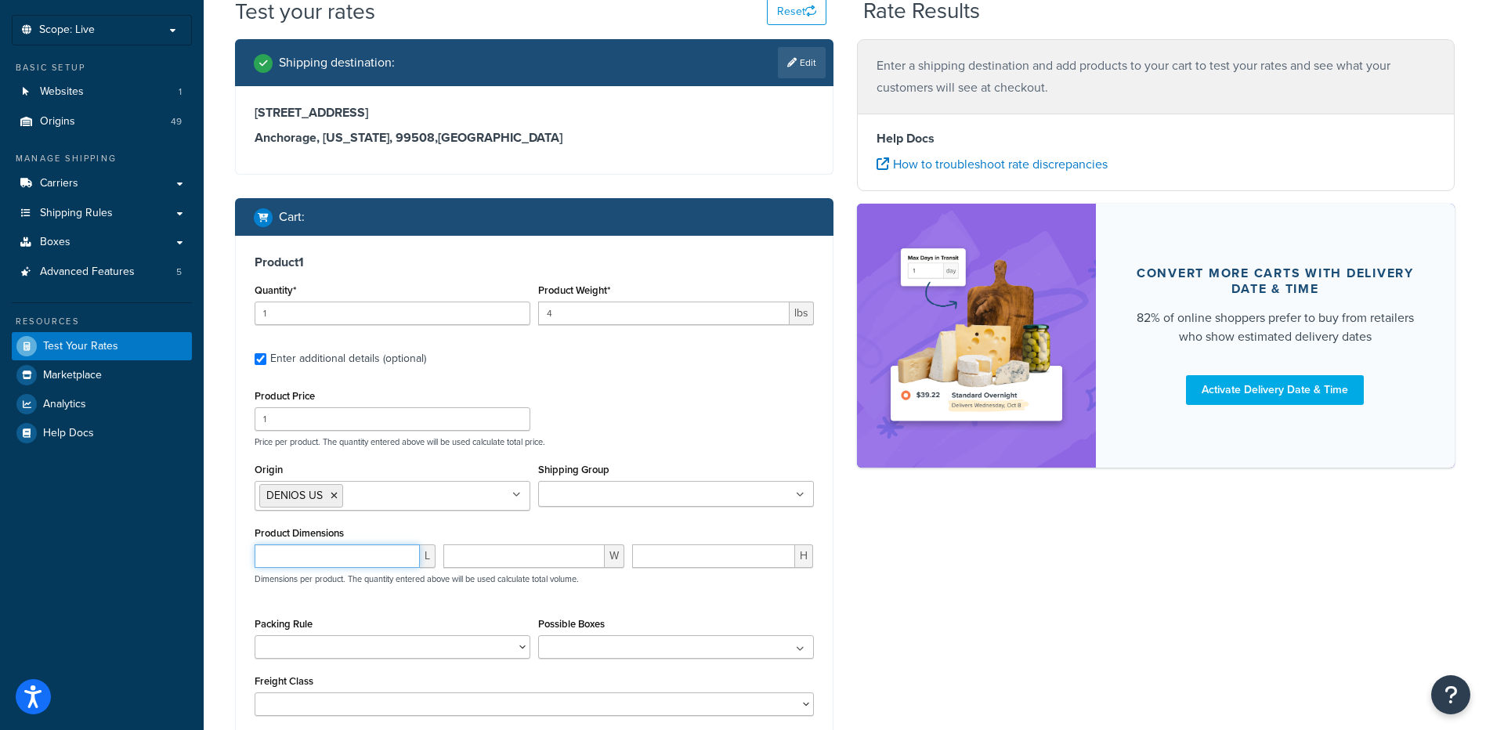
click at [353, 555] on input "number" at bounding box center [337, 556] width 165 height 24
type input "12"
click at [1077, 572] on div "Shipping destination : Edit 3124 RICHMOND AVE Anchorage, Alaska, 99508 , United…" at bounding box center [844, 436] width 1243 height 794
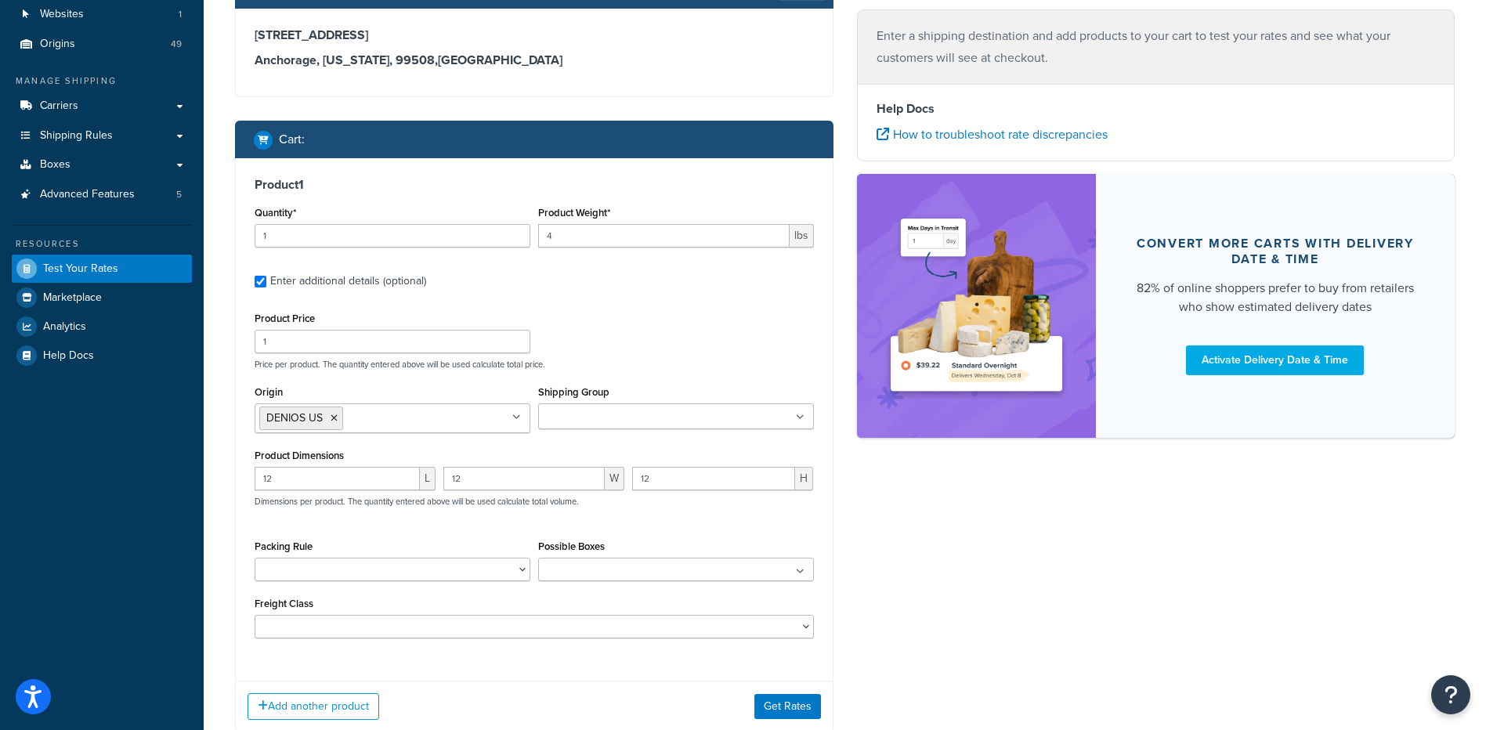
scroll to position [157, 0]
click at [804, 700] on button "Get Rates" at bounding box center [787, 705] width 67 height 25
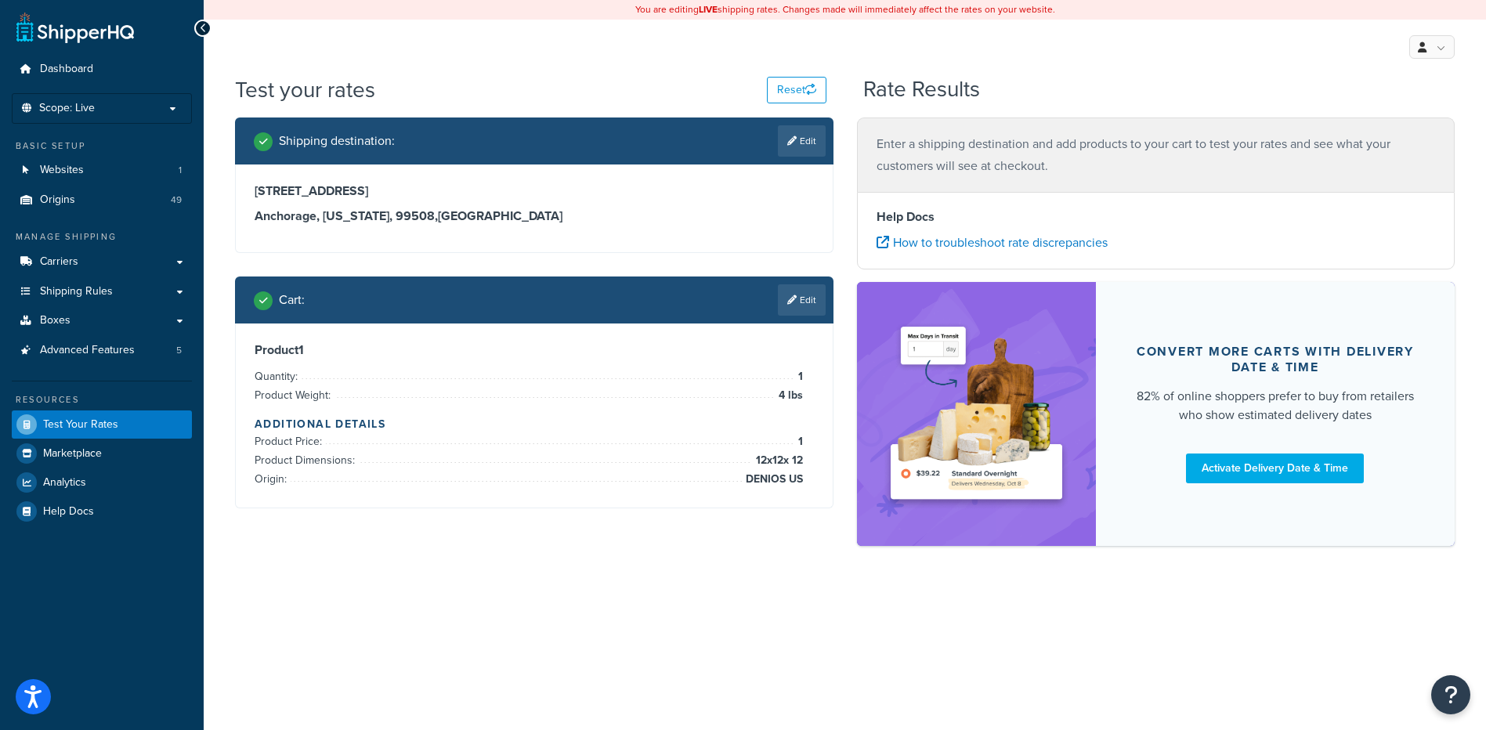
scroll to position [0, 0]
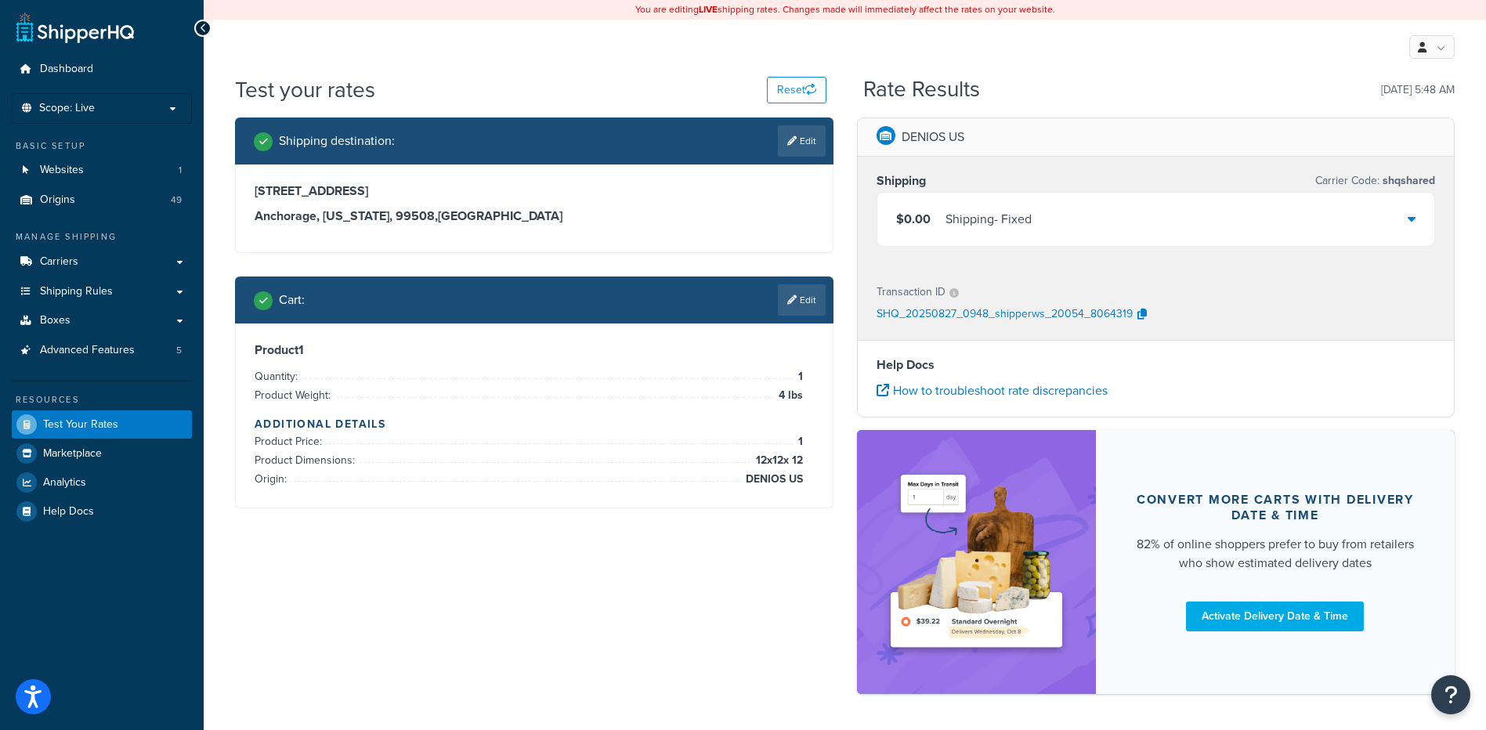
click at [1156, 207] on div "$0.00 Shipping - Fixed" at bounding box center [1156, 219] width 558 height 53
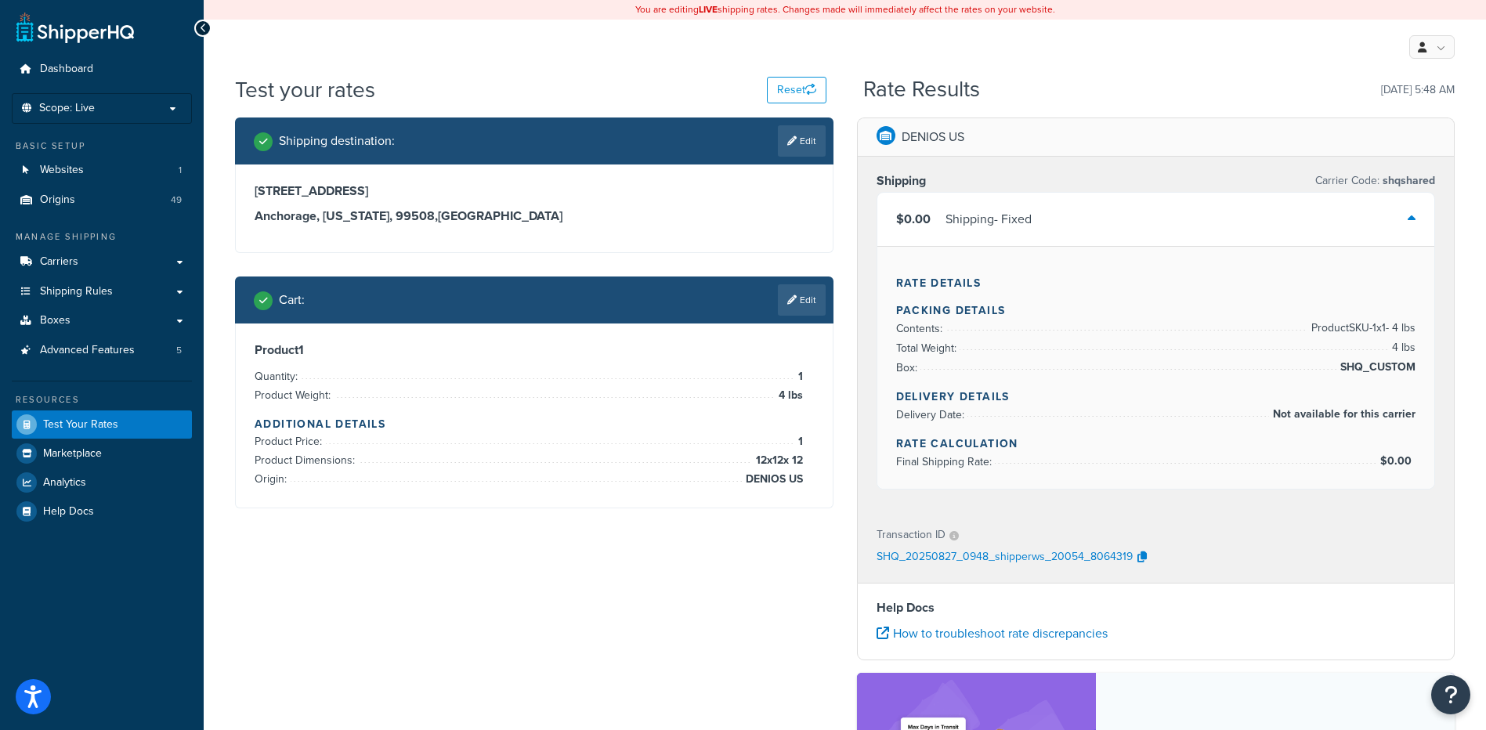
click at [1141, 216] on div "$0.00 Shipping - Fixed" at bounding box center [1156, 219] width 558 height 53
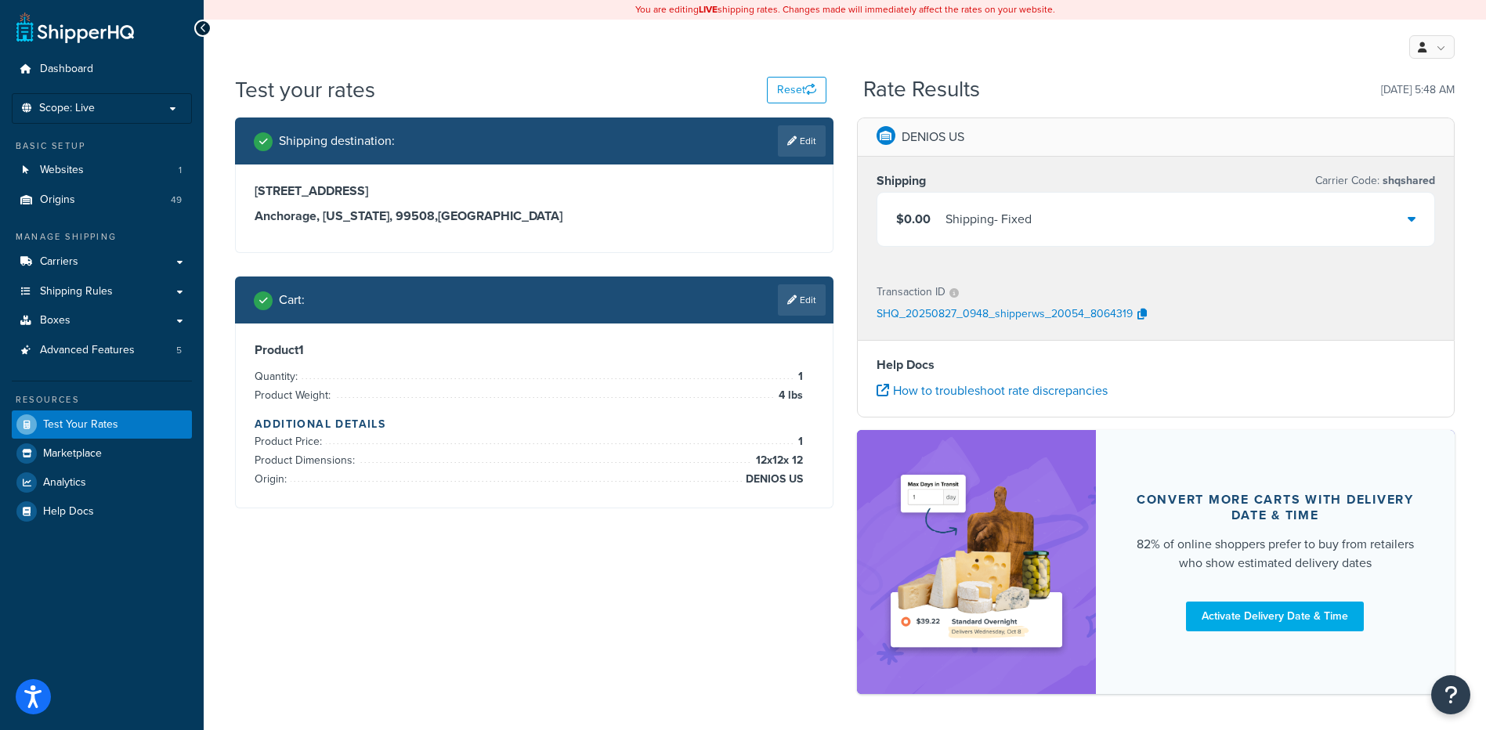
click at [815, 316] on div "Cart : Edit" at bounding box center [534, 300] width 599 height 47
click at [805, 309] on link "Edit" at bounding box center [802, 299] width 48 height 31
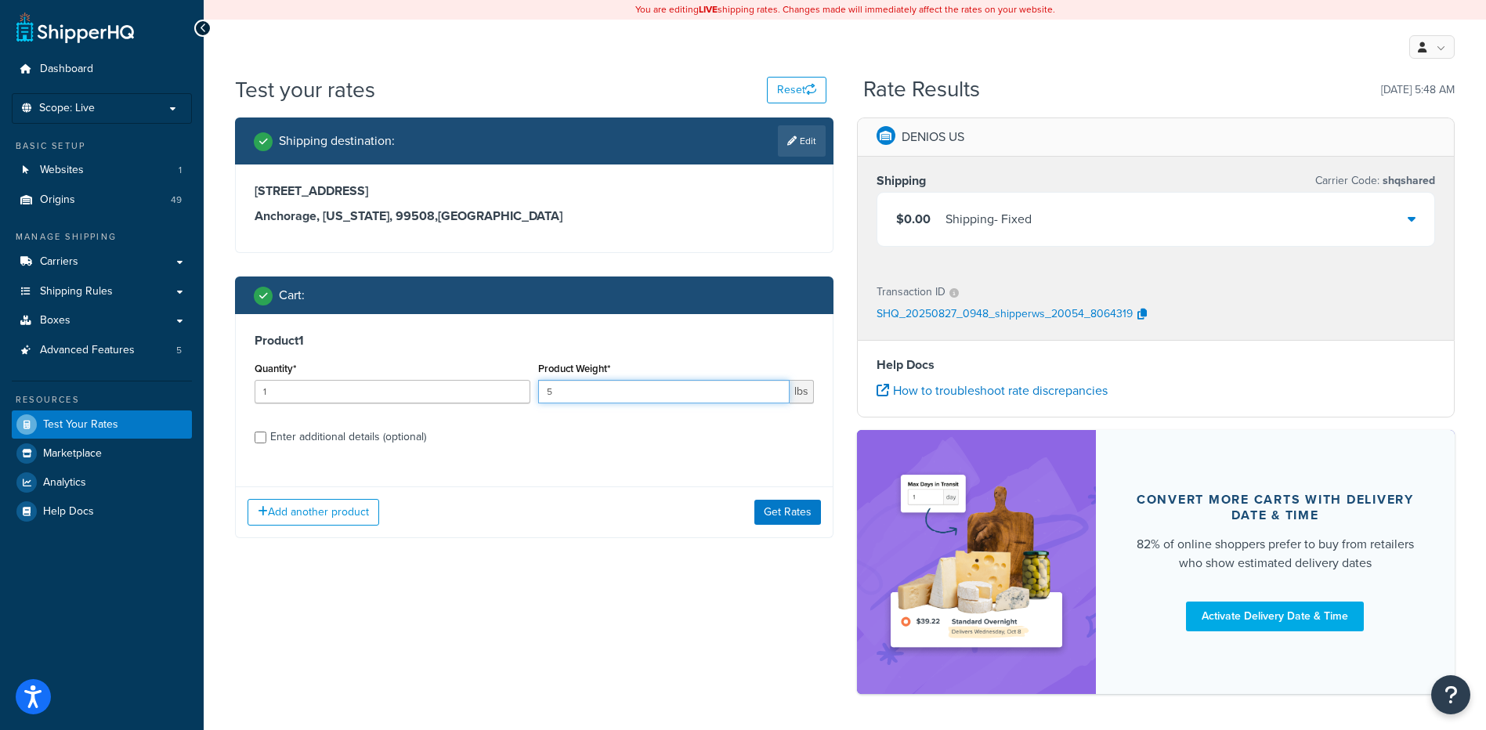
type input "5"
click at [776, 388] on input "5" at bounding box center [663, 392] width 251 height 24
click at [788, 520] on button "Get Rates" at bounding box center [787, 512] width 67 height 25
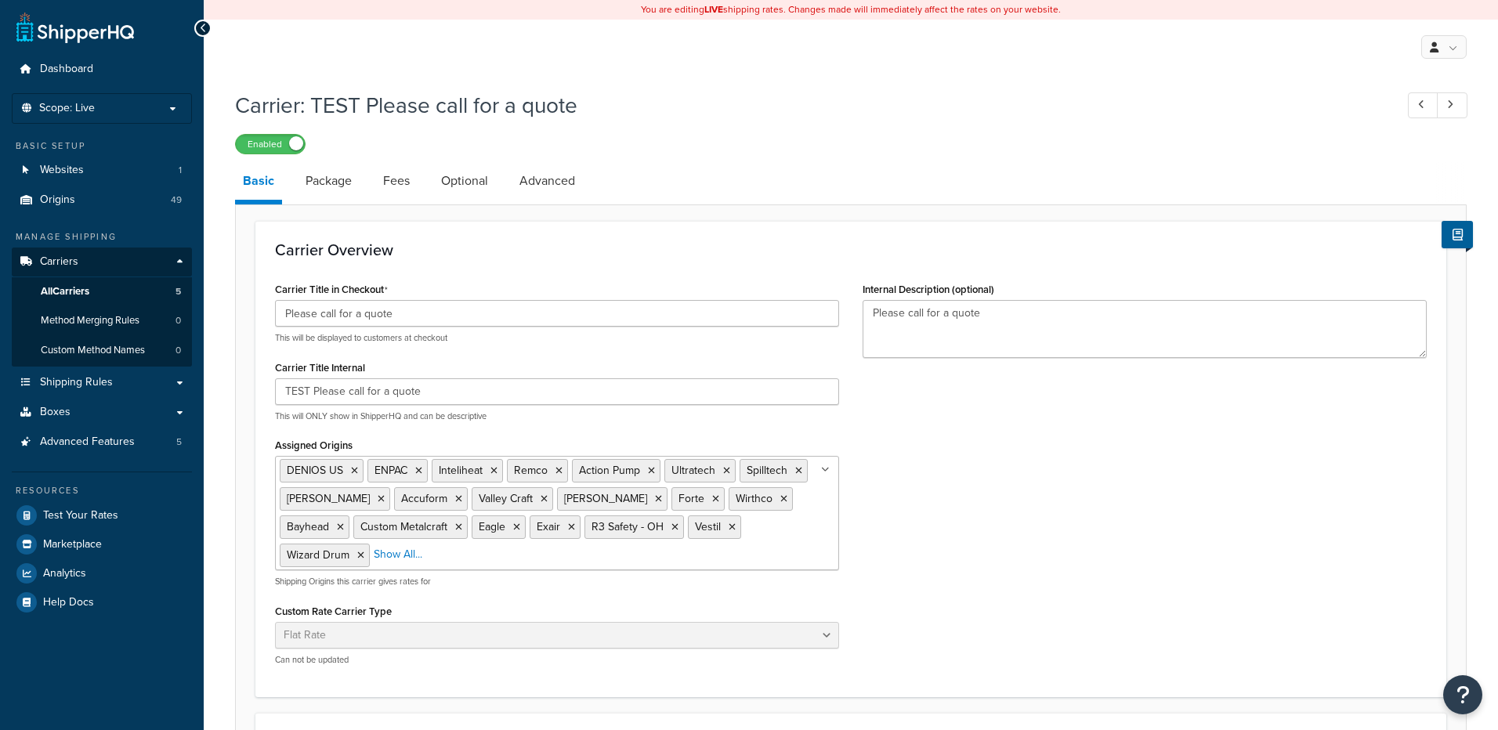
select select "flat"
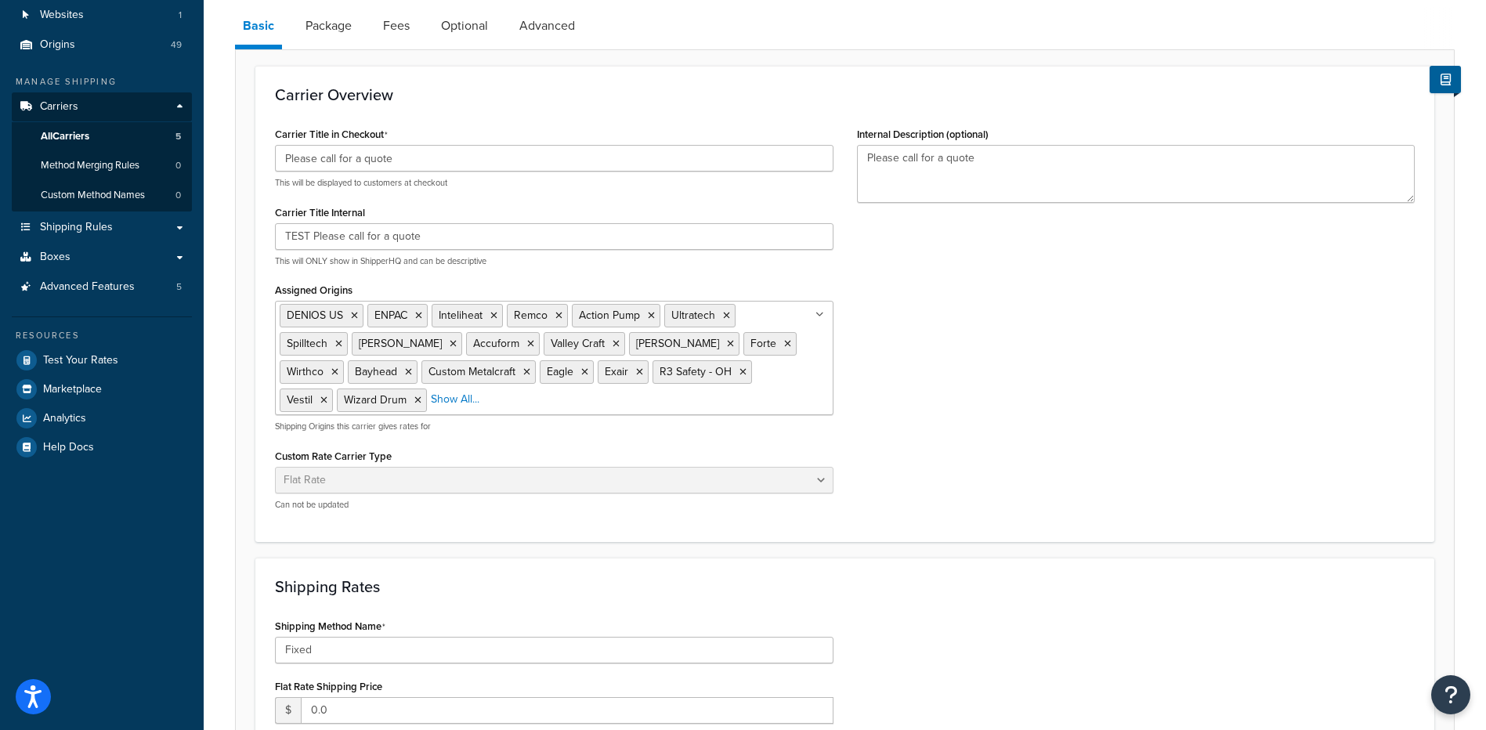
scroll to position [157, 0]
click at [430, 651] on input "Fixed" at bounding box center [554, 648] width 559 height 27
paste input "This shipping method is currently unavailable. If you would like to ship using …"
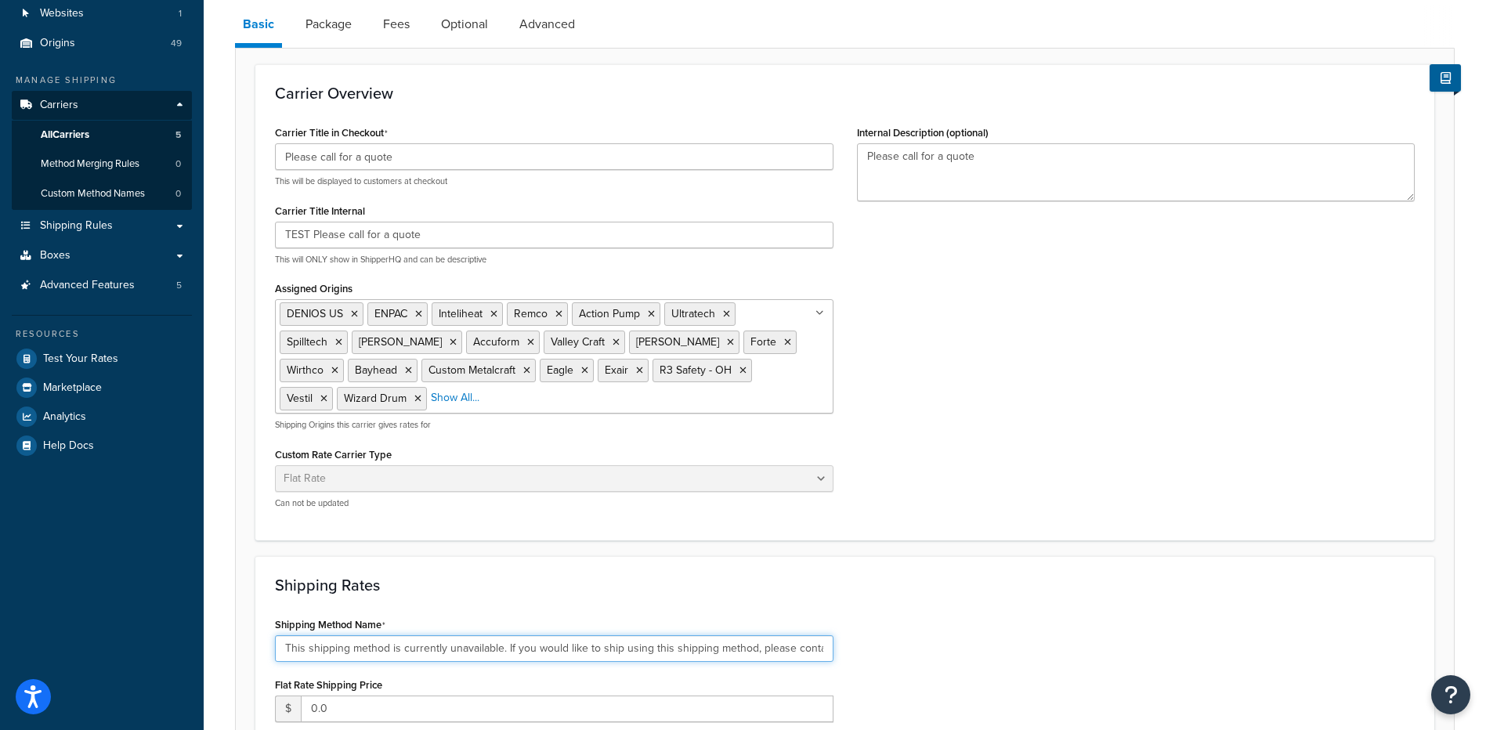
scroll to position [0, 245]
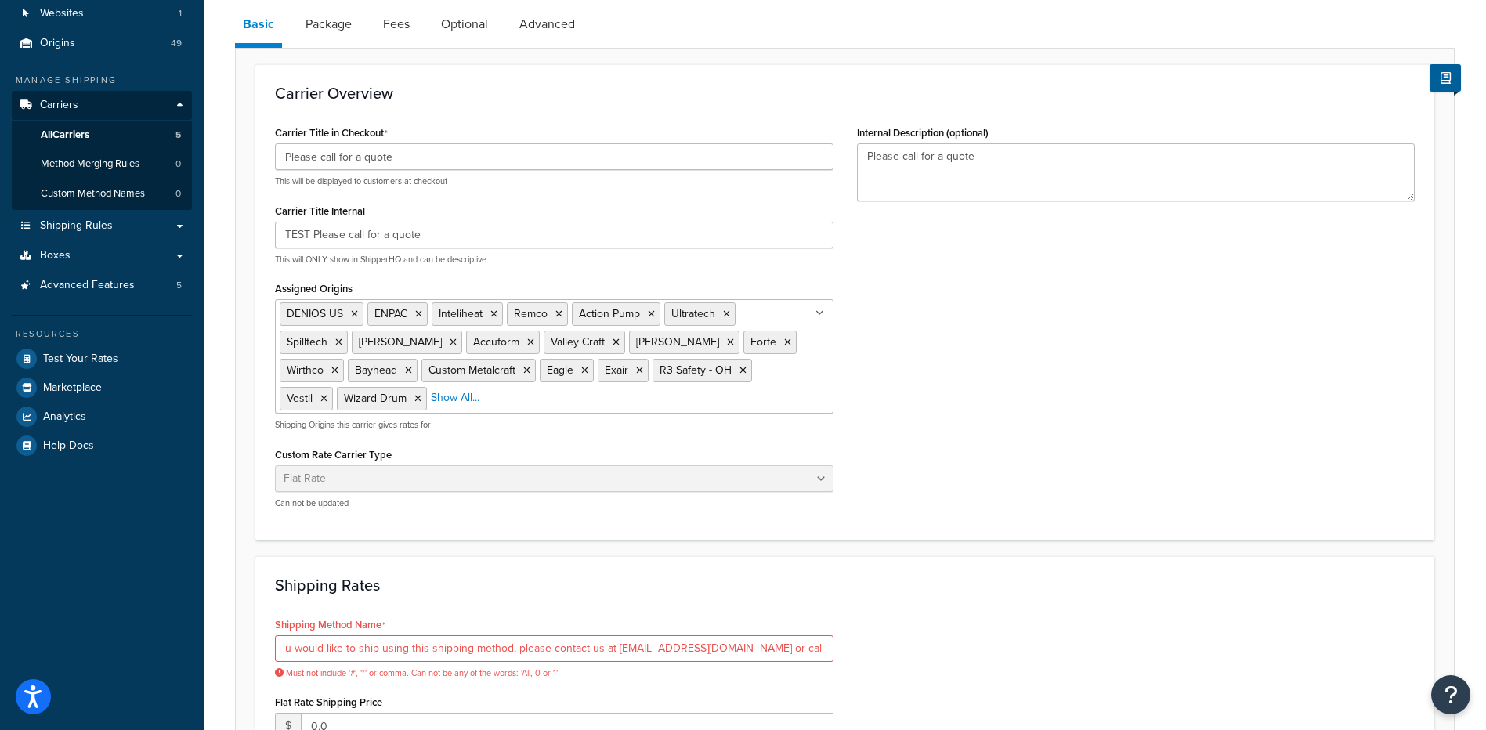
click at [1187, 601] on div "Shipping Rates Shipping Method Name This shipping method is currently unavailab…" at bounding box center [844, 702] width 1179 height 293
drag, startPoint x: 512, startPoint y: 654, endPoint x: 846, endPoint y: 679, distance: 334.7
click at [846, 679] on div "Shipping Method Name This shipping method is currently unavailable. If you woul…" at bounding box center [844, 721] width 1163 height 216
click at [704, 647] on input "This shipping method is currently unavailable. If you would like to ship using …" at bounding box center [554, 648] width 559 height 27
drag, startPoint x: 611, startPoint y: 645, endPoint x: 747, endPoint y: 652, distance: 135.7
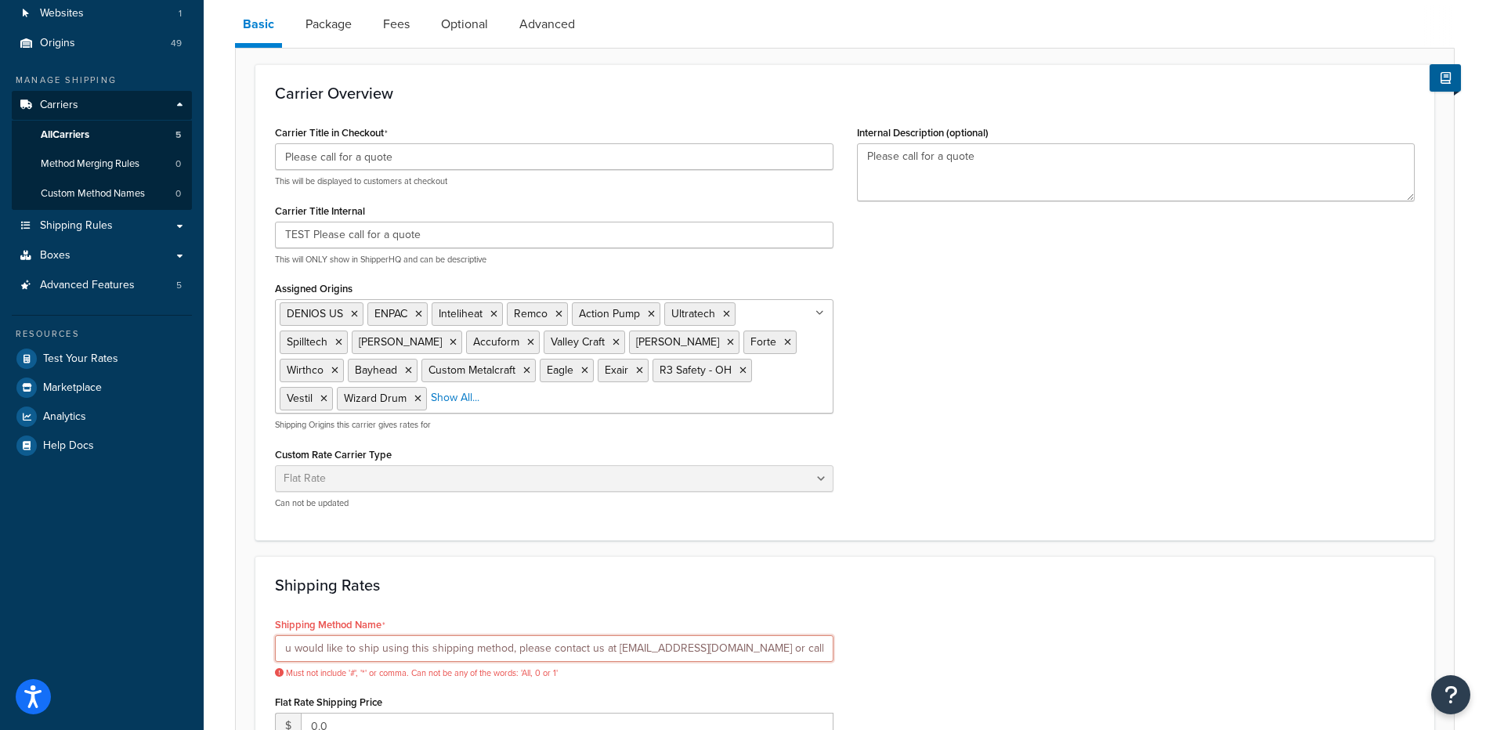
click at [747, 652] on input "This shipping method is currently unavailable. If you would like to ship using …" at bounding box center [554, 648] width 559 height 27
click at [966, 692] on div "Shipping Method Name This shipping method is currently unavailable. If you woul…" at bounding box center [844, 721] width 1163 height 216
click at [281, 652] on input "This shipping method is currently unavailable. If you would like to ship using …" at bounding box center [554, 648] width 559 height 27
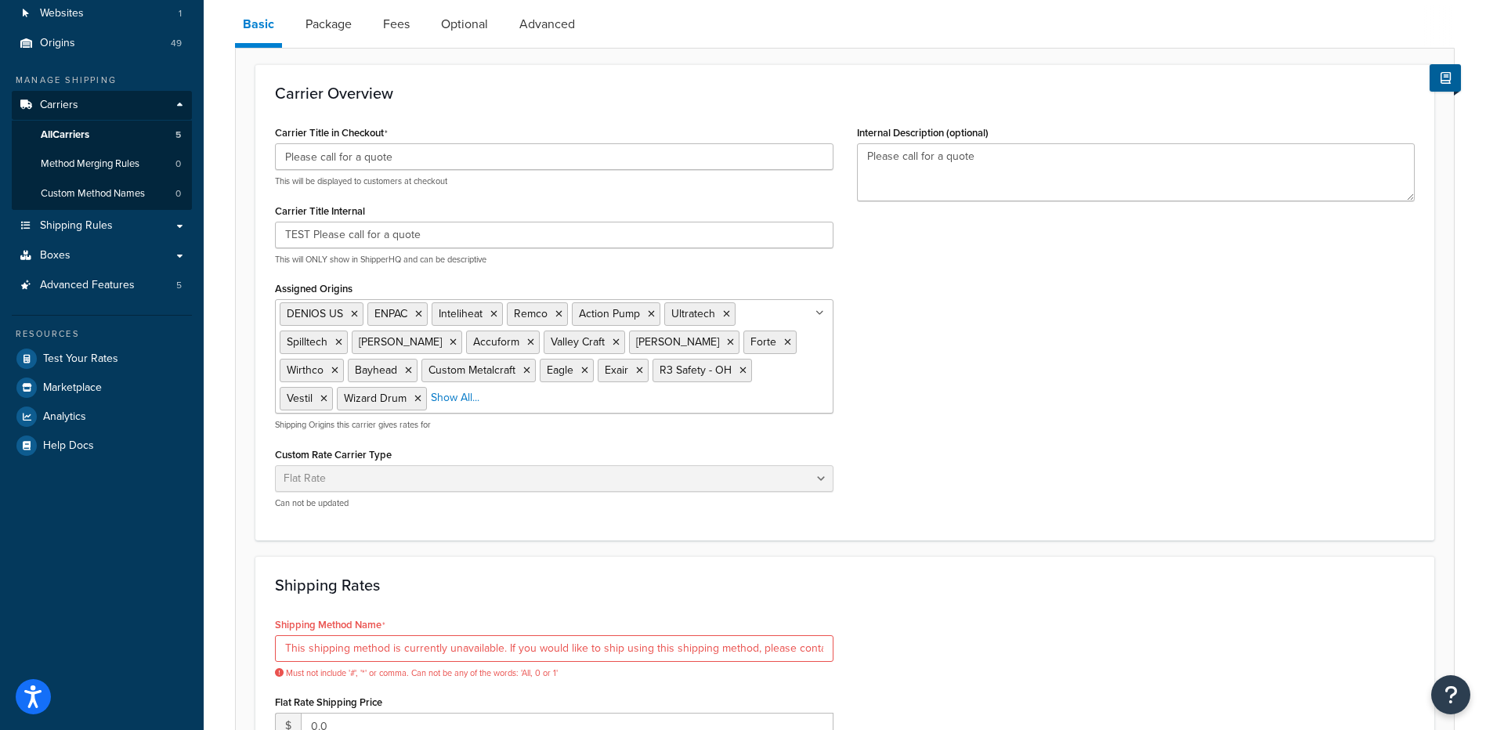
click at [572, 682] on div "Shipping Method Name This shipping method is currently unavailable. If you woul…" at bounding box center [554, 721] width 582 height 216
drag, startPoint x: 582, startPoint y: 656, endPoint x: 918, endPoint y: 680, distance: 337.0
click at [918, 680] on div "Shipping Method Name This shipping method is currently unavailable. If you woul…" at bounding box center [844, 721] width 1163 height 216
click at [780, 653] on input "This shipping method is currently unavailable. If you would like to ship using …" at bounding box center [554, 648] width 559 height 27
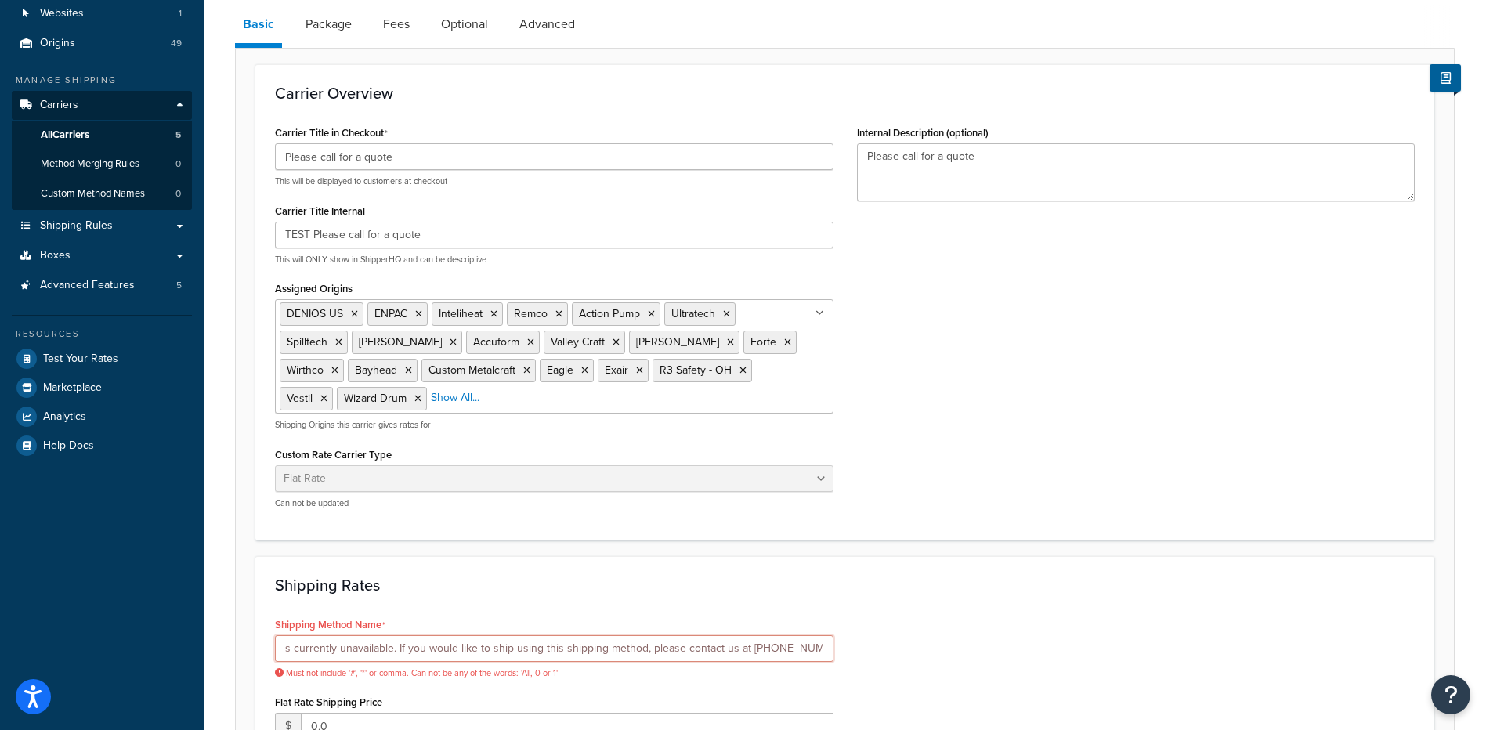
click at [733, 648] on input "This shipping method is currently unavailable. If you would like to ship using …" at bounding box center [554, 648] width 559 height 27
drag, startPoint x: 682, startPoint y: 652, endPoint x: 990, endPoint y: 646, distance: 308.7
click at [989, 647] on div "Shipping Method Name This shipping method is currently unavailable. If you woul…" at bounding box center [844, 721] width 1163 height 216
type input "This shipping method is currently unavailable. If you would like to ship using …"
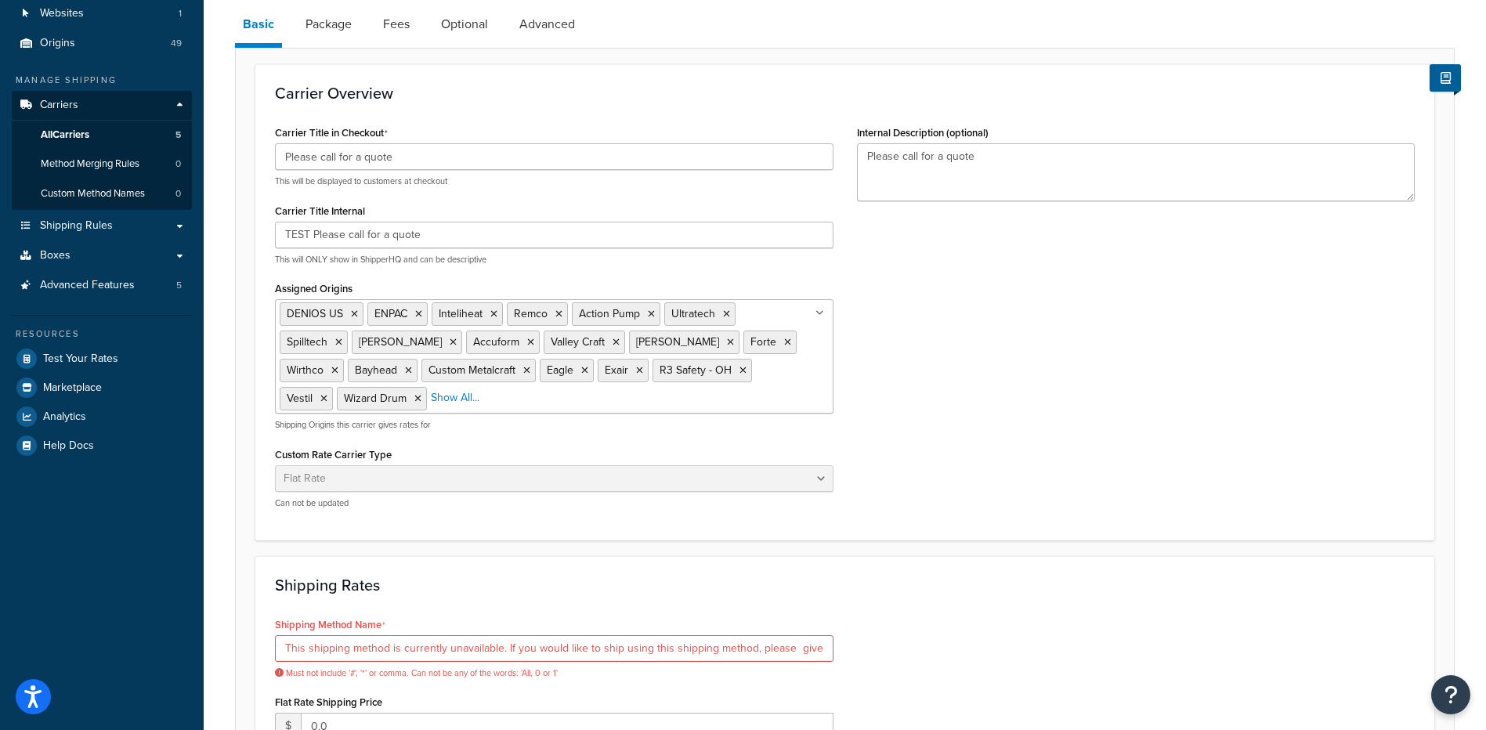
click at [1001, 644] on div "Shipping Method Name This shipping method is currently unavailable. If you woul…" at bounding box center [844, 721] width 1163 height 216
drag, startPoint x: 545, startPoint y: 641, endPoint x: 851, endPoint y: 648, distance: 305.6
click at [851, 648] on div "Shipping Method Name This shipping method is currently unavailable. If you woul…" at bounding box center [844, 721] width 1163 height 216
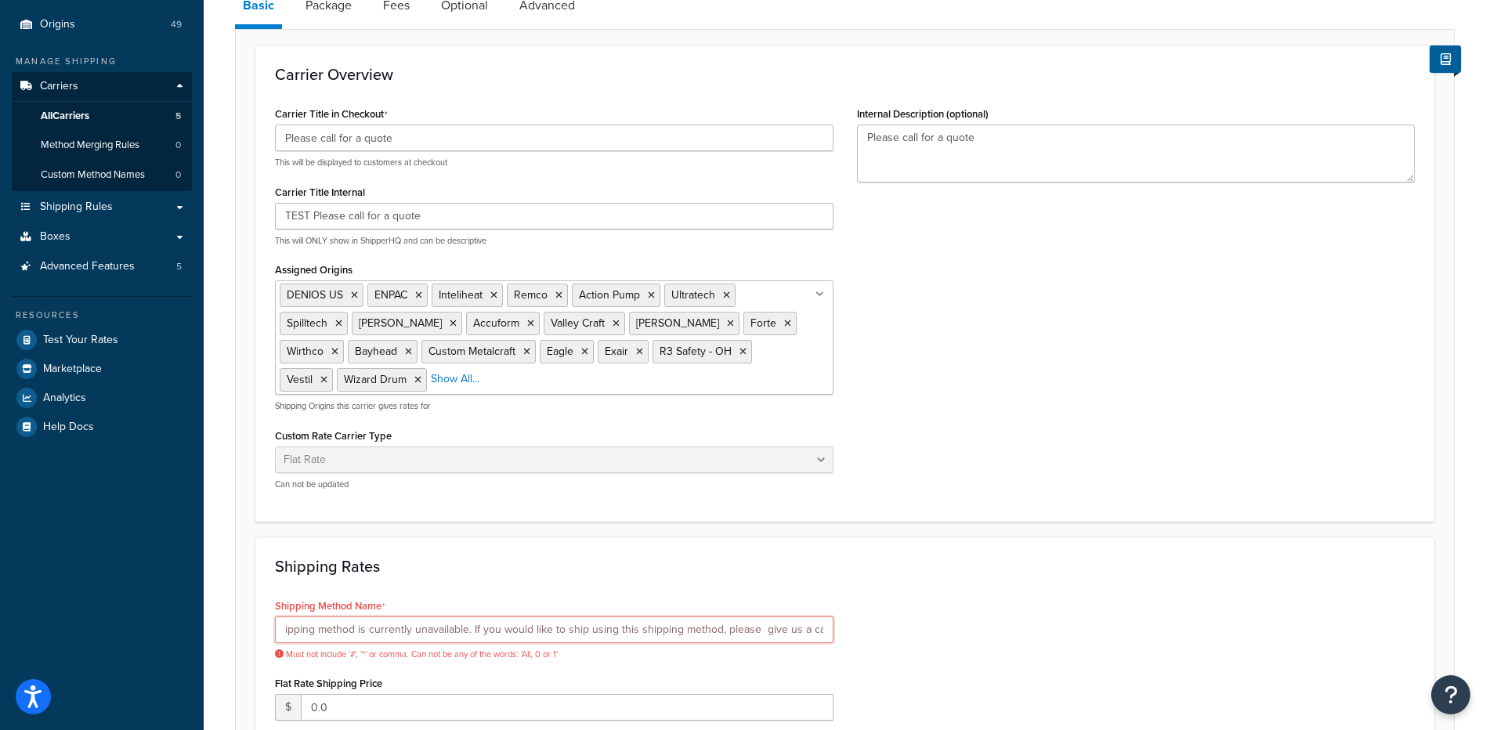
scroll to position [157, 0]
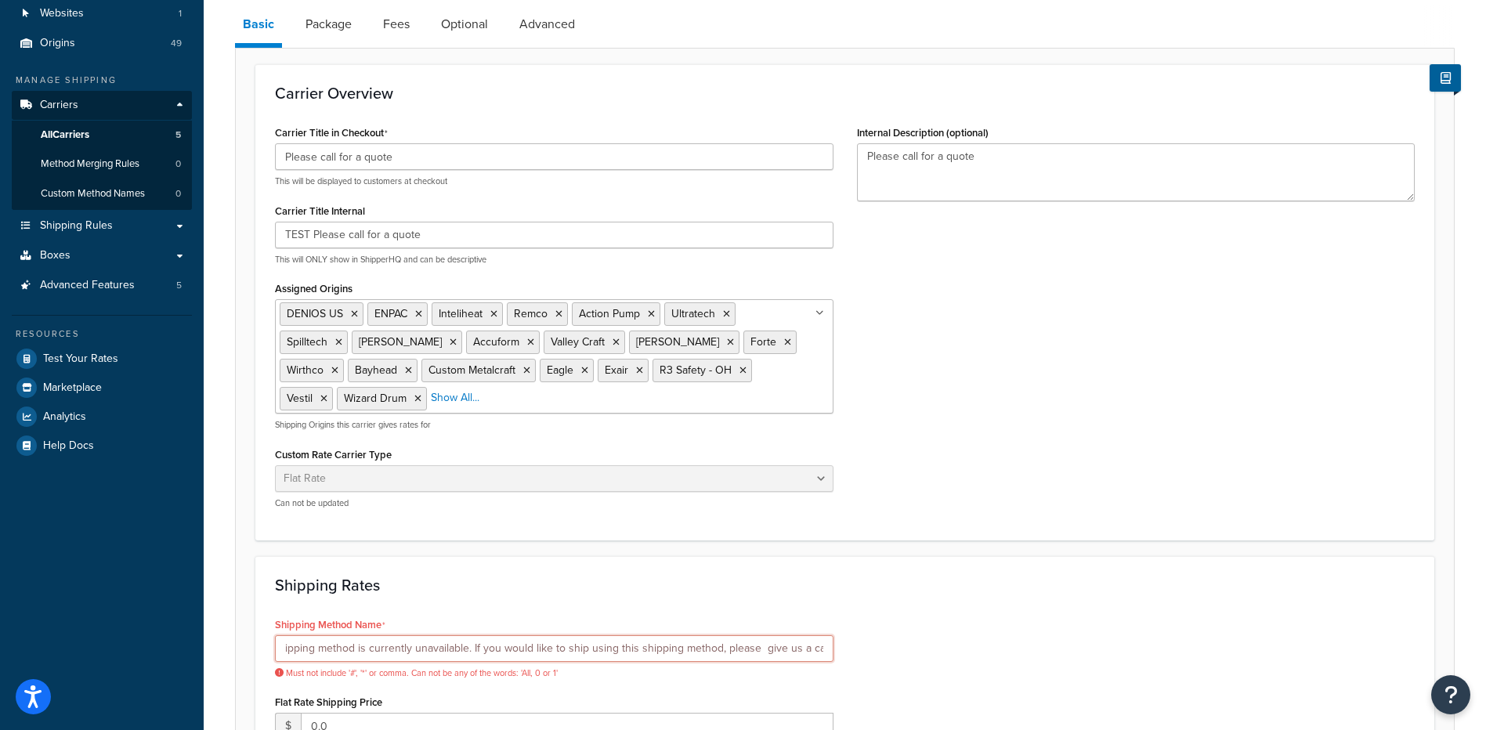
click at [792, 656] on input "This shipping method is currently unavailable. If you would like to ship using …" at bounding box center [554, 648] width 559 height 27
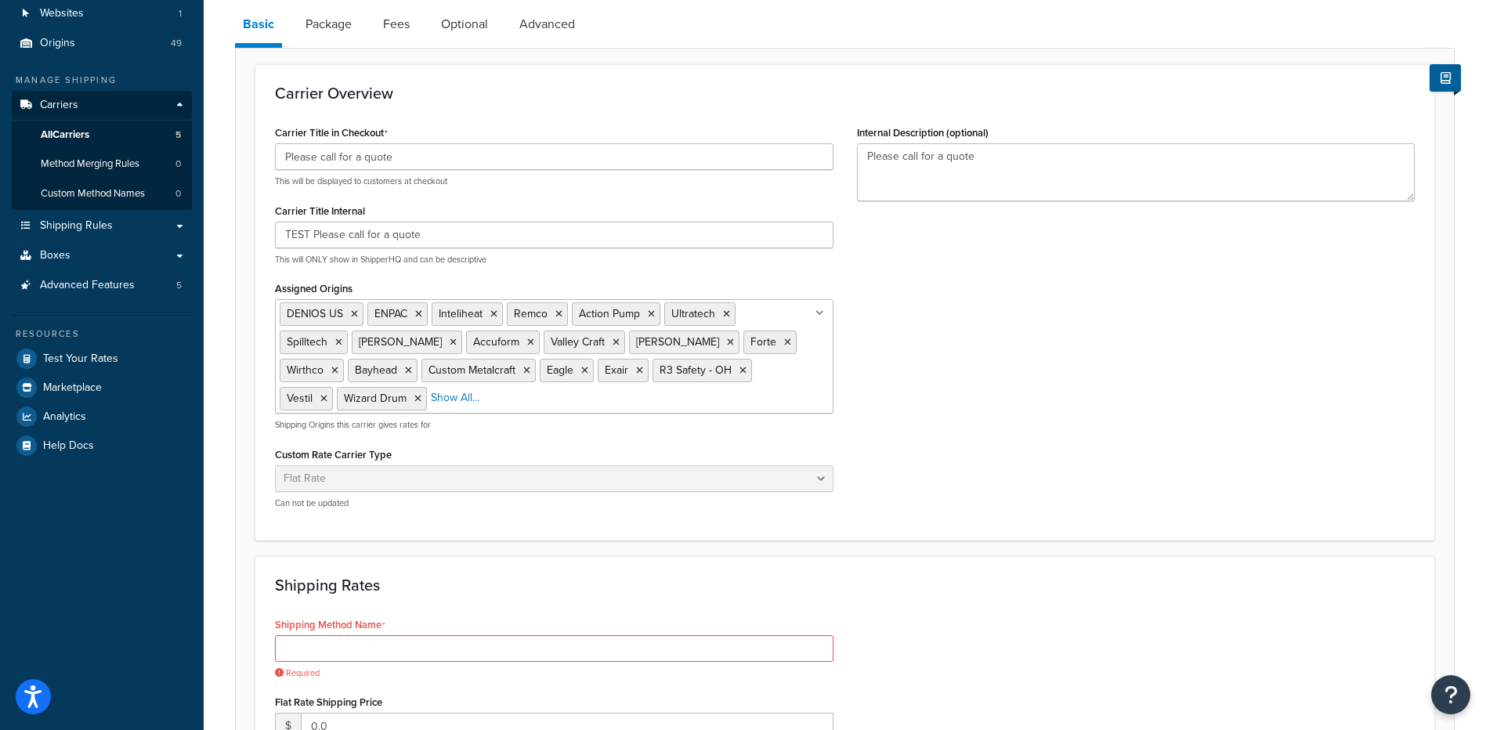
click at [931, 608] on div "Shipping Rates Shipping Method Name Required Flat Rate Shipping Price $ 0.0 App…" at bounding box center [844, 702] width 1179 height 293
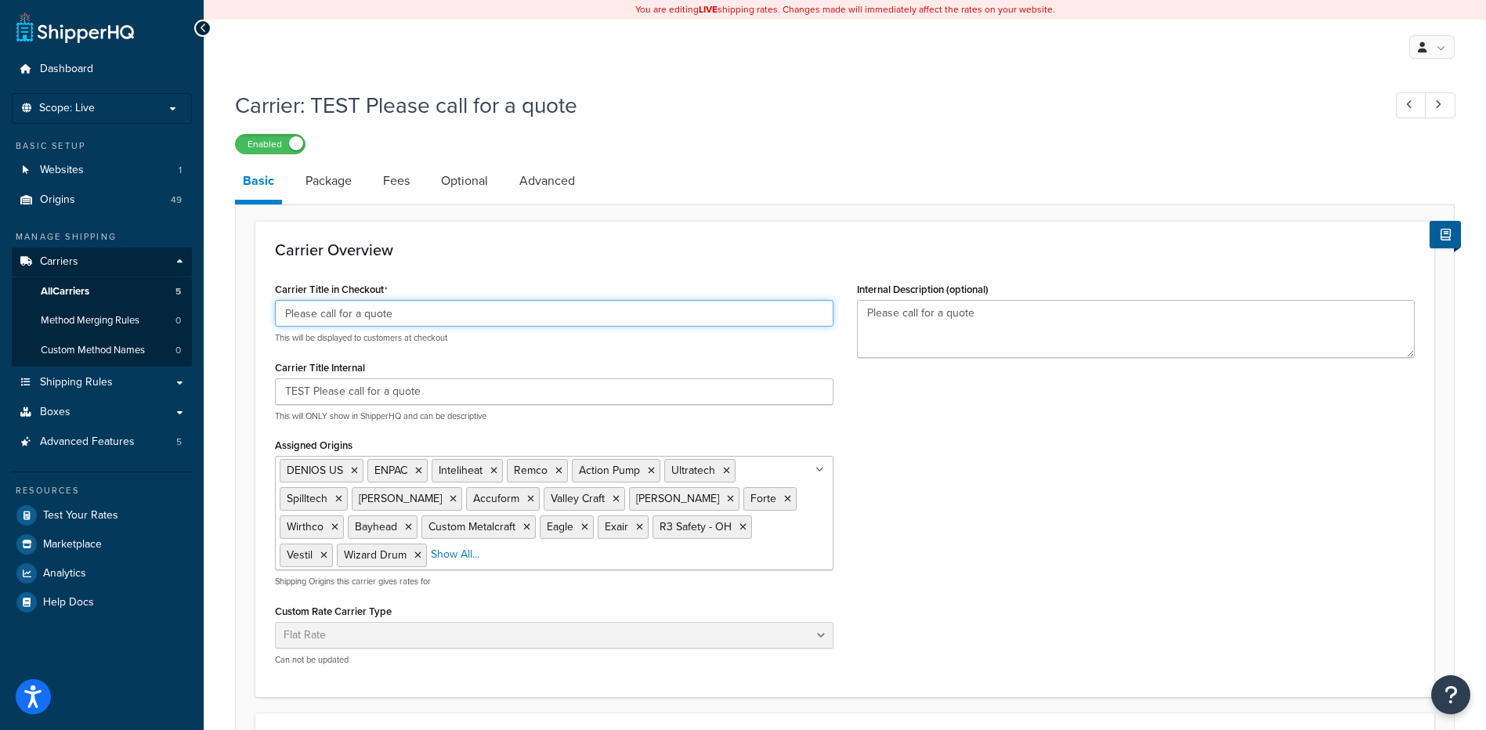
click at [365, 311] on input "Please call for a quote" at bounding box center [554, 313] width 559 height 27
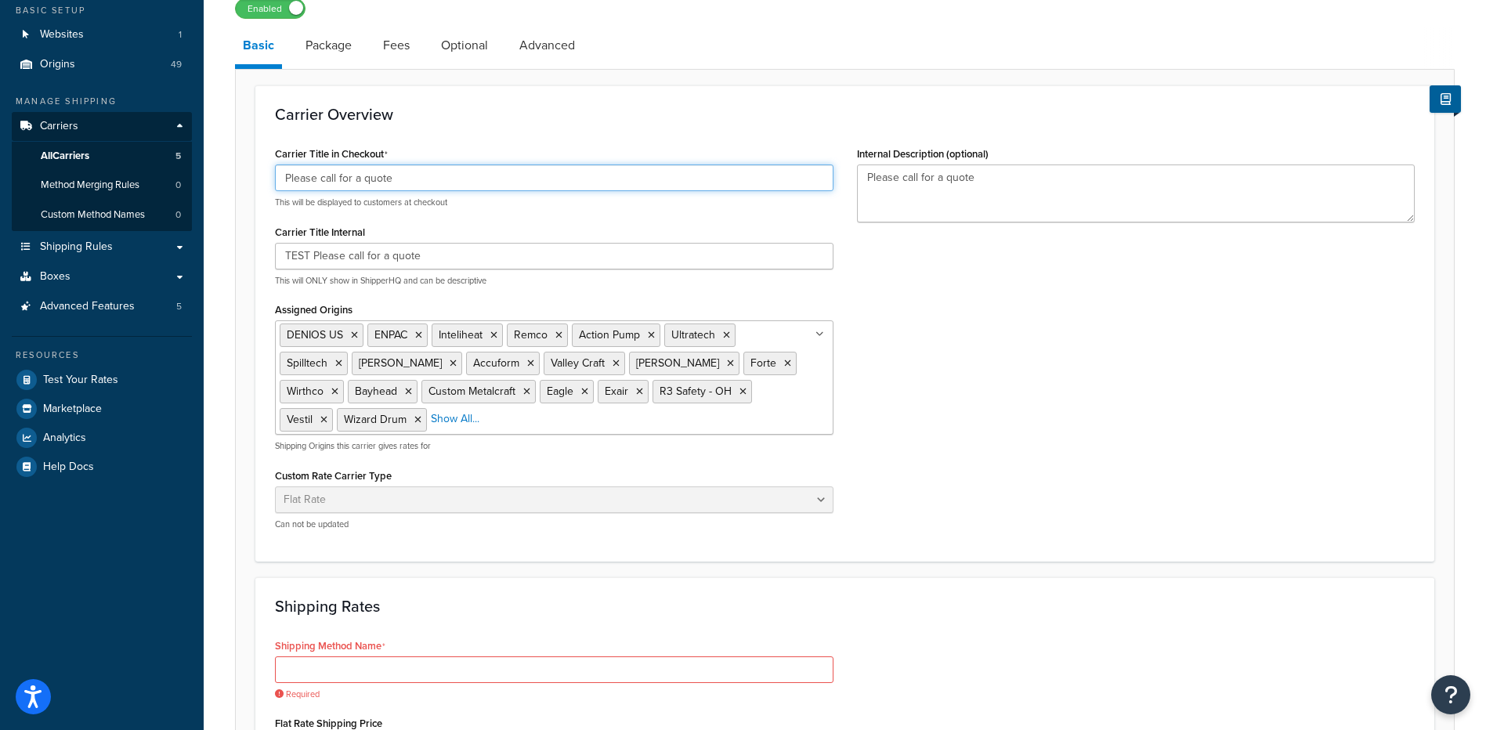
scroll to position [313, 0]
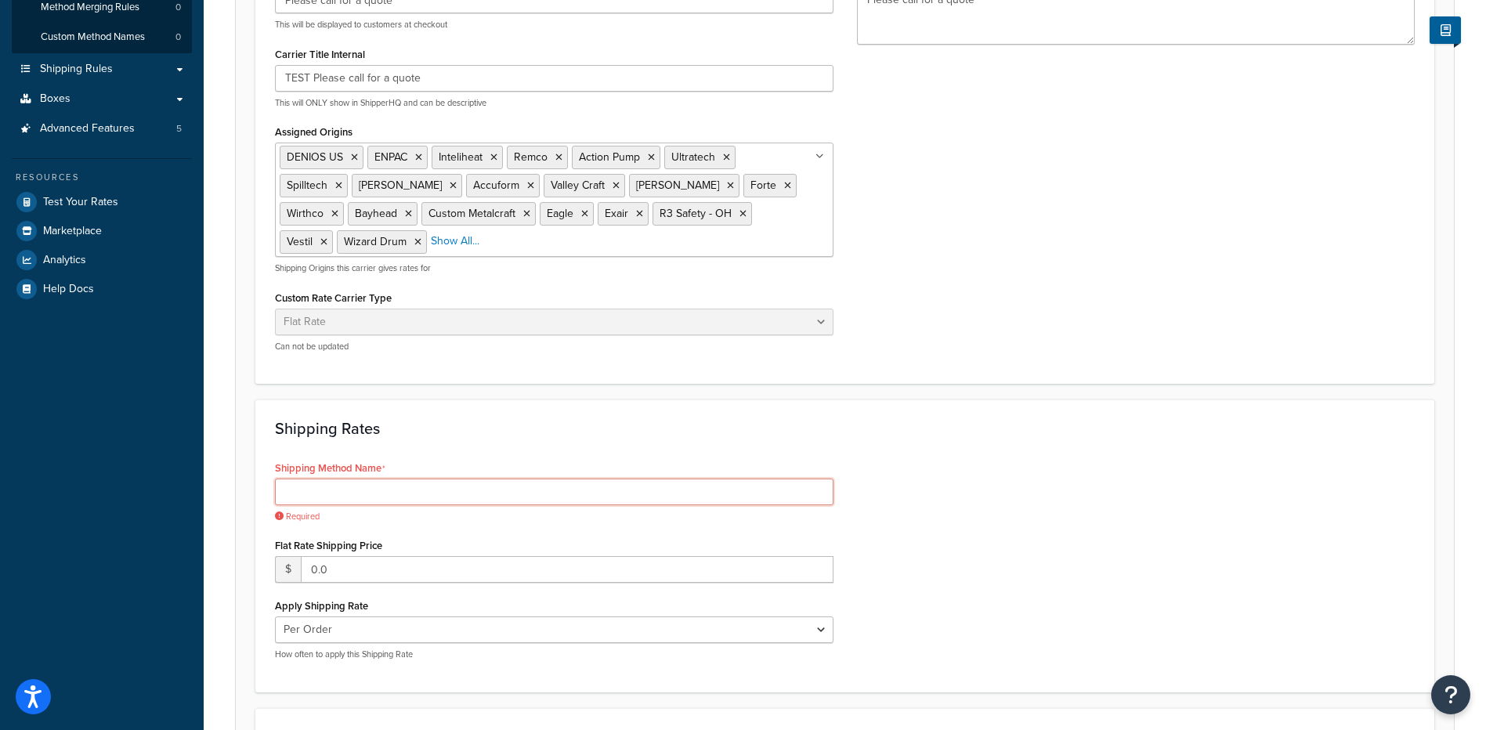
click at [389, 482] on input "Shipping Method Name" at bounding box center [554, 492] width 559 height 27
paste input "Please call for a quote"
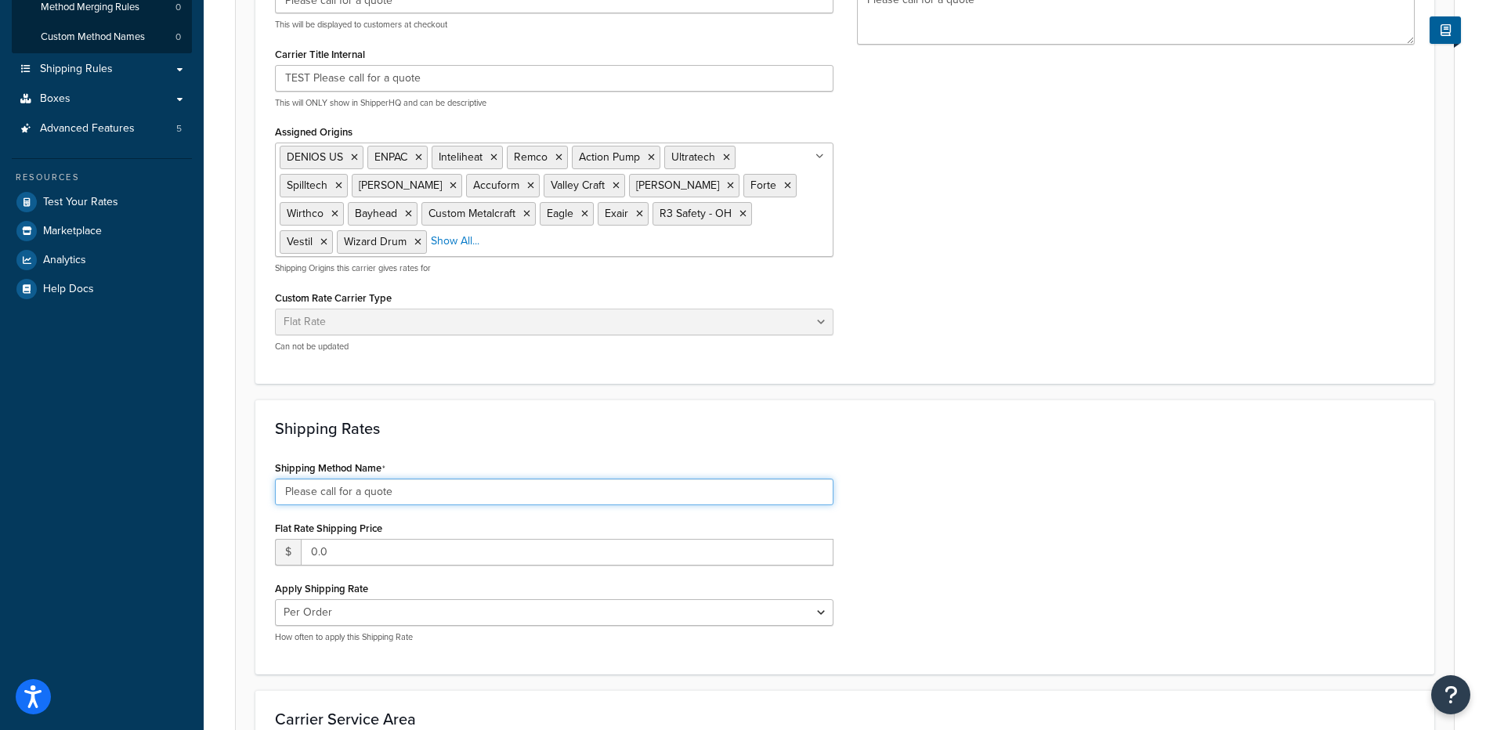
type input "Please call for a quote"
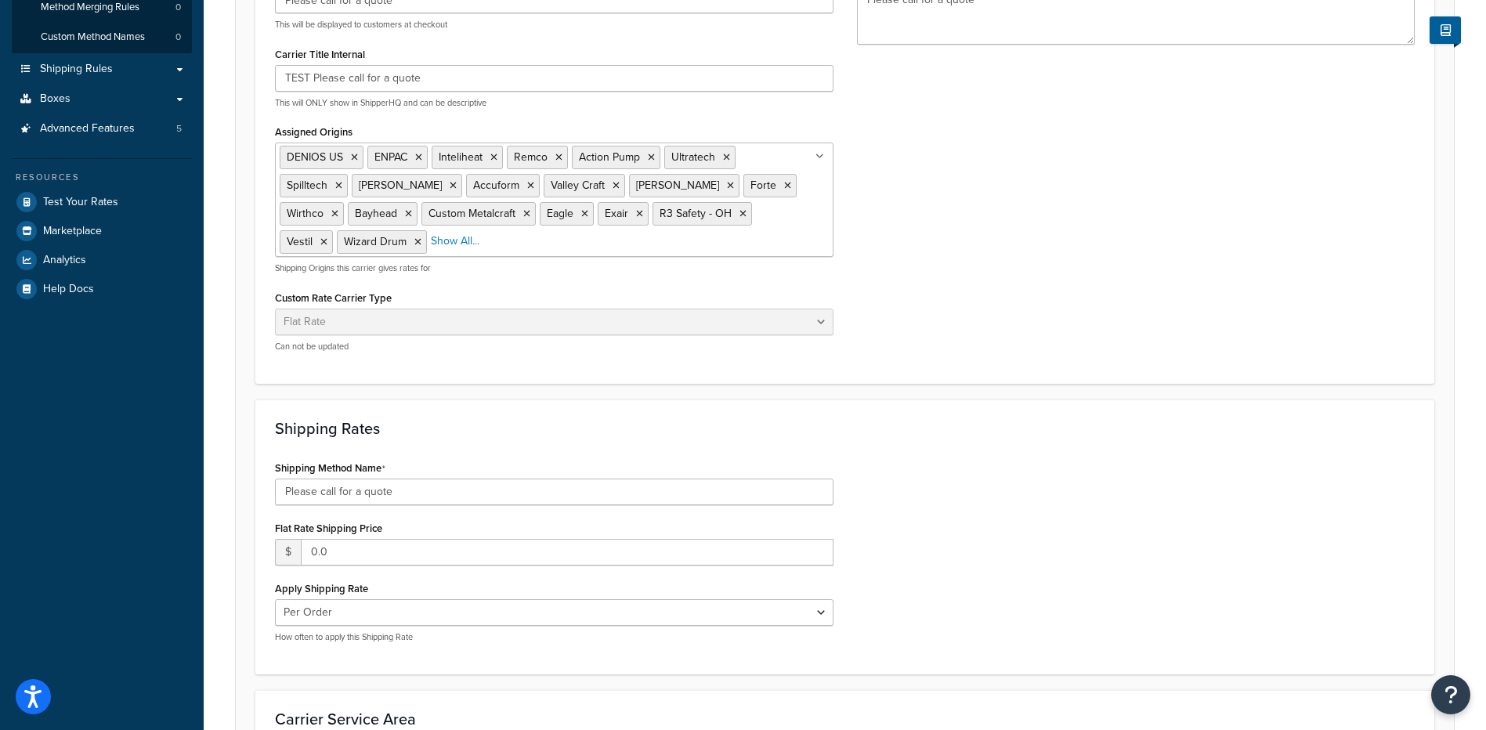
click at [1010, 472] on div "Shipping Method Name Please call for a quote Flat Rate Shipping Price $ 0.0 App…" at bounding box center [844, 556] width 1163 height 198
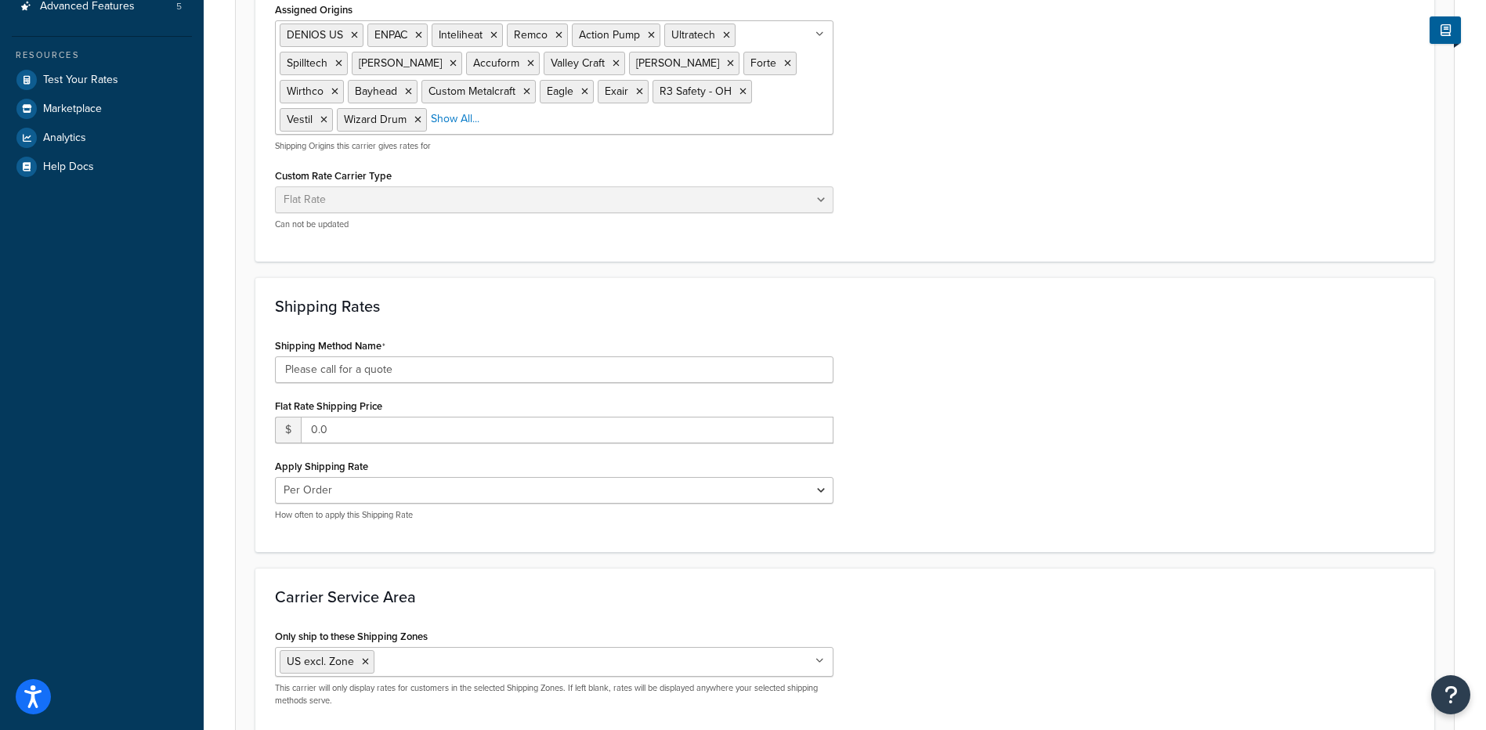
scroll to position [587, 0]
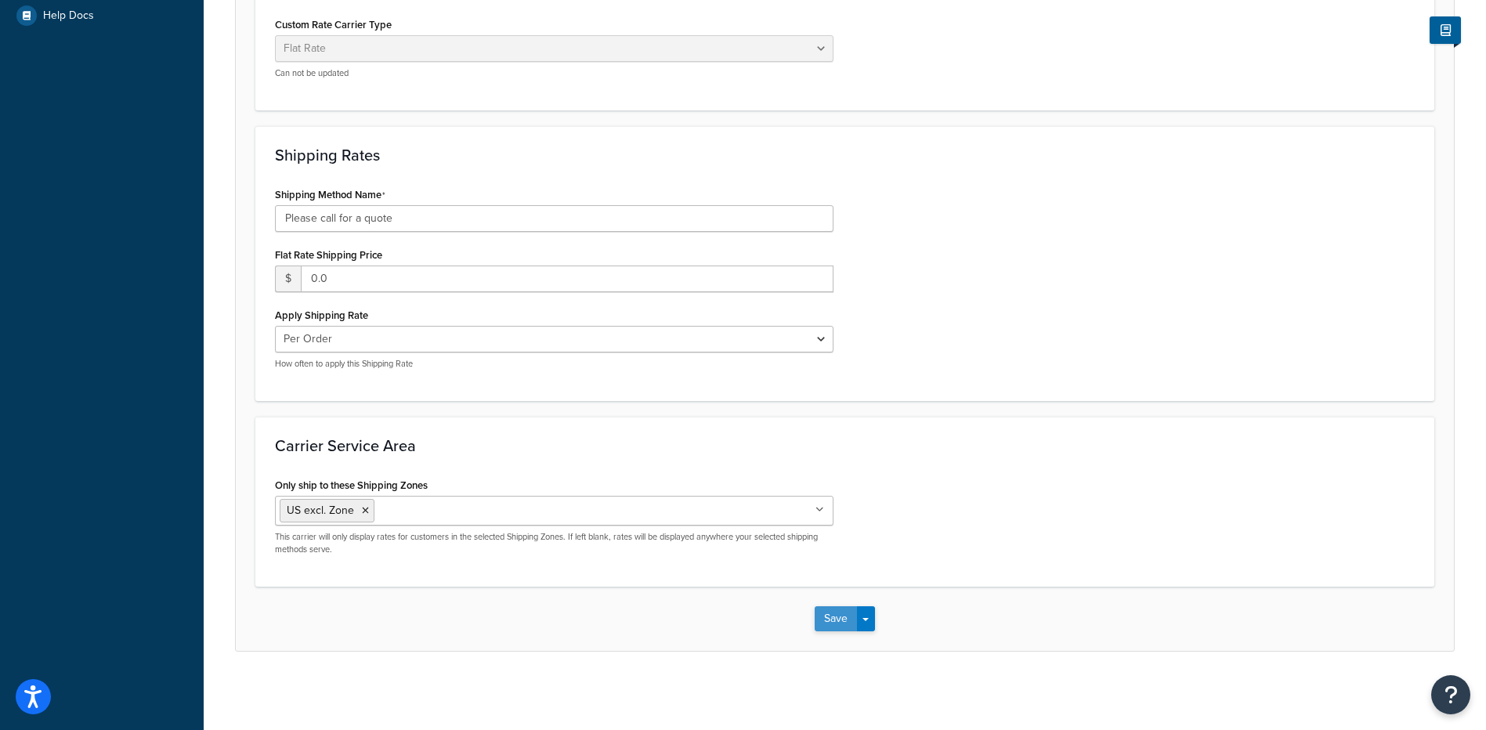
click at [834, 623] on button "Save" at bounding box center [836, 618] width 42 height 25
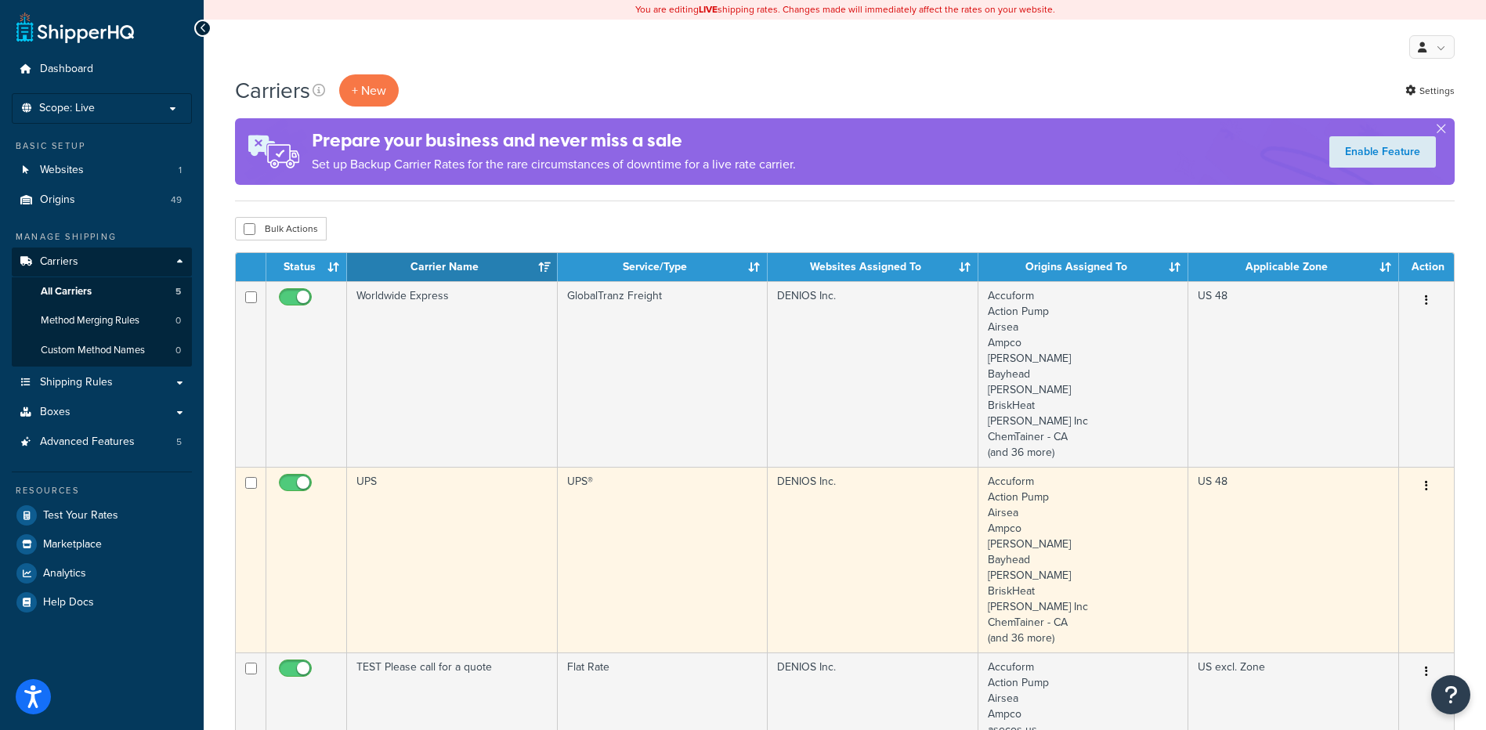
click at [437, 579] on td "UPS" at bounding box center [452, 560] width 211 height 186
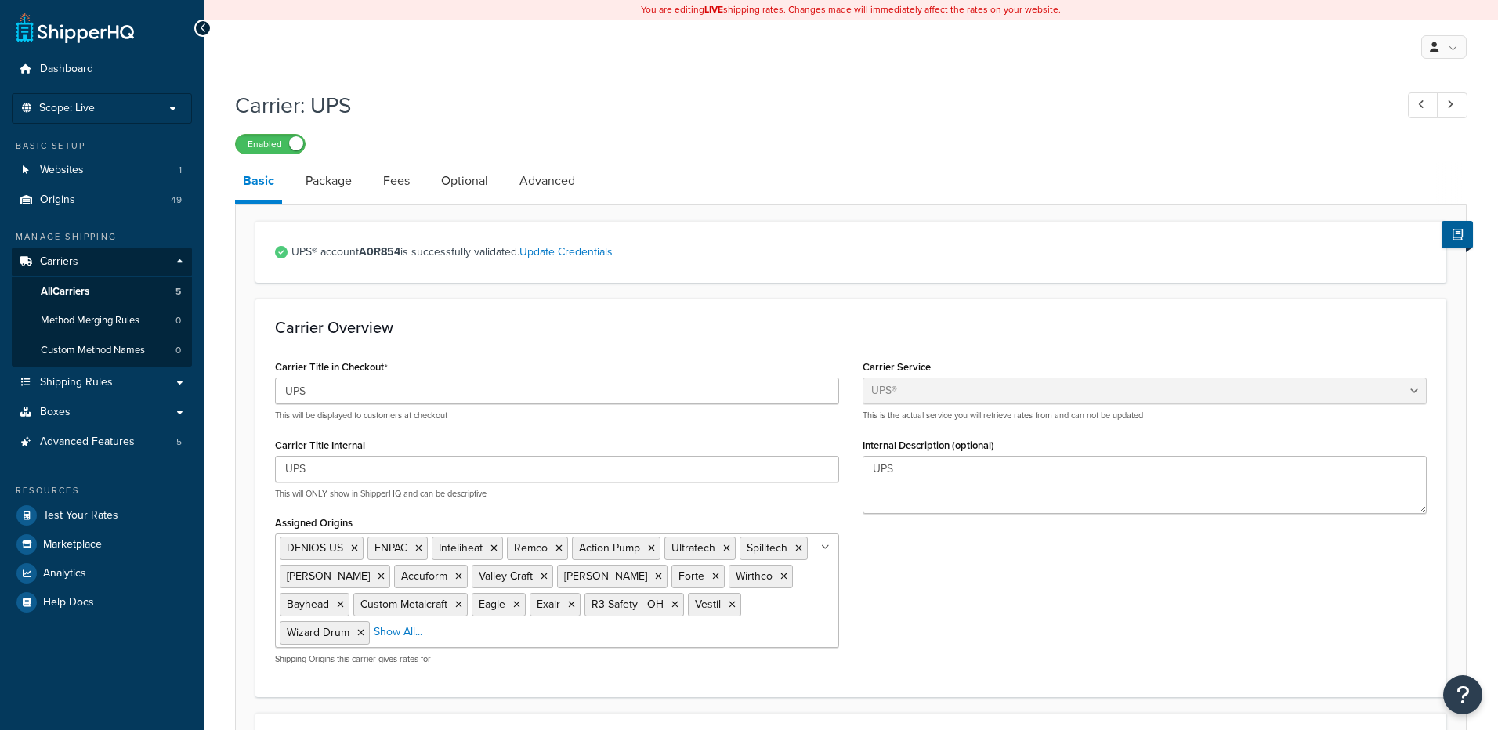
select select "ups"
select select "us"
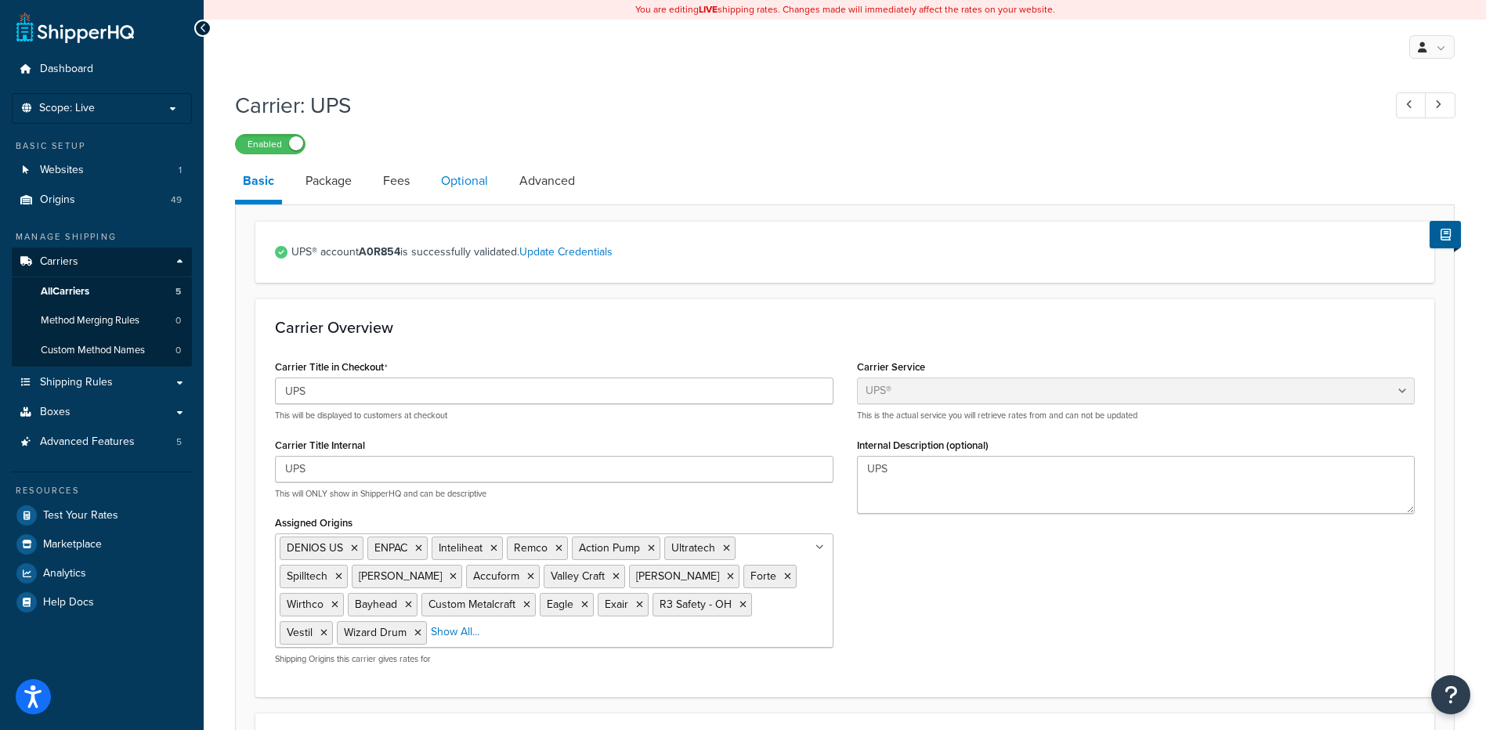
click at [458, 190] on link "Optional" at bounding box center [464, 181] width 63 height 38
select select "business"
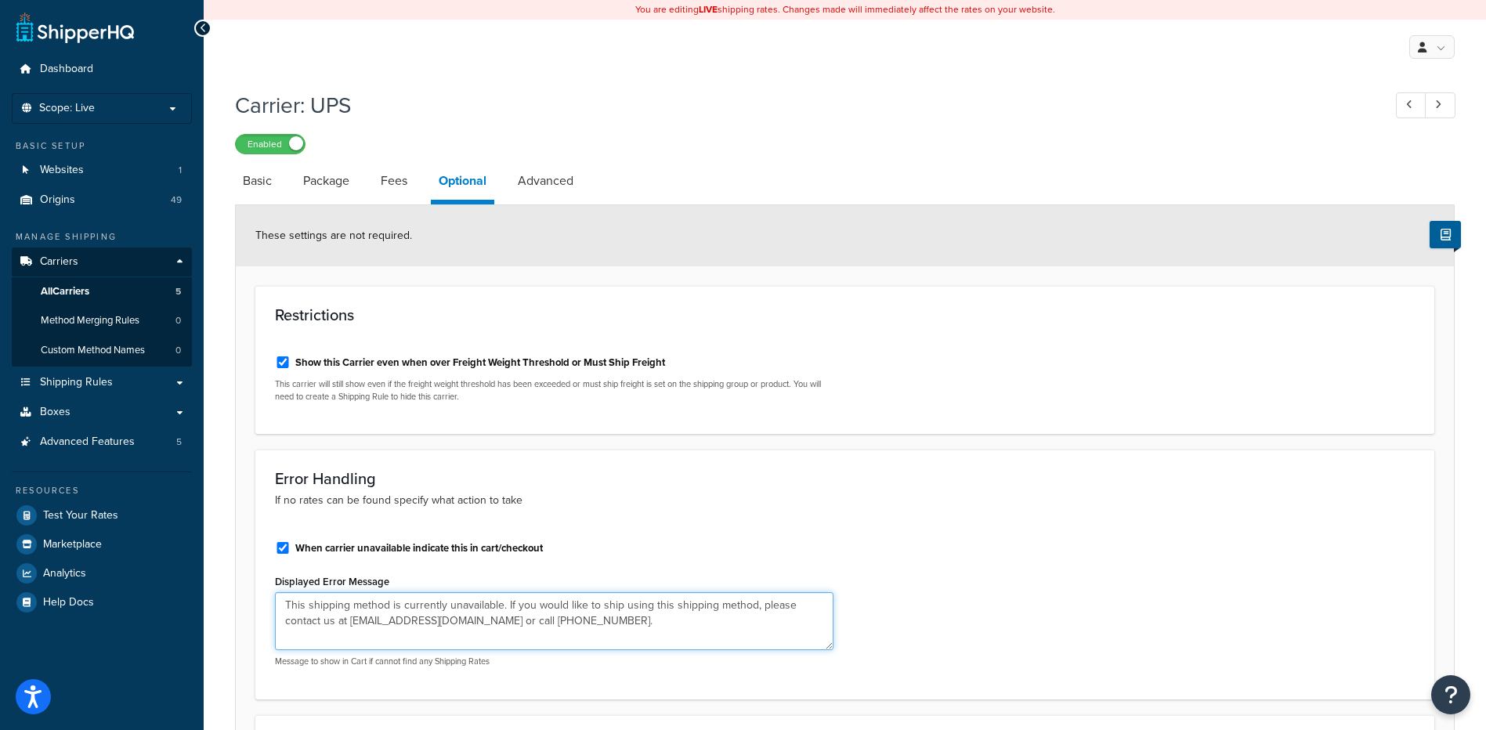
drag, startPoint x: 565, startPoint y: 618, endPoint x: 269, endPoint y: 594, distance: 296.3
click at [269, 594] on div "When carrier unavailable indicate this in cart/checkout Displayed Error Message…" at bounding box center [554, 604] width 582 height 150
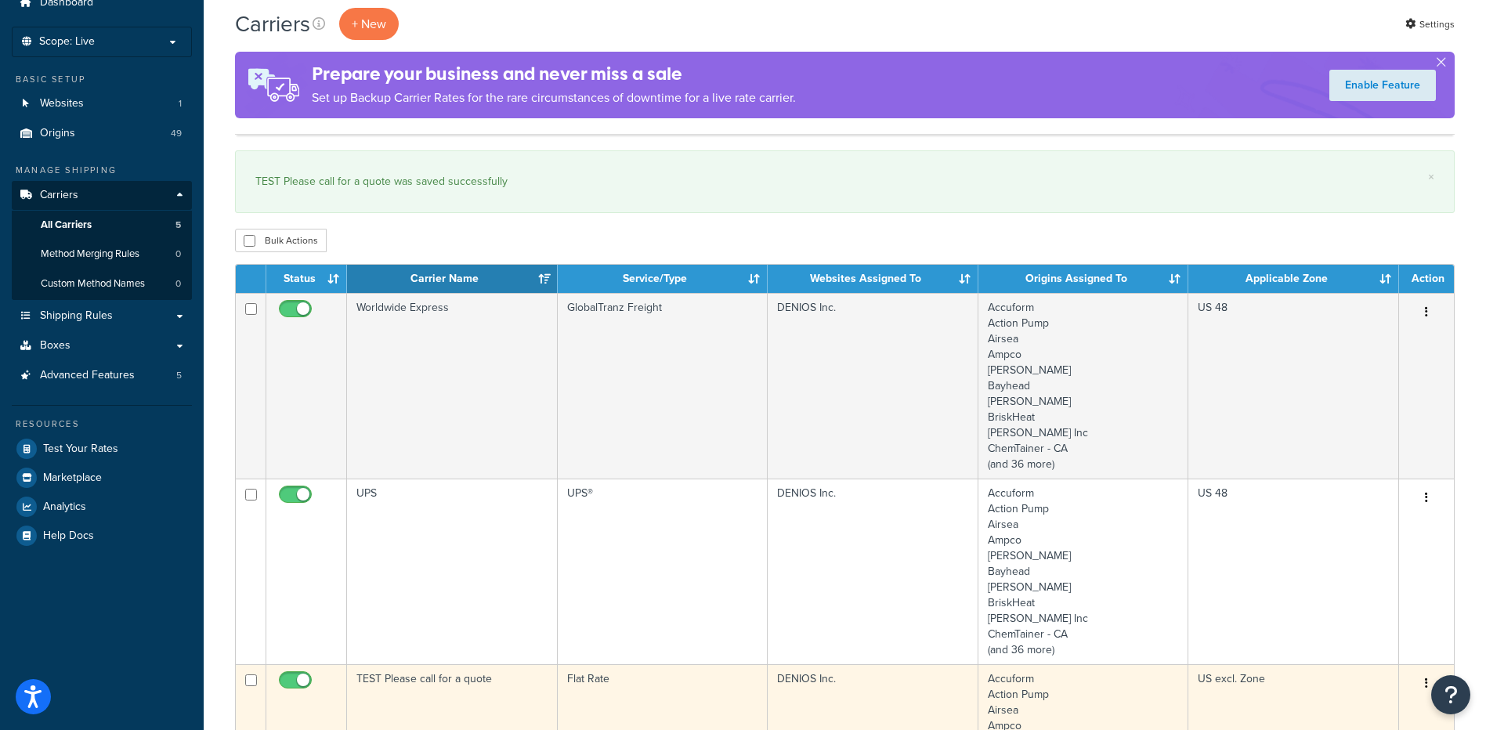
scroll to position [157, 0]
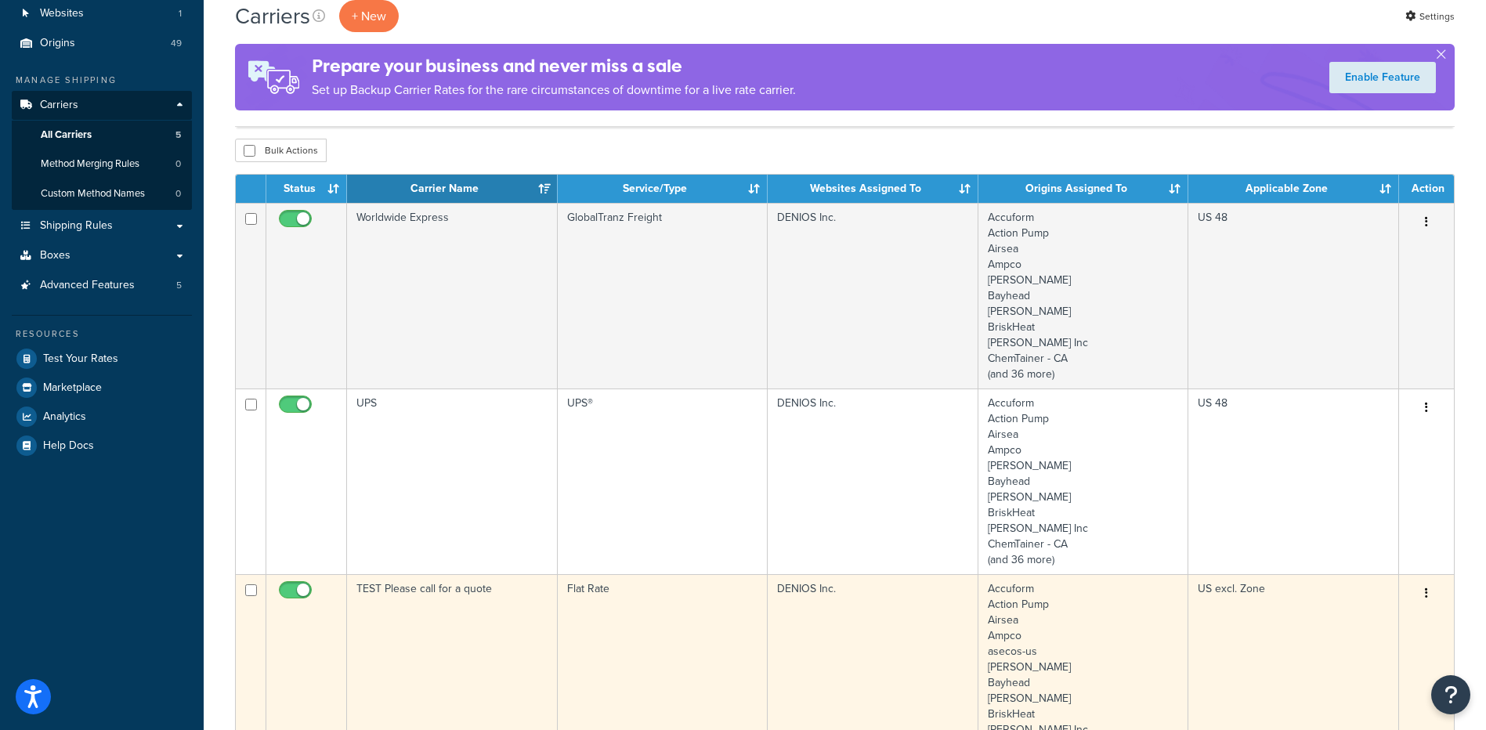
click at [304, 589] on input "checkbox" at bounding box center [297, 594] width 43 height 20
checkbox input "false"
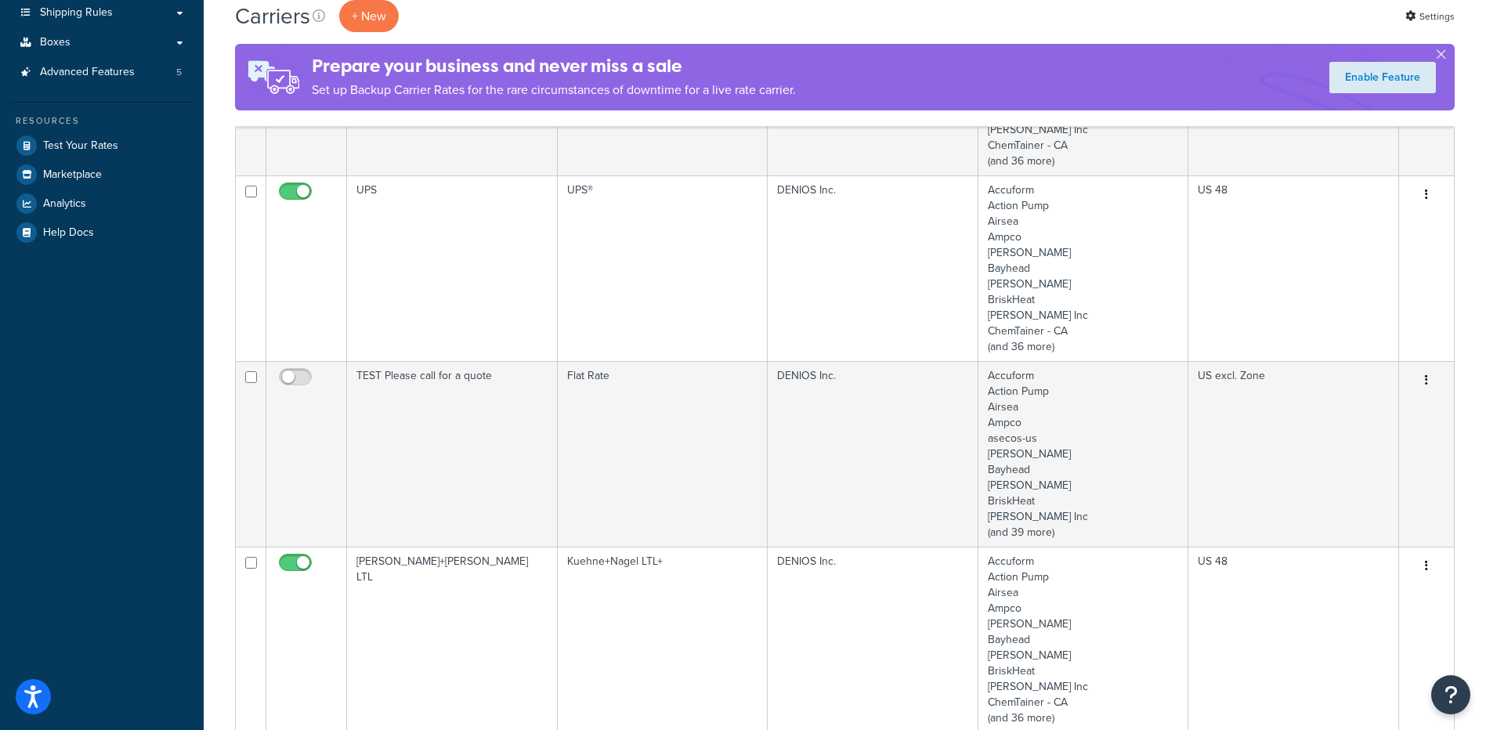
scroll to position [235, 0]
